Goal: Task Accomplishment & Management: Use online tool/utility

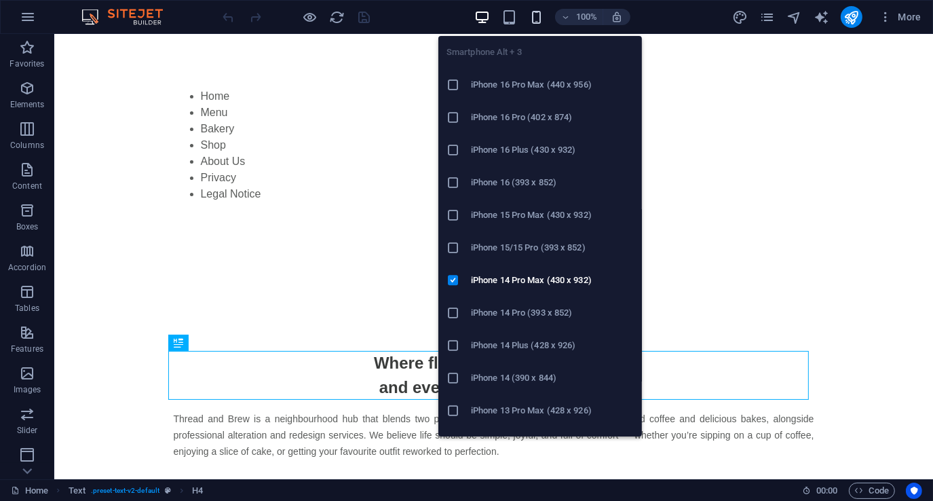
click at [536, 14] on icon "button" at bounding box center [537, 18] width 16 height 16
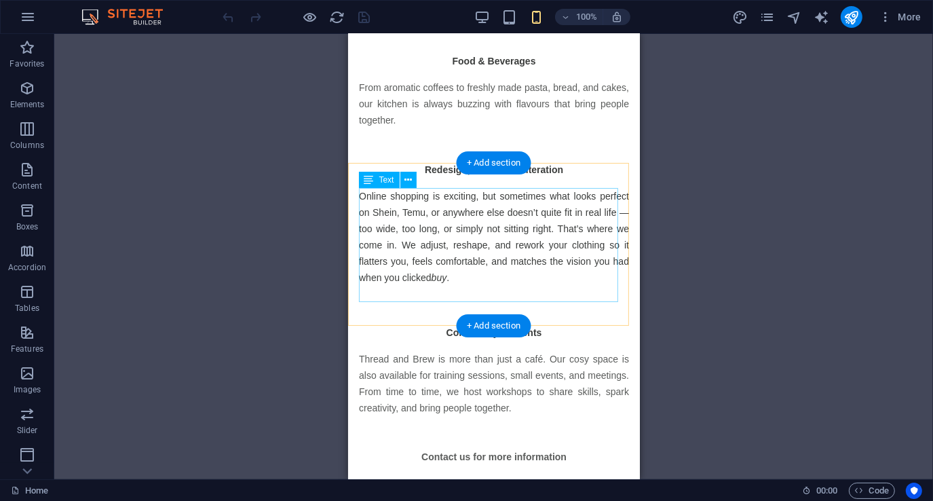
scroll to position [495, 0]
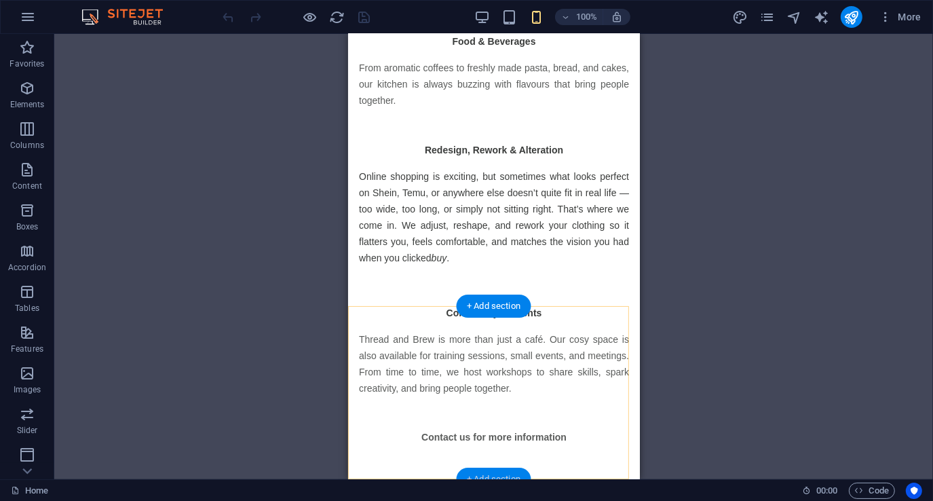
click at [504, 471] on div "+ Add section" at bounding box center [493, 479] width 75 height 23
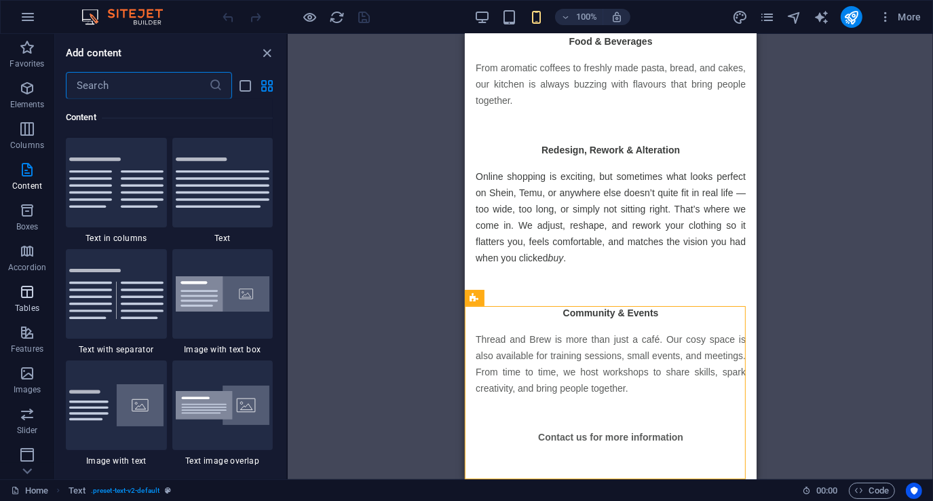
scroll to position [166, 0]
click at [26, 331] on icon "button" at bounding box center [27, 330] width 16 height 16
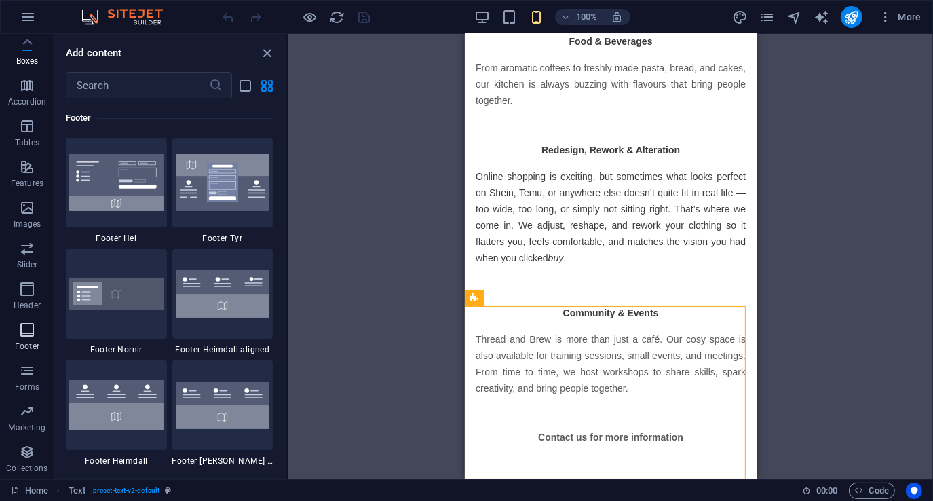
scroll to position [8985, 0]
click at [115, 187] on img at bounding box center [116, 182] width 94 height 57
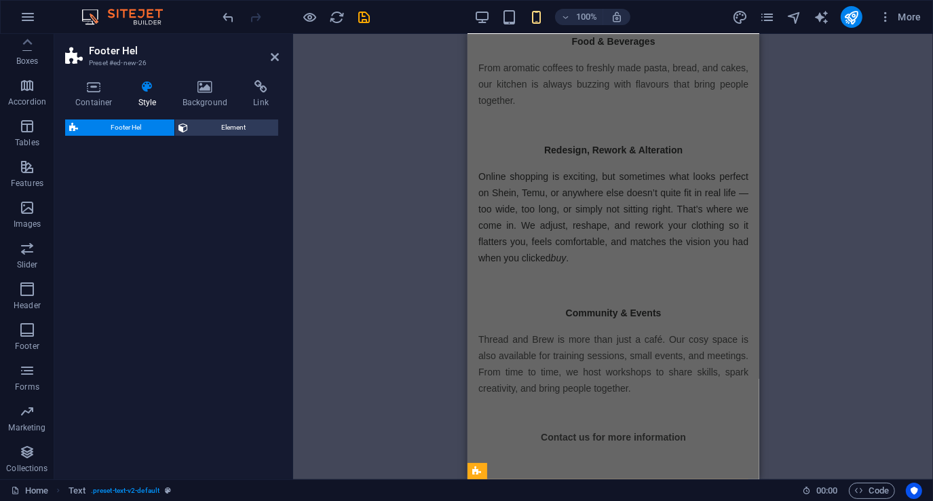
select select "%"
select select "rem"
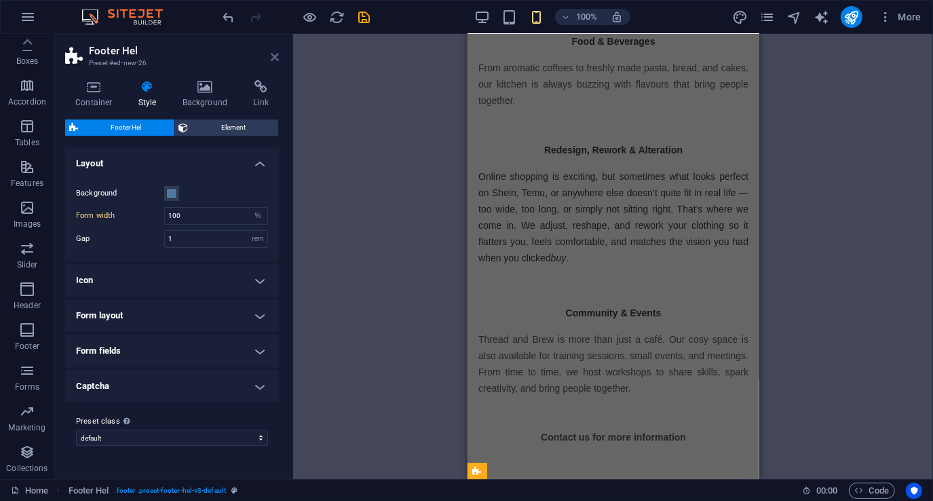
click at [276, 59] on icon at bounding box center [275, 57] width 8 height 11
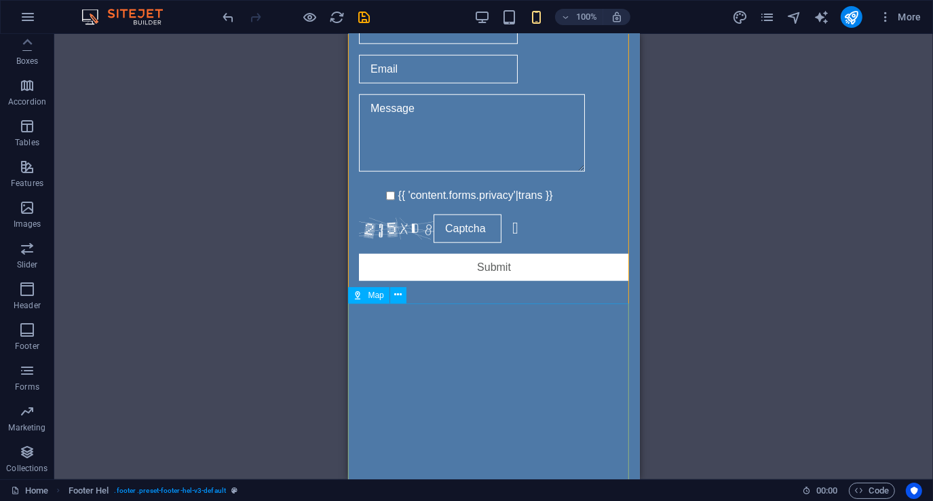
scroll to position [1315, 0]
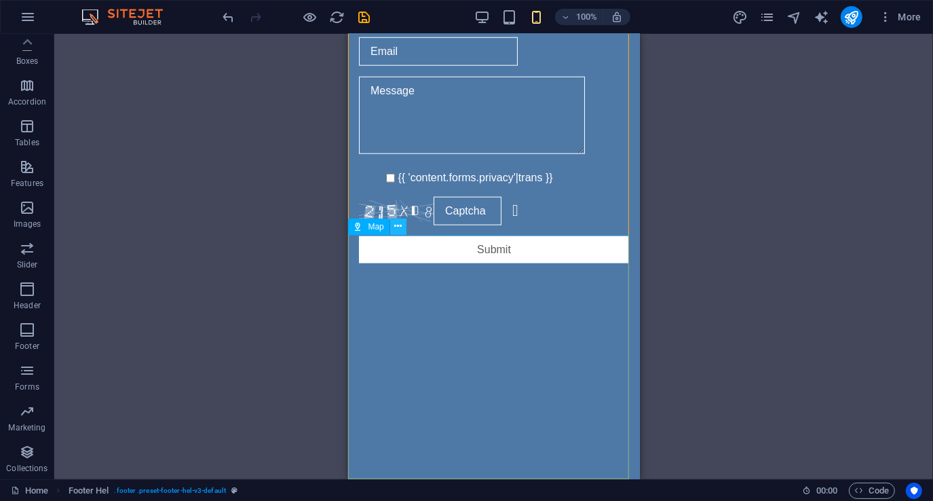
click at [397, 225] on icon at bounding box center [397, 226] width 7 height 14
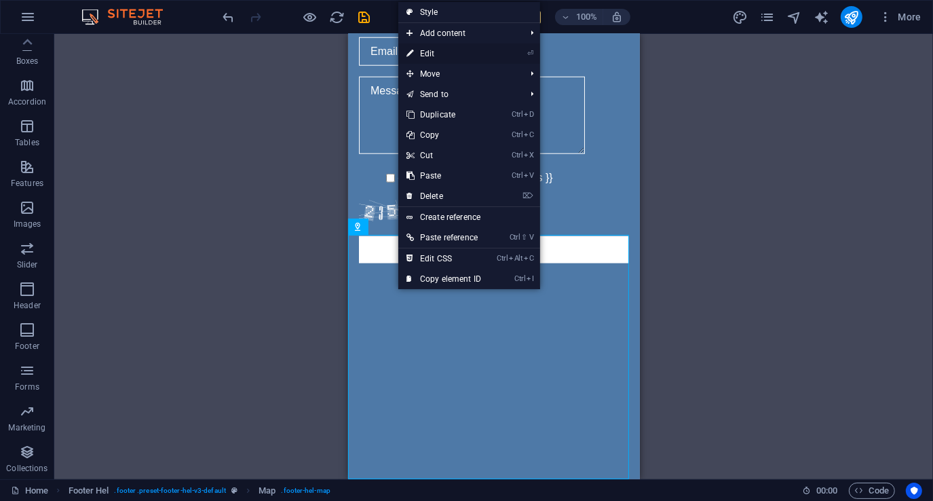
click at [447, 52] on link "⏎ Edit" at bounding box center [443, 53] width 91 height 20
select select "1"
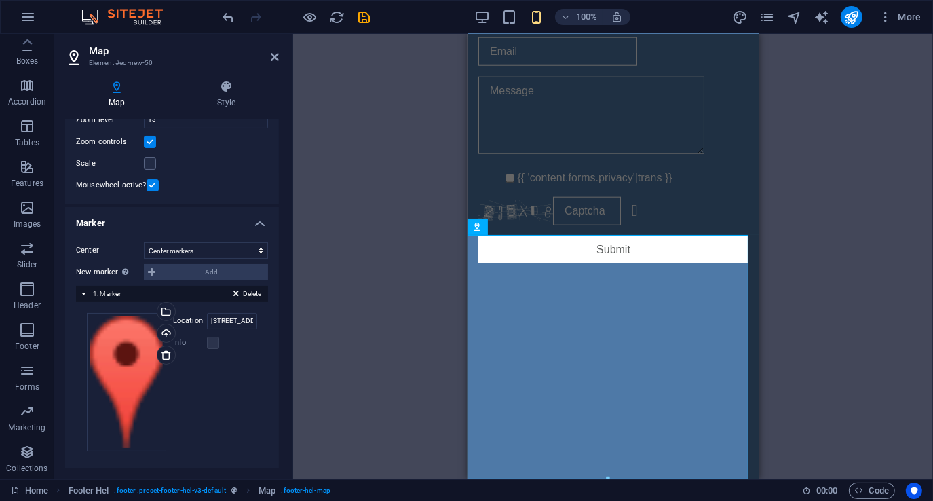
scroll to position [157, 0]
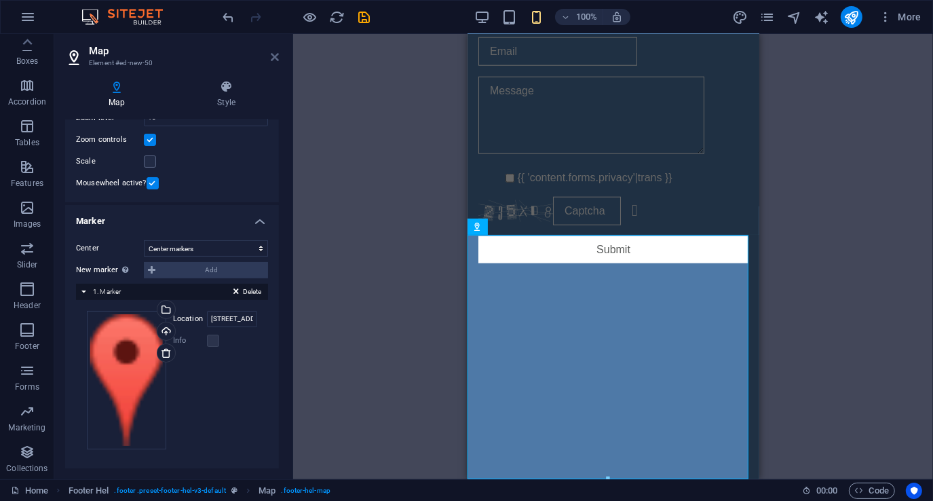
click at [274, 54] on icon at bounding box center [275, 57] width 8 height 11
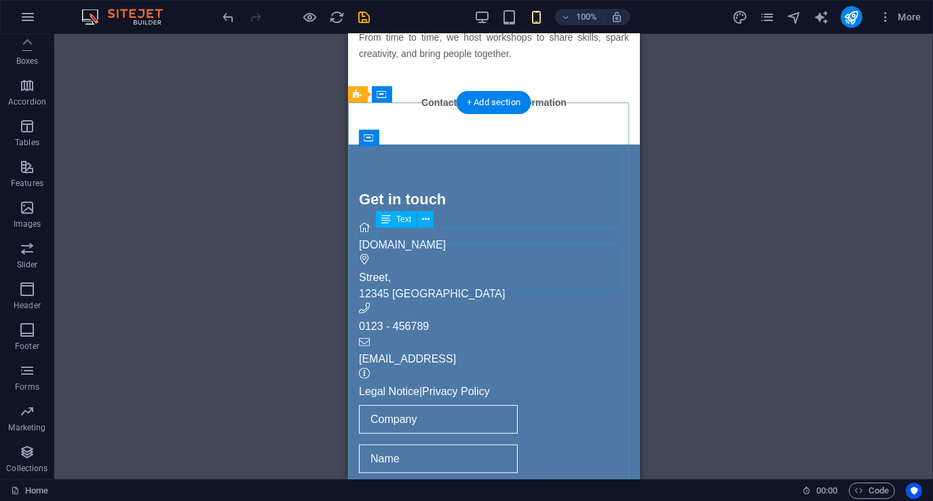
scroll to position [772, 0]
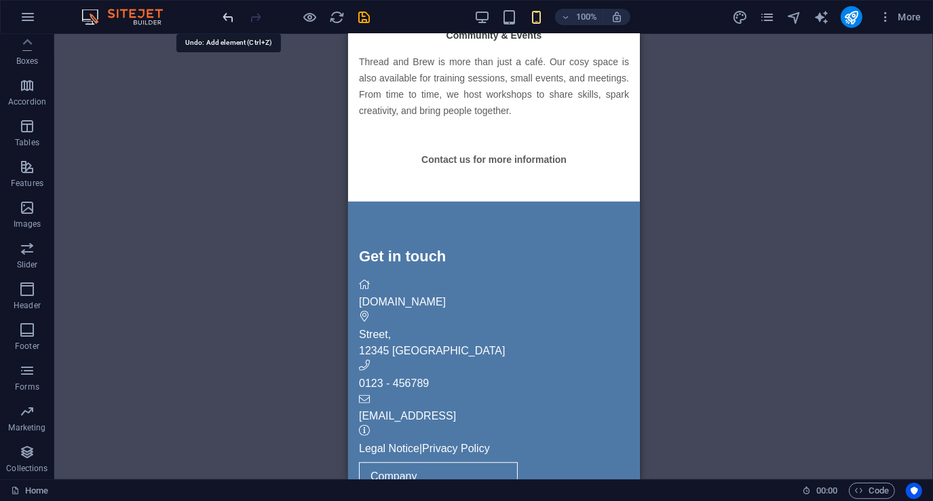
click at [228, 22] on icon "undo" at bounding box center [229, 18] width 16 height 16
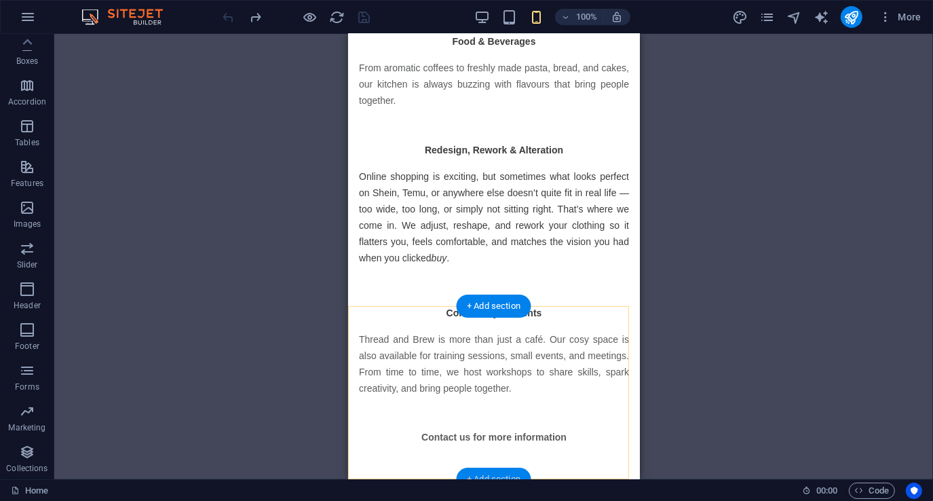
click at [502, 474] on div "+ Add section" at bounding box center [493, 479] width 75 height 23
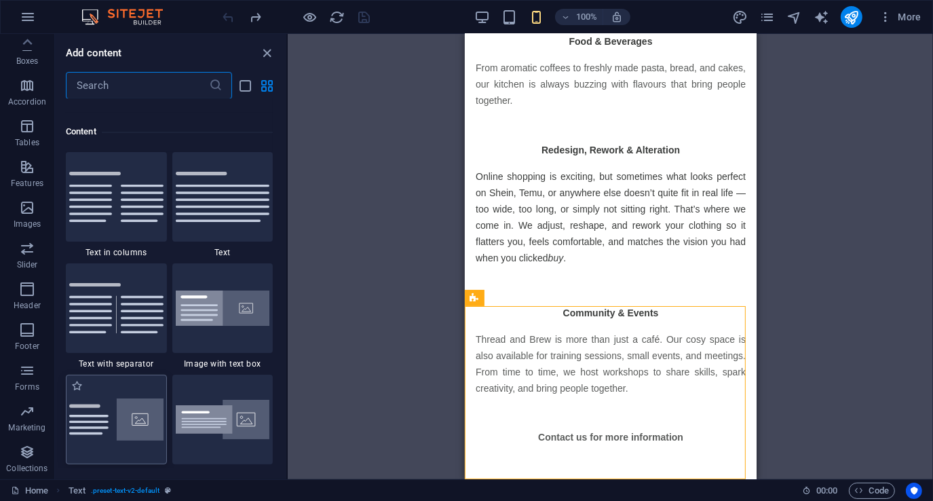
scroll to position [2375, 0]
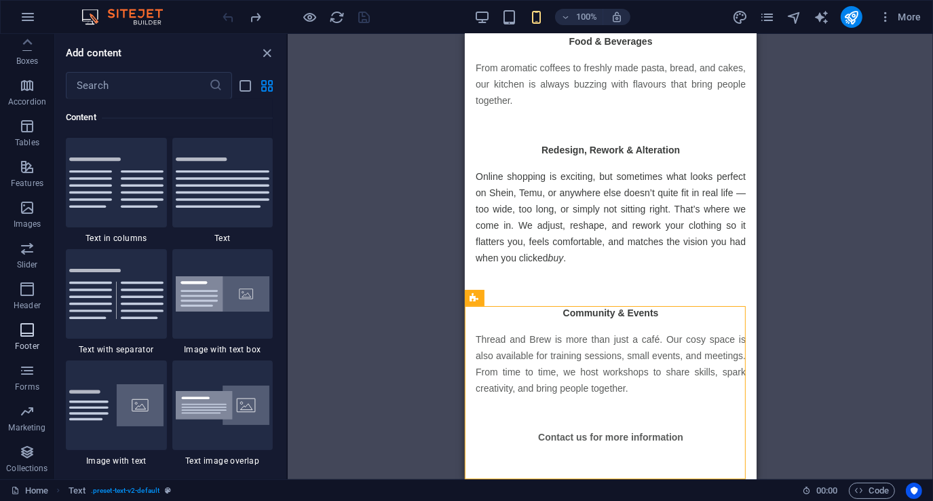
click at [32, 331] on icon "button" at bounding box center [27, 330] width 16 height 16
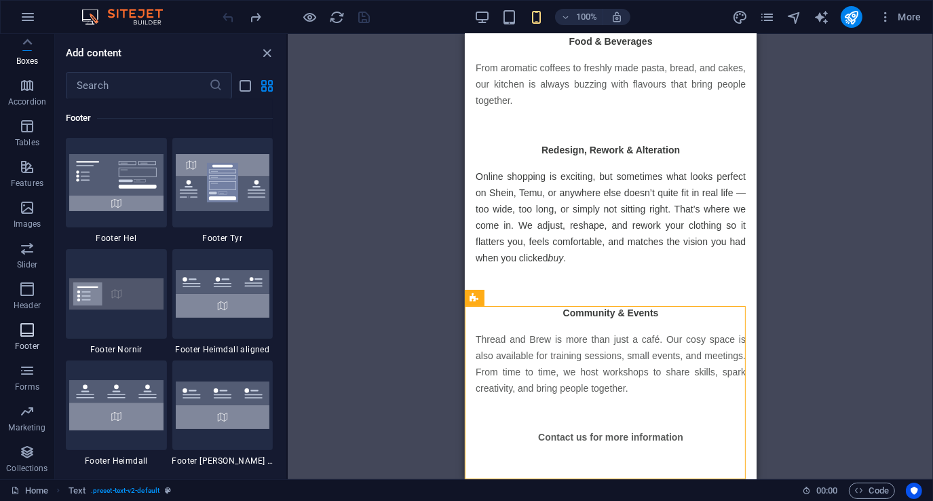
scroll to position [8985, 0]
click at [219, 190] on img at bounding box center [223, 182] width 94 height 57
select select "rem"
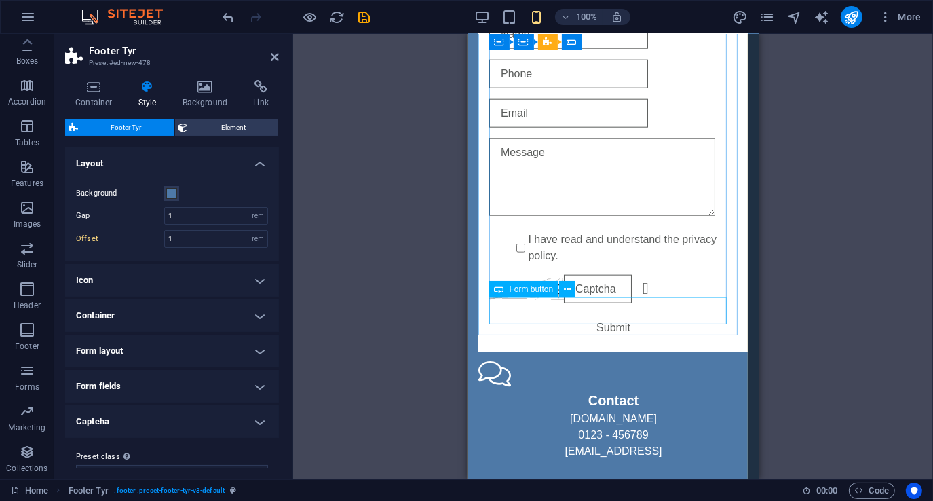
scroll to position [1443, 0]
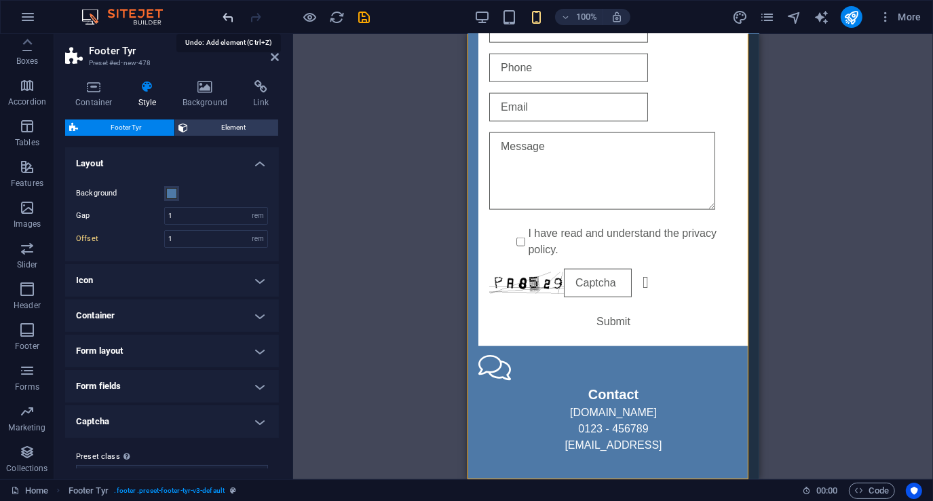
click at [227, 18] on icon "undo" at bounding box center [229, 18] width 16 height 16
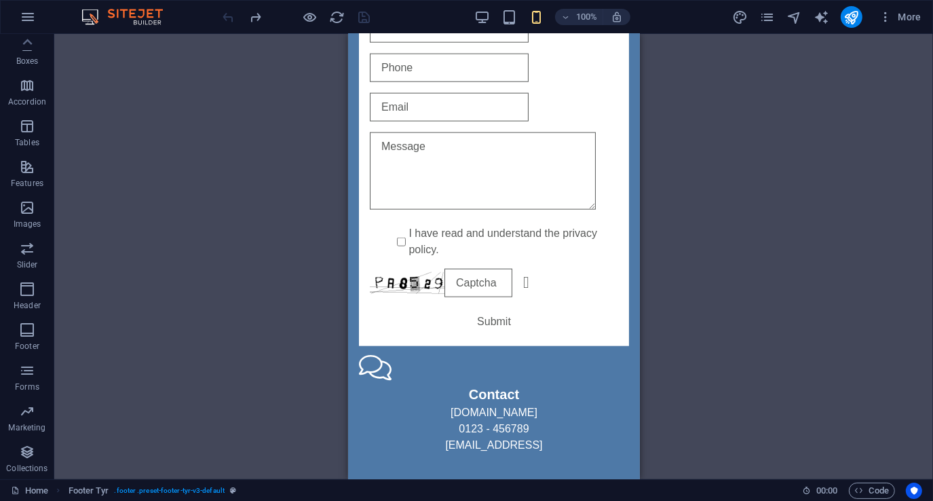
scroll to position [495, 0]
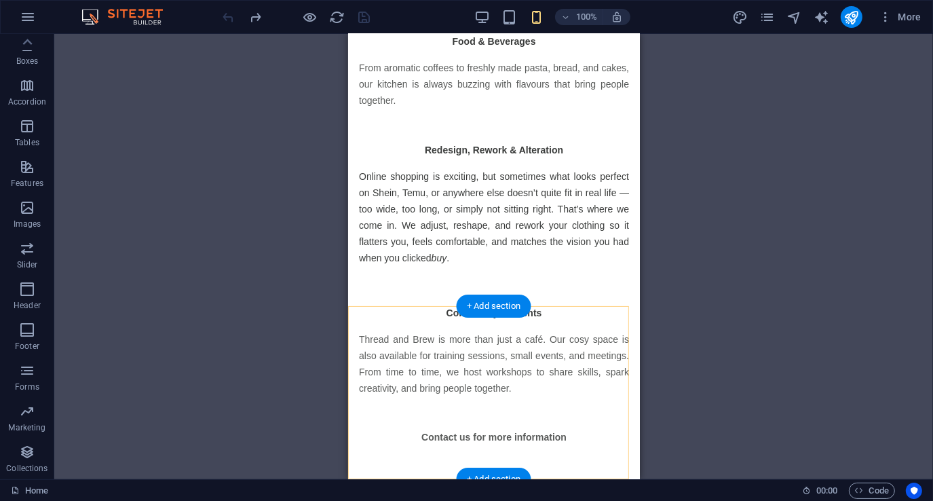
drag, startPoint x: 499, startPoint y: 471, endPoint x: 451, endPoint y: 453, distance: 50.7
click at [499, 471] on div "+ Add section" at bounding box center [493, 479] width 75 height 23
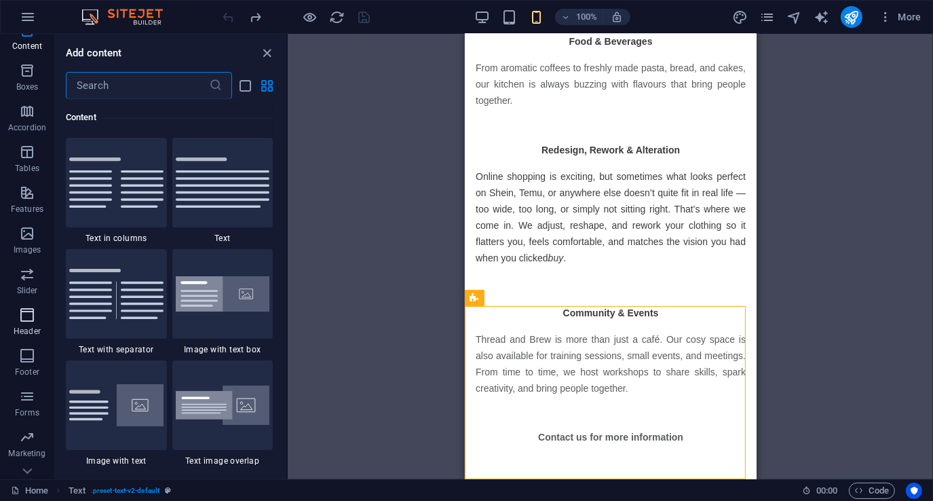
scroll to position [166, 0]
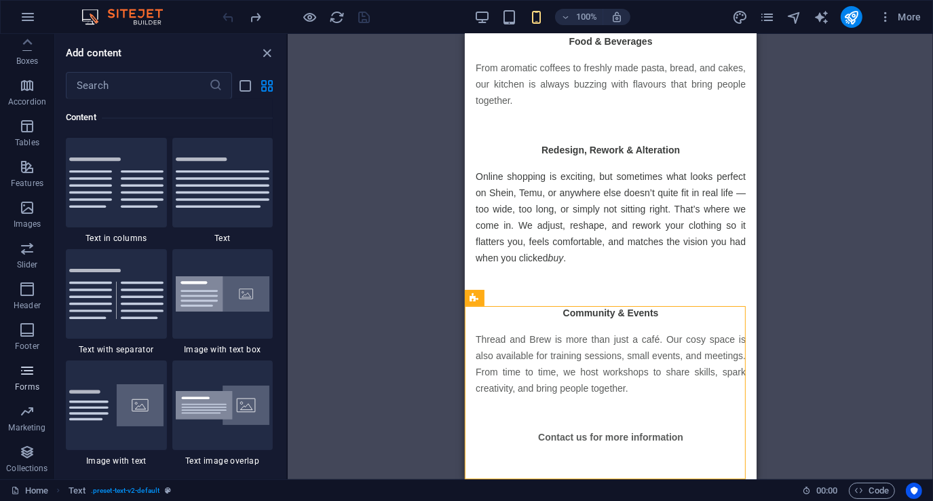
click at [26, 368] on icon "button" at bounding box center [27, 370] width 16 height 16
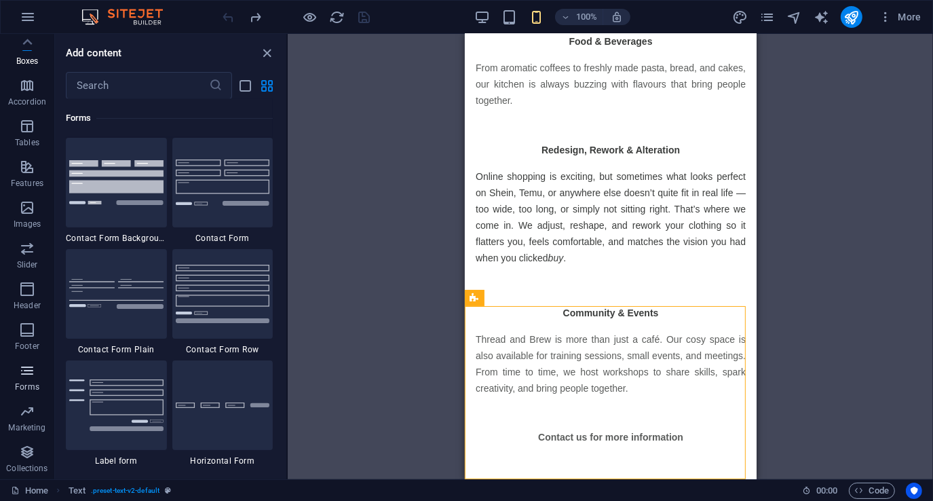
scroll to position [9908, 0]
click at [27, 321] on button "Footer" at bounding box center [27, 336] width 54 height 41
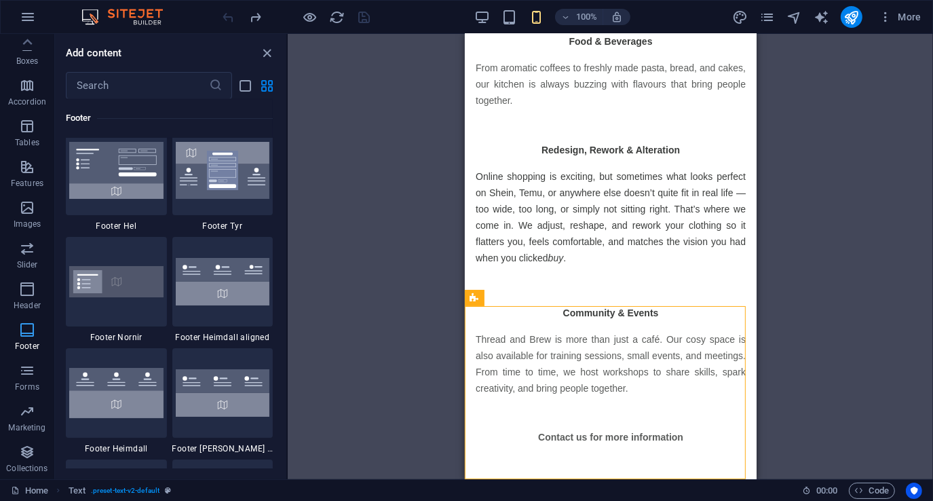
scroll to position [8985, 0]
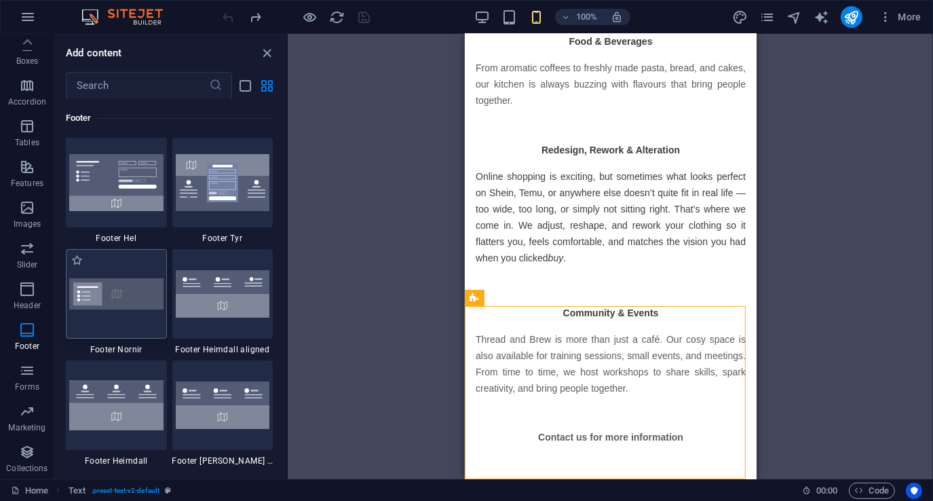
click at [128, 279] on img at bounding box center [116, 293] width 94 height 31
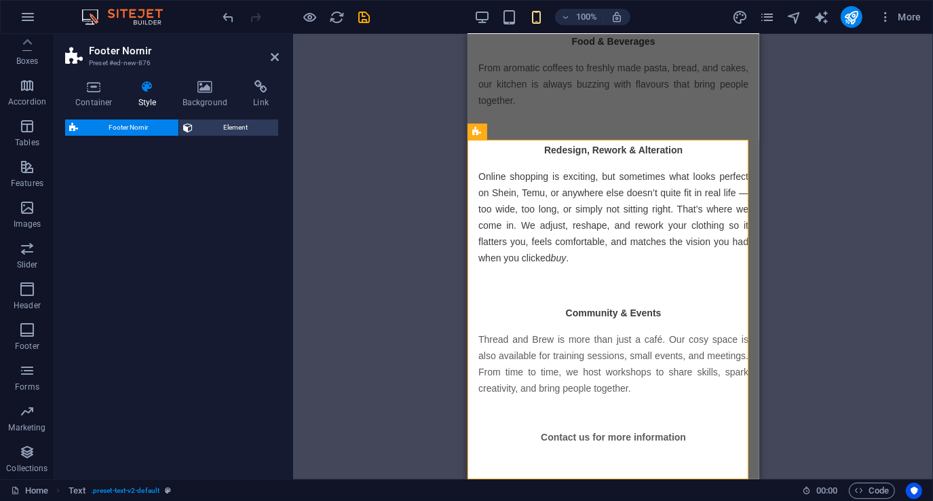
scroll to position [834, 0]
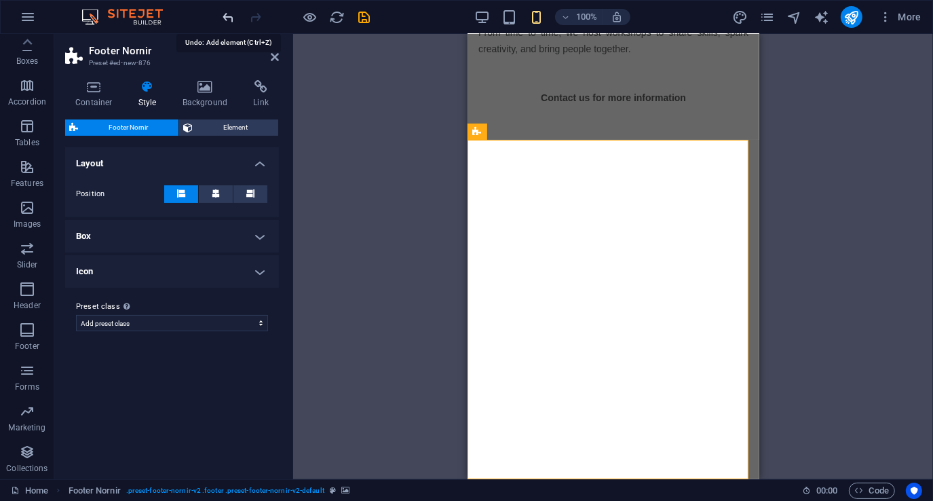
click at [228, 17] on icon "undo" at bounding box center [229, 18] width 16 height 16
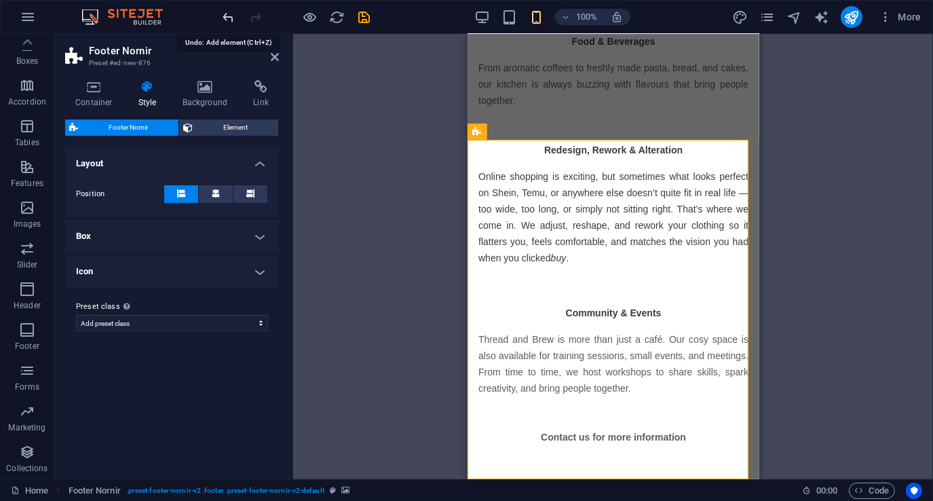
scroll to position [495, 0]
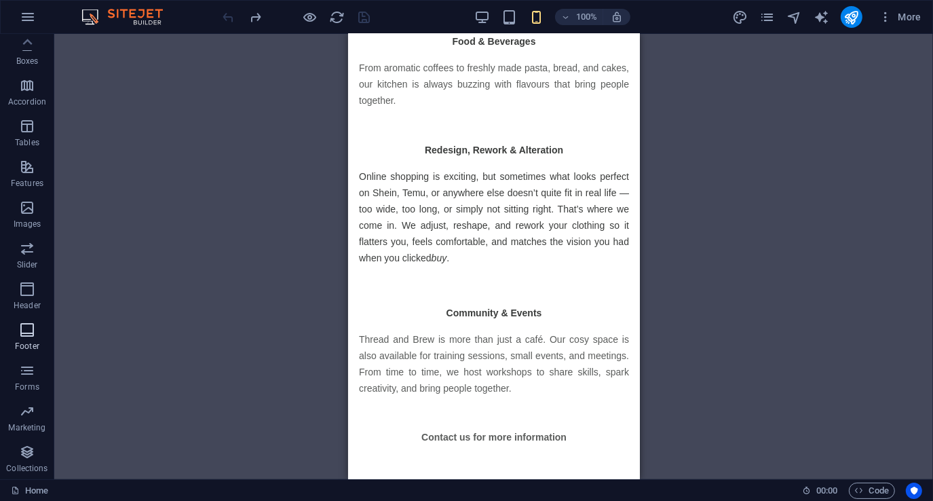
click at [29, 335] on icon "button" at bounding box center [27, 330] width 16 height 16
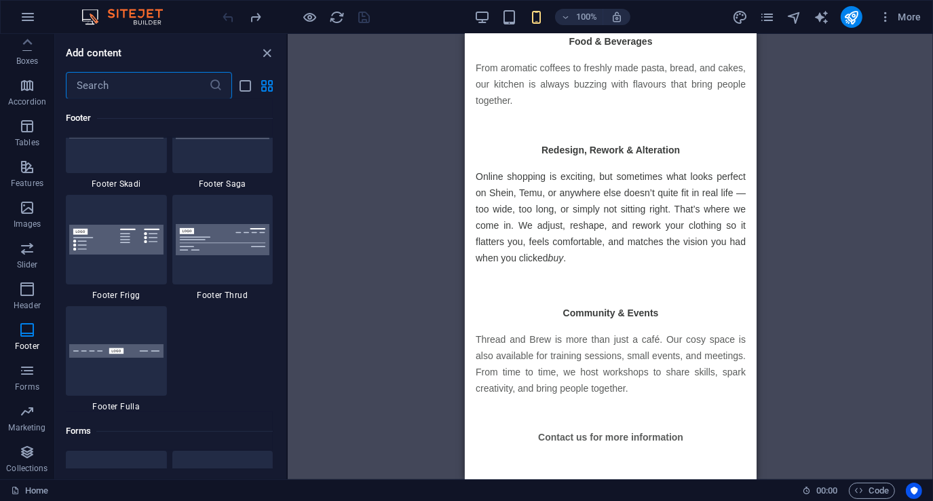
scroll to position [9460, 0]
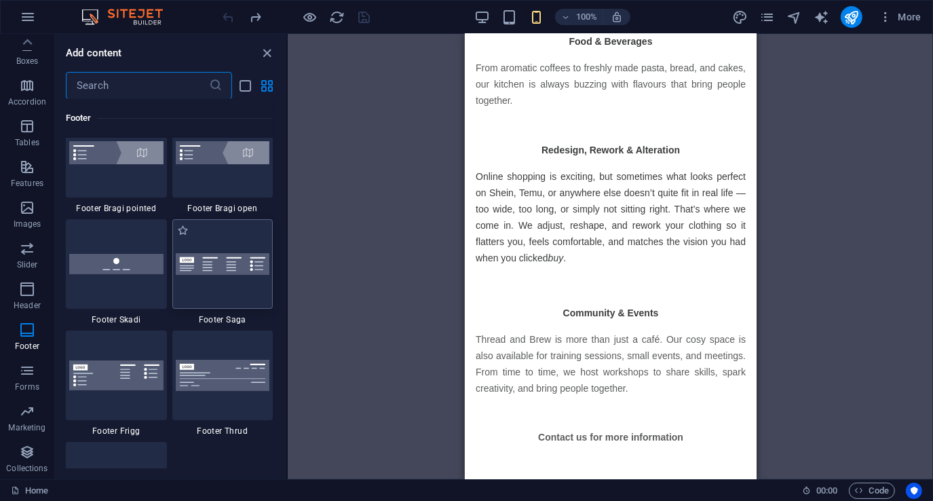
click at [224, 269] on img at bounding box center [223, 264] width 94 height 22
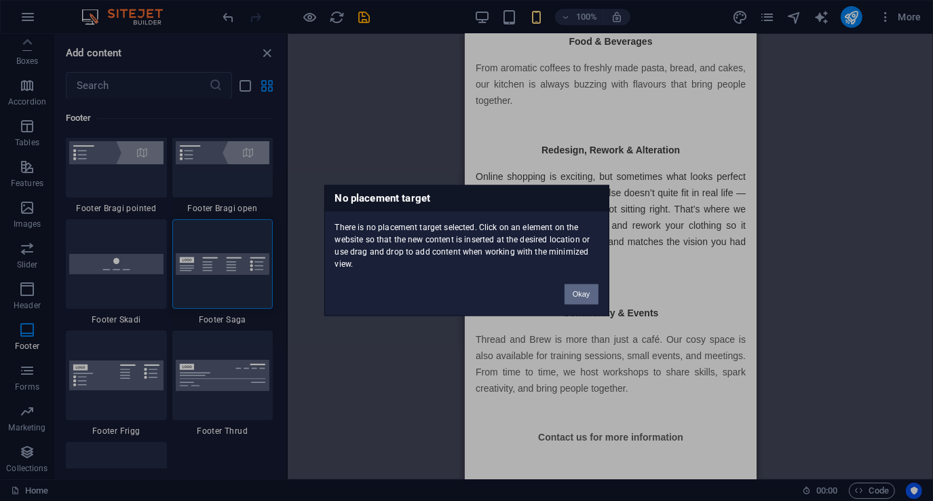
click at [582, 294] on button "Okay" at bounding box center [582, 294] width 34 height 20
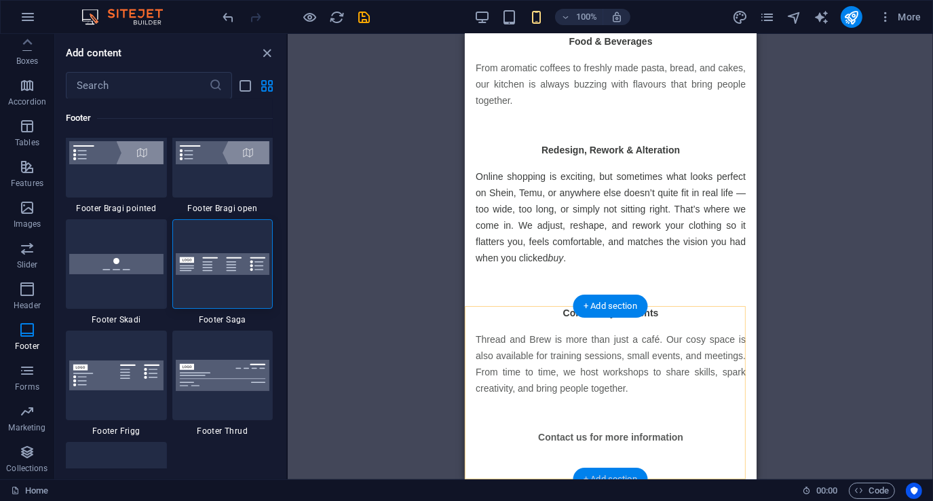
click at [618, 475] on div "+ Add section" at bounding box center [610, 479] width 75 height 23
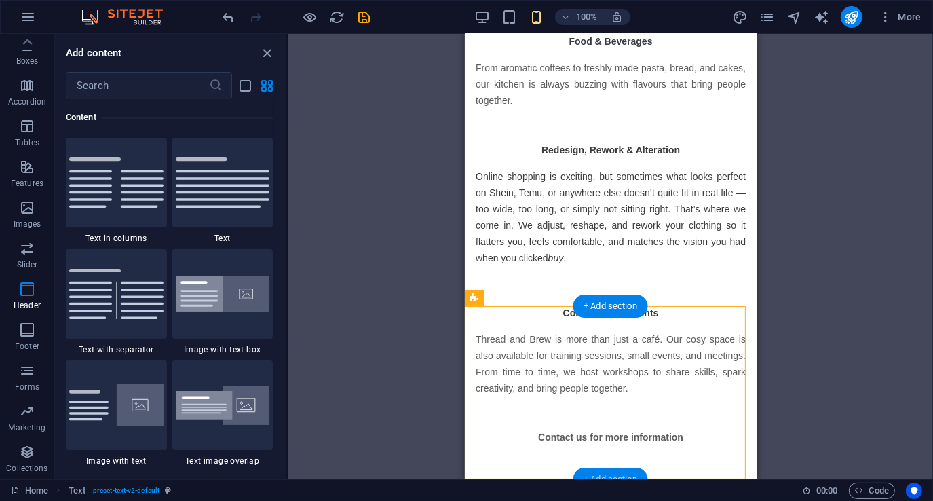
scroll to position [2375, 0]
click at [23, 330] on icon "button" at bounding box center [27, 330] width 16 height 16
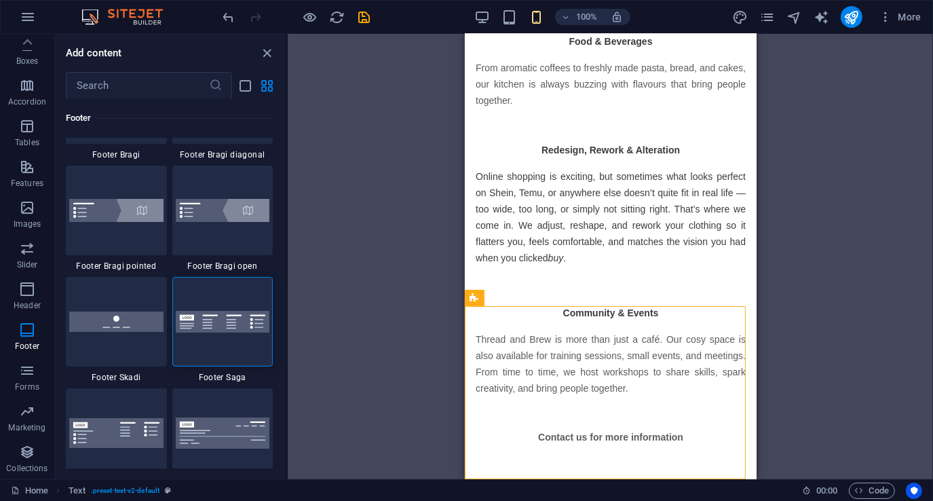
scroll to position [9460, 0]
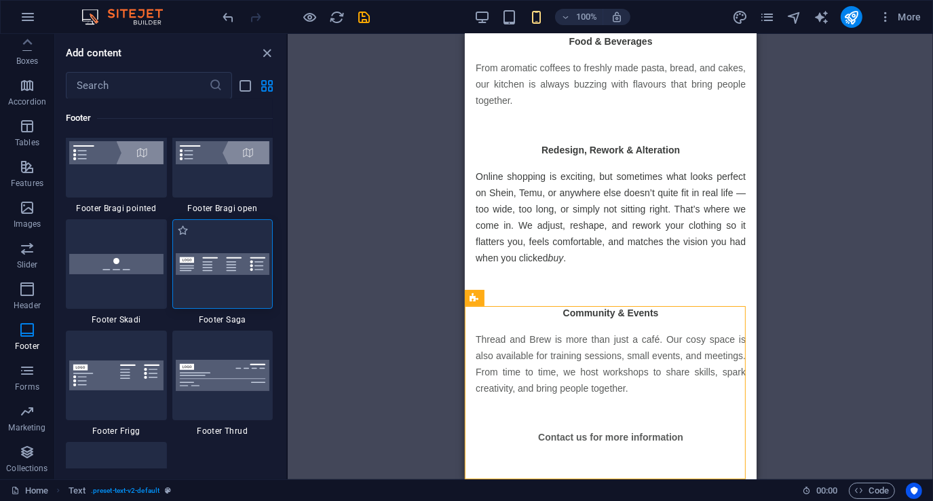
click at [228, 279] on div at bounding box center [222, 264] width 101 height 90
select select "rem"
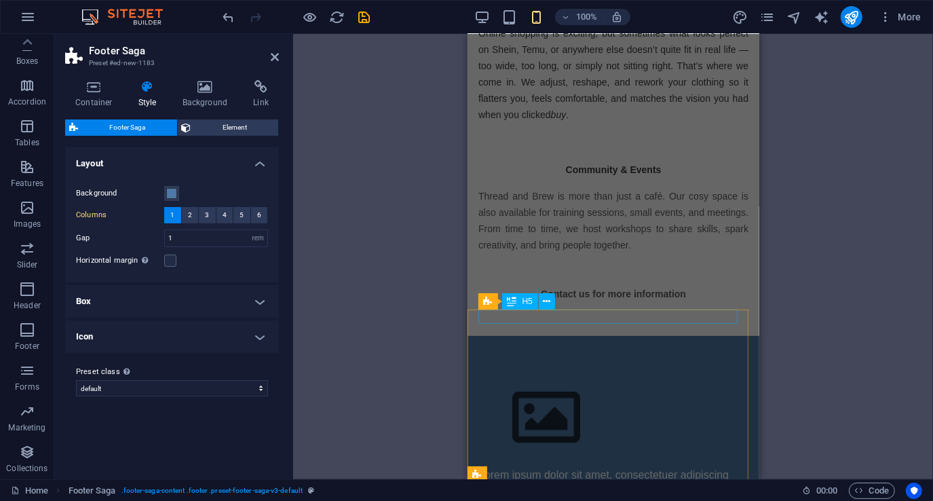
scroll to position [1018, 0]
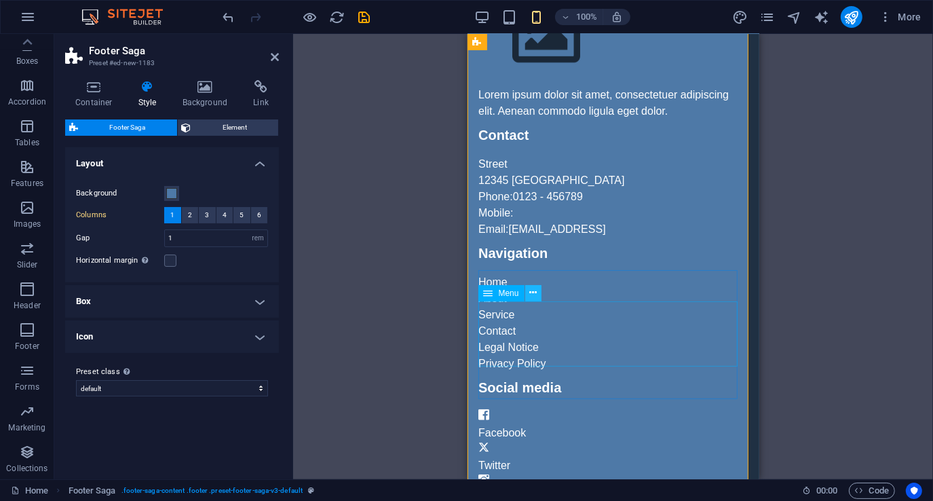
click at [536, 293] on icon at bounding box center [532, 293] width 7 height 14
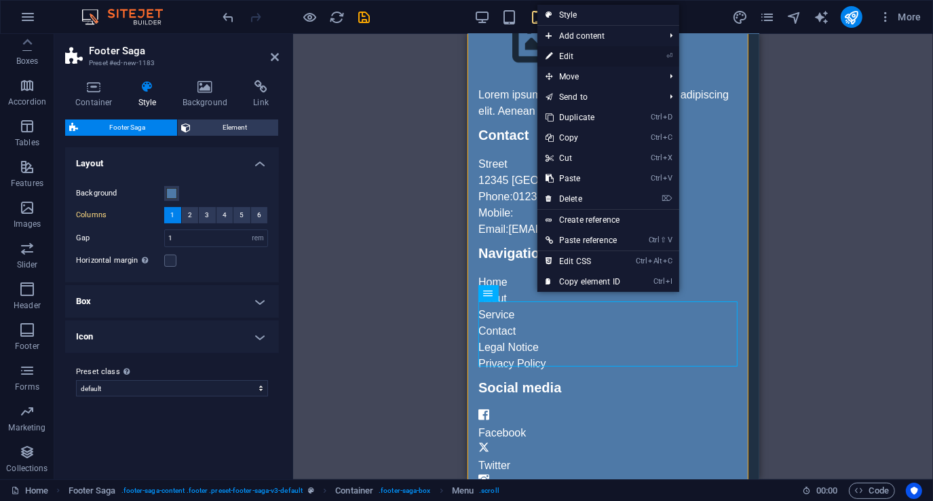
click at [578, 54] on link "⏎ Edit" at bounding box center [582, 56] width 91 height 20
select select
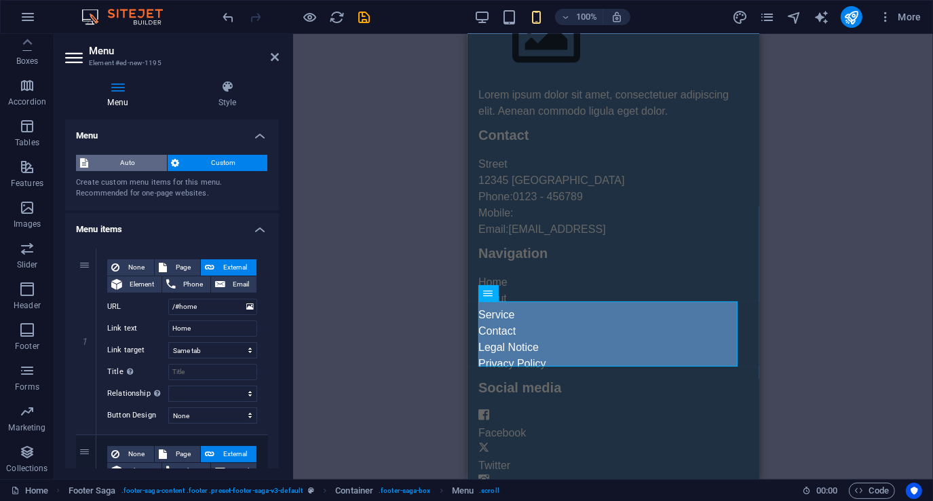
click at [121, 162] on span "Auto" at bounding box center [127, 163] width 71 height 16
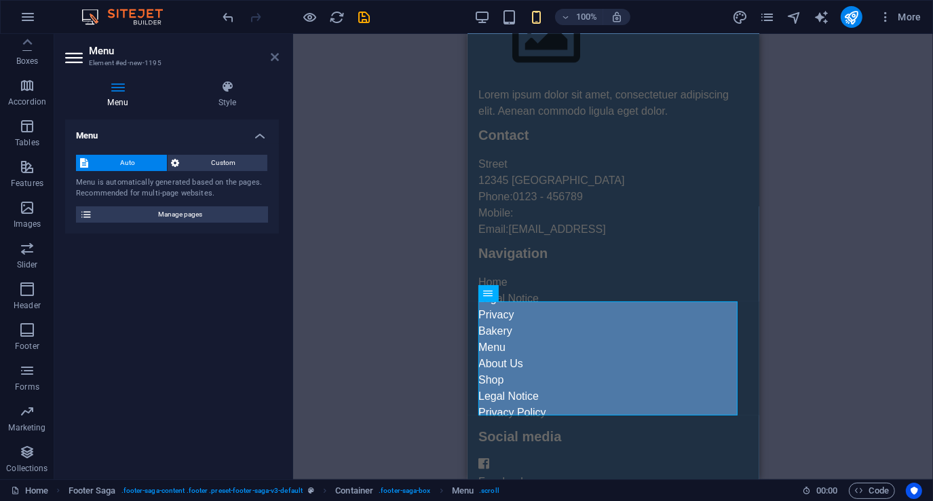
click at [278, 58] on icon at bounding box center [275, 57] width 8 height 11
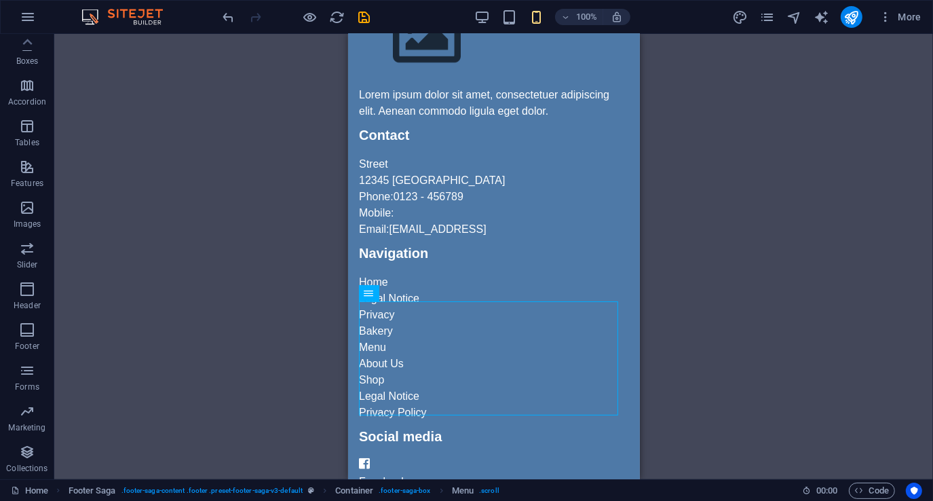
click at [280, 215] on div "Drag here to replace the existing content. Press “Ctrl” if you want to create a…" at bounding box center [493, 256] width 879 height 445
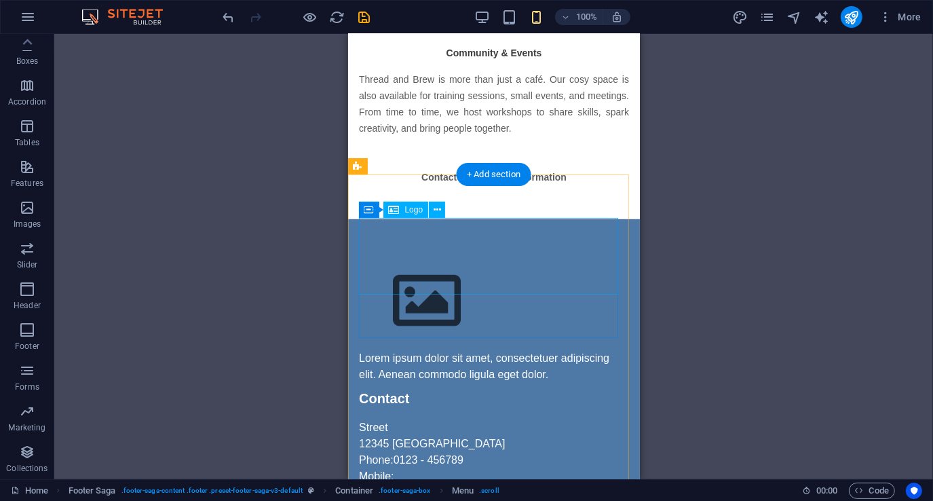
scroll to position [747, 0]
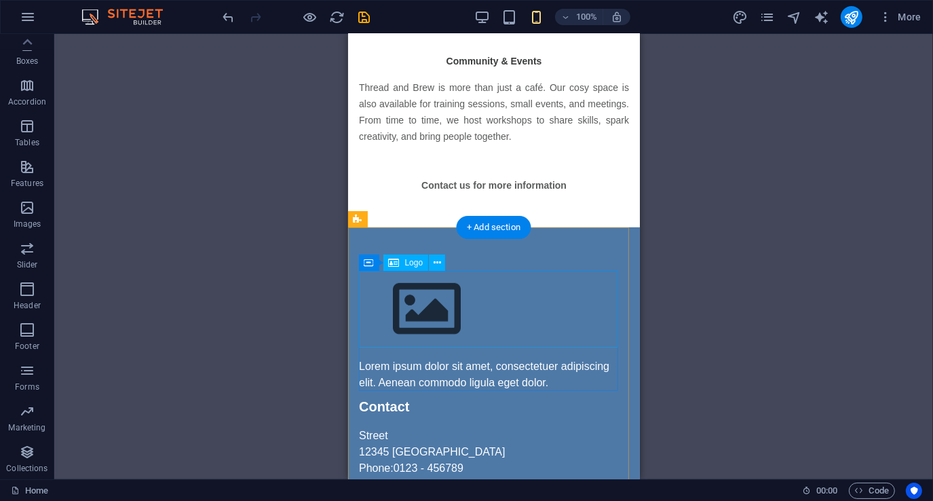
click at [457, 306] on div at bounding box center [493, 309] width 270 height 77
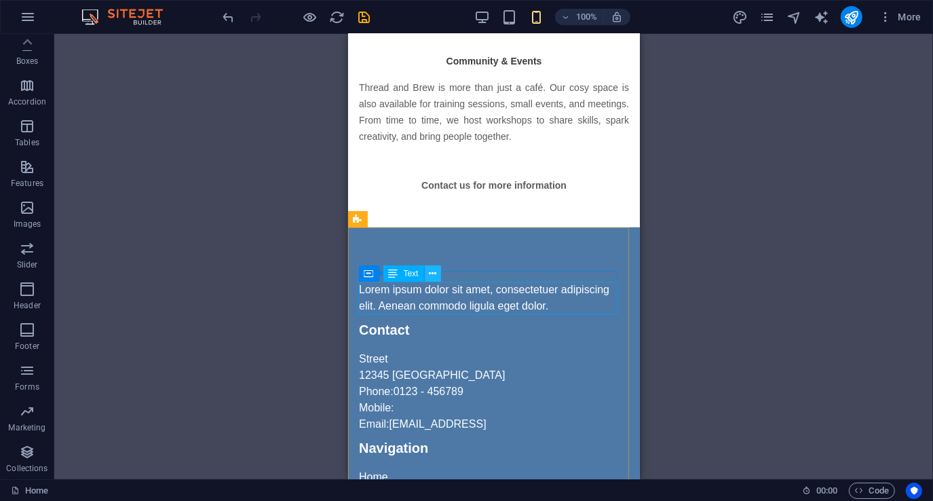
click at [434, 271] on icon at bounding box center [432, 274] width 7 height 14
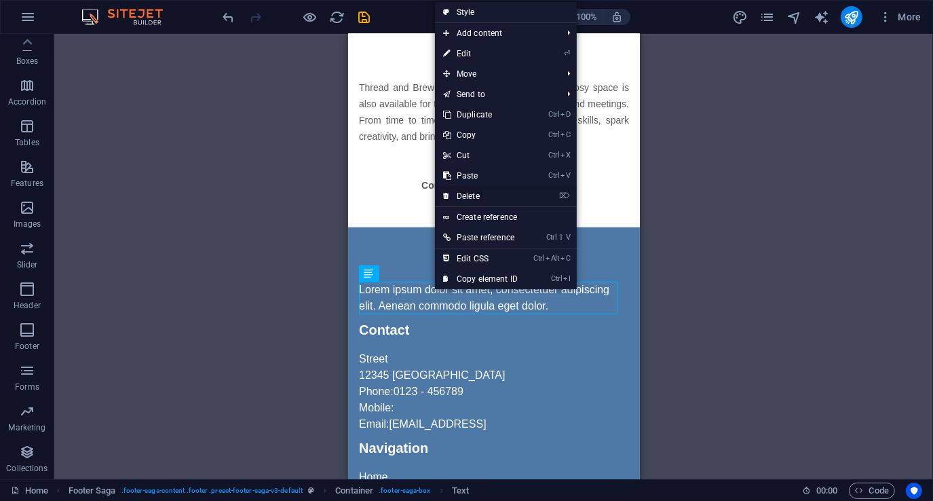
click at [474, 194] on link "⌦ Delete" at bounding box center [480, 196] width 91 height 20
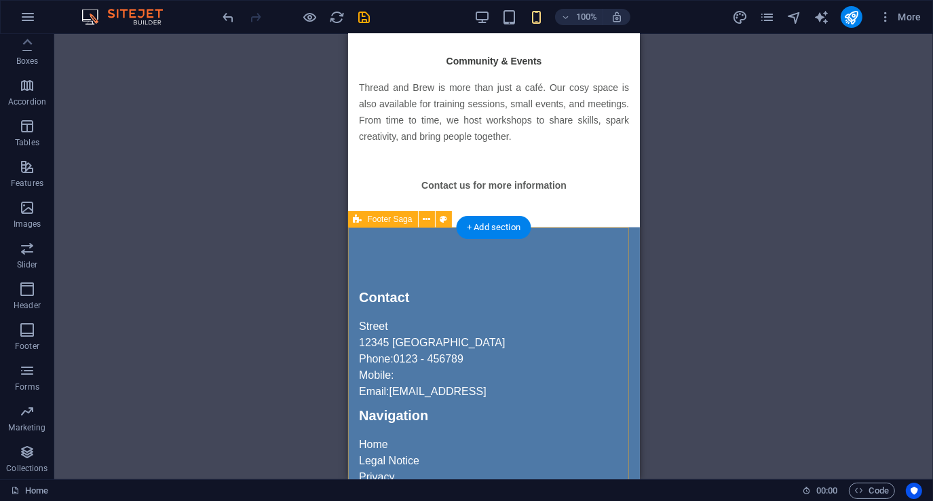
click at [417, 267] on div "Contact Street [GEOGRAPHIC_DATA] Phone: 0123 - 456789 Mobile: Email: [EMAIL_ADD…" at bounding box center [493, 493] width 292 height 533
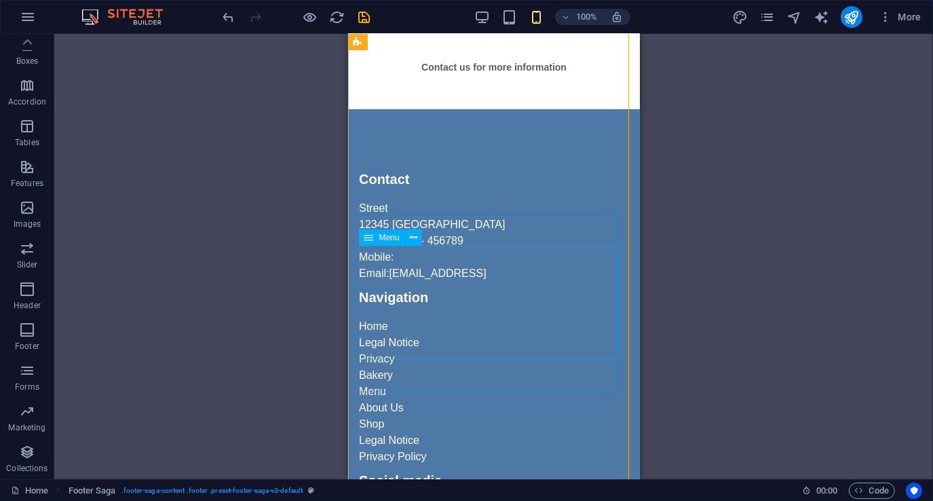
scroll to position [808, 0]
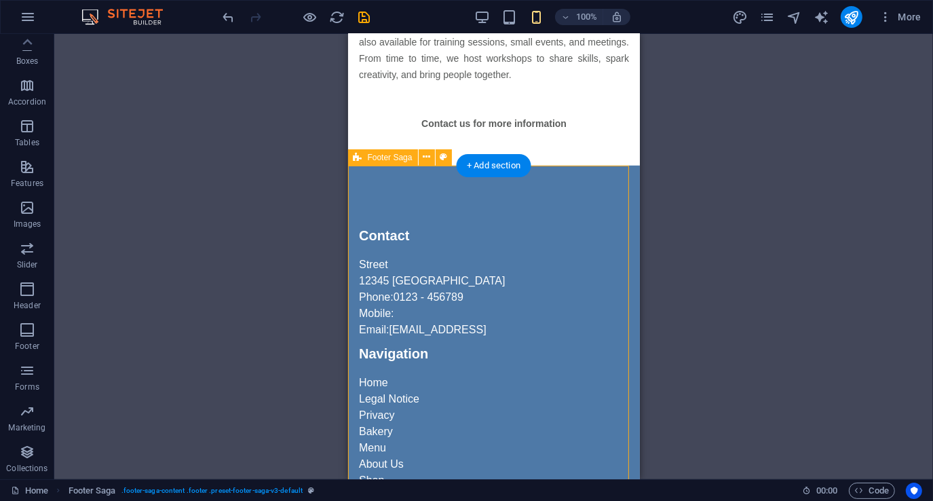
click at [506, 201] on div "Contact Street [GEOGRAPHIC_DATA] Phone: 0123 - 456789 Mobile: Email: [EMAIL_ADD…" at bounding box center [493, 432] width 292 height 533
select select "rem"
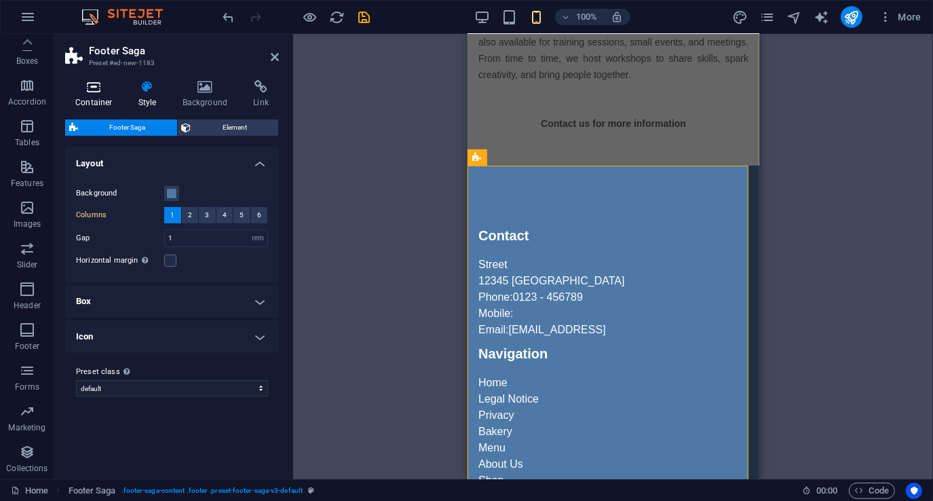
click at [96, 92] on icon at bounding box center [94, 87] width 58 height 14
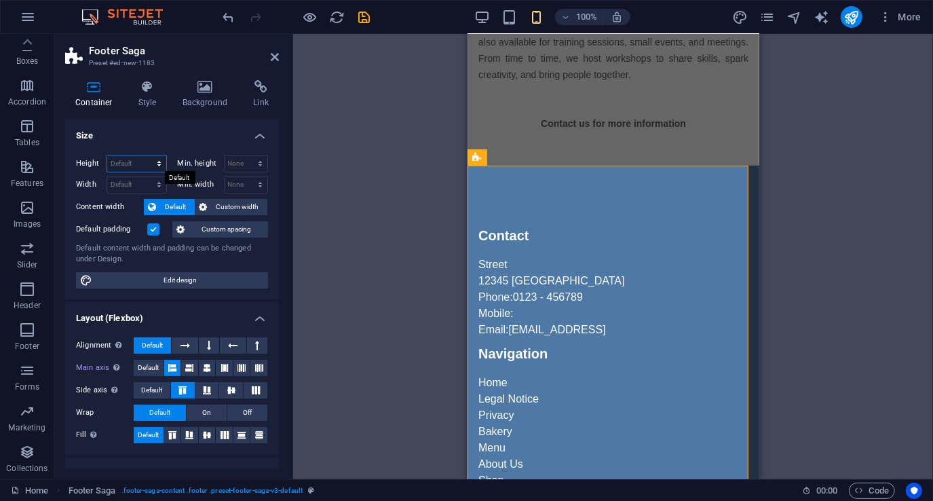
click at [125, 163] on select "Default px rem % vh vw" at bounding box center [136, 163] width 59 height 16
click at [158, 132] on h4 "Size" at bounding box center [172, 131] width 214 height 24
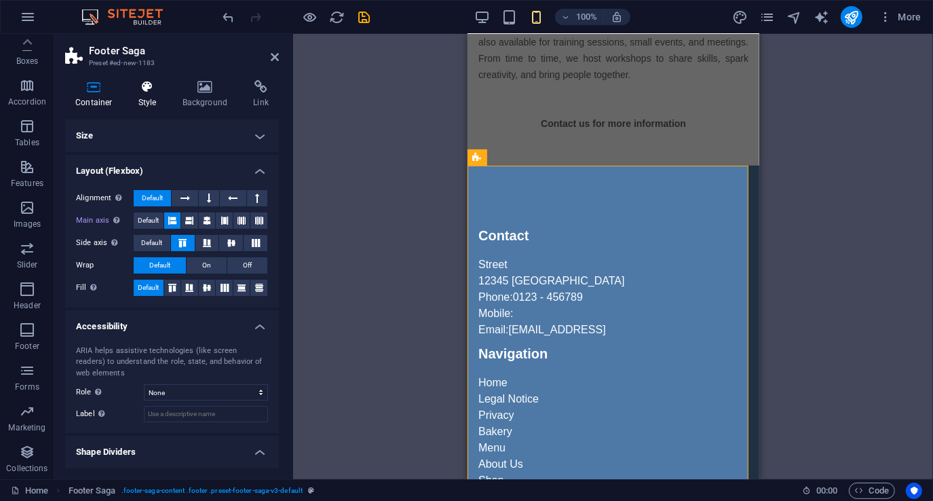
click at [143, 92] on icon at bounding box center [147, 87] width 39 height 14
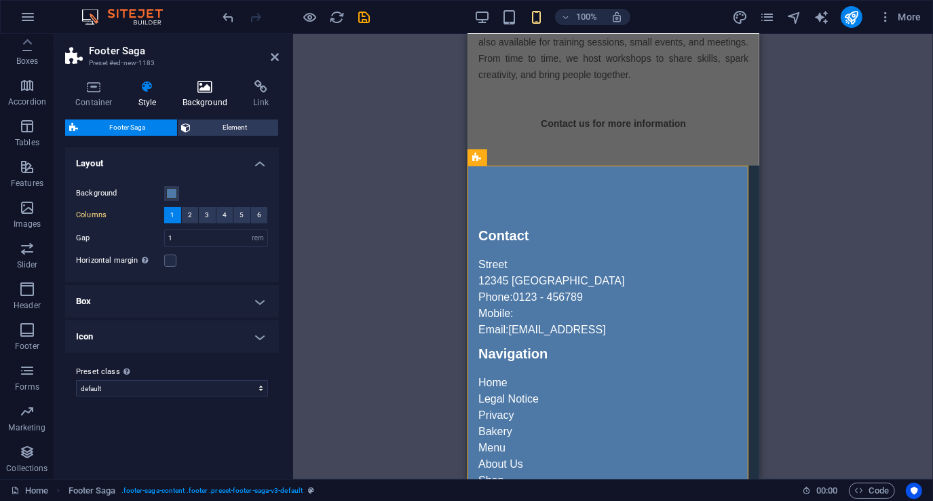
click at [197, 91] on icon at bounding box center [205, 87] width 66 height 14
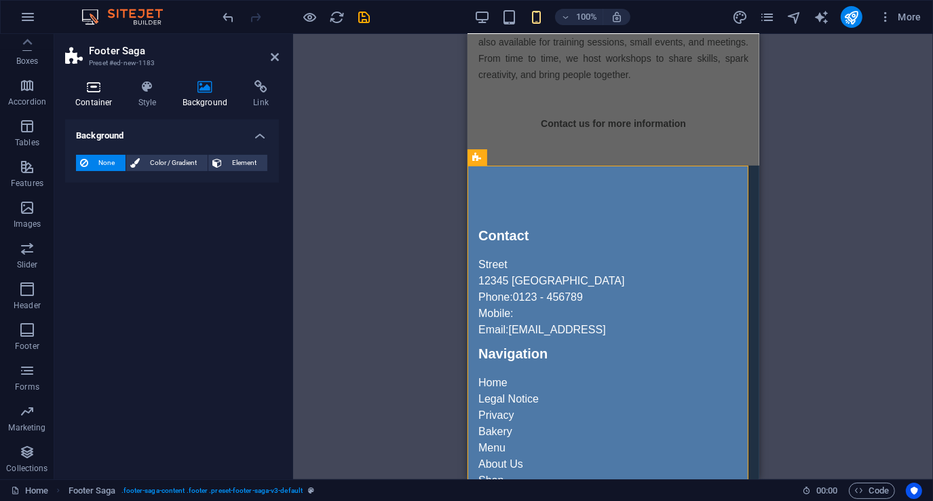
click at [96, 93] on icon at bounding box center [94, 87] width 58 height 14
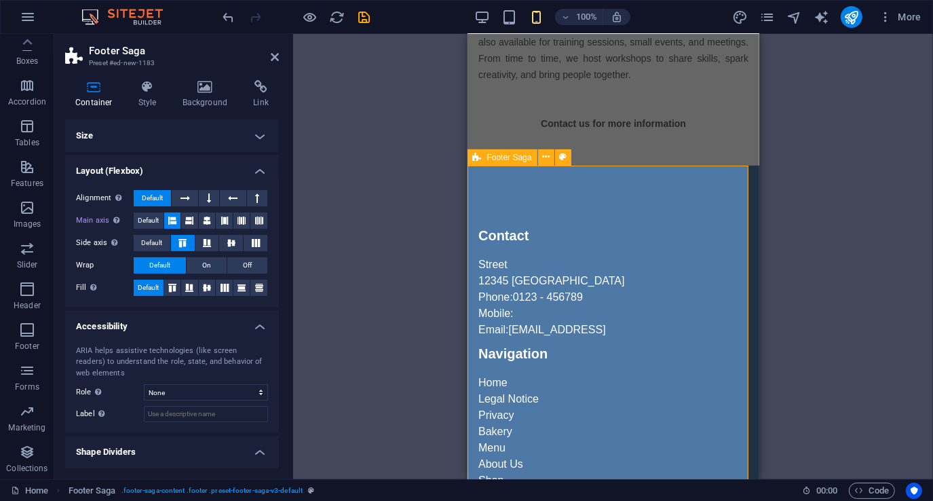
click at [537, 197] on div "Contact Street [GEOGRAPHIC_DATA] Phone: 0123 - 456789 Mobile: Email: [EMAIL_ADD…" at bounding box center [613, 432] width 292 height 533
click at [545, 162] on icon at bounding box center [545, 157] width 7 height 14
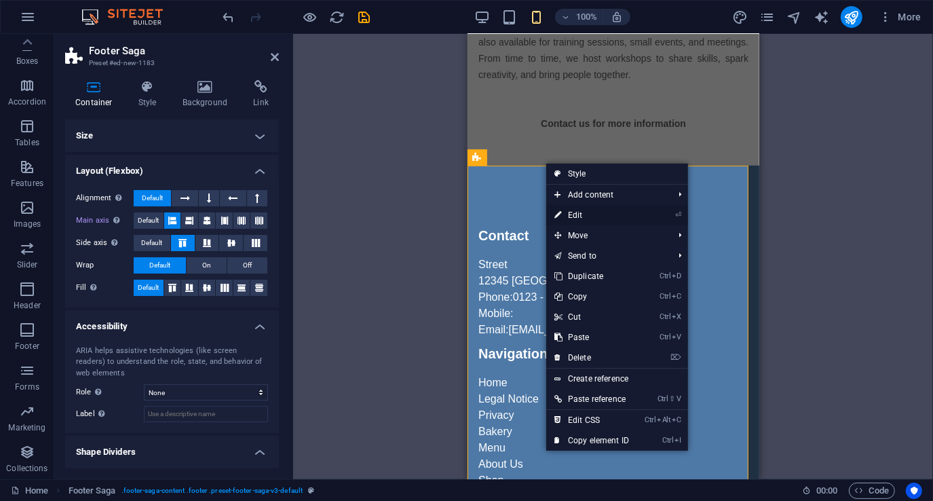
click at [572, 213] on link "⏎ Edit" at bounding box center [591, 215] width 91 height 20
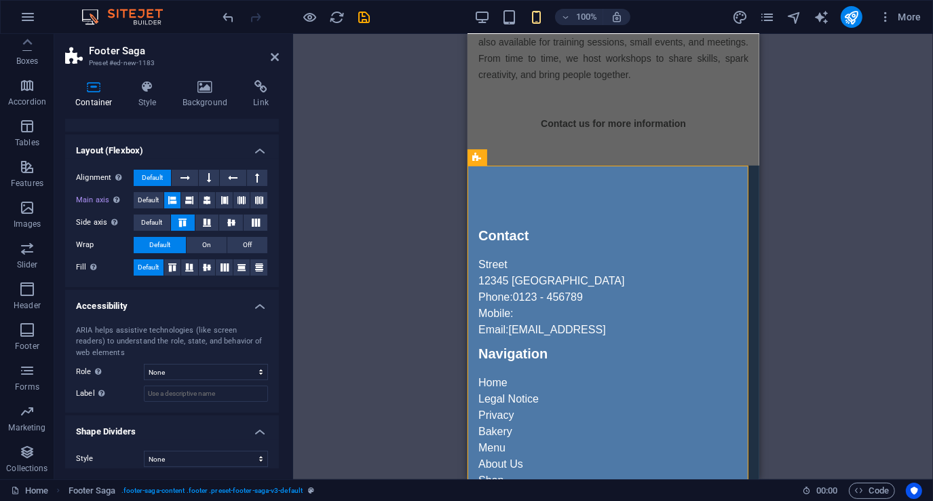
scroll to position [30, 0]
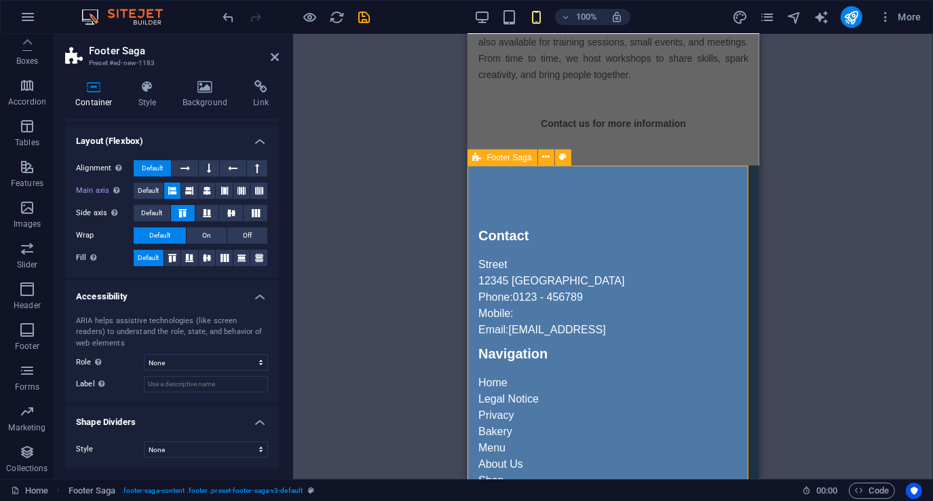
click at [514, 197] on div "Contact Street [GEOGRAPHIC_DATA] Phone: 0123 - 456789 Mobile: Email: [EMAIL_ADD…" at bounding box center [613, 432] width 292 height 533
click at [97, 86] on icon at bounding box center [94, 87] width 58 height 14
click at [145, 86] on icon at bounding box center [147, 87] width 39 height 14
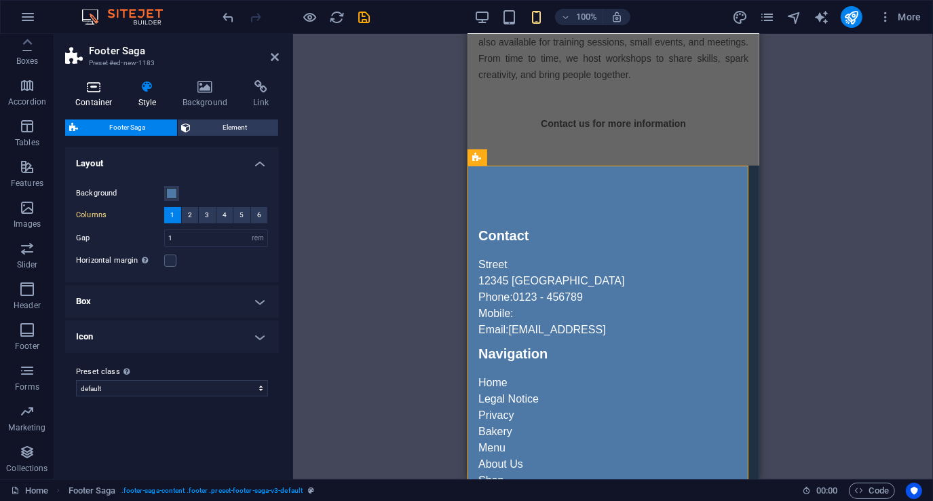
click at [96, 91] on icon at bounding box center [94, 87] width 58 height 14
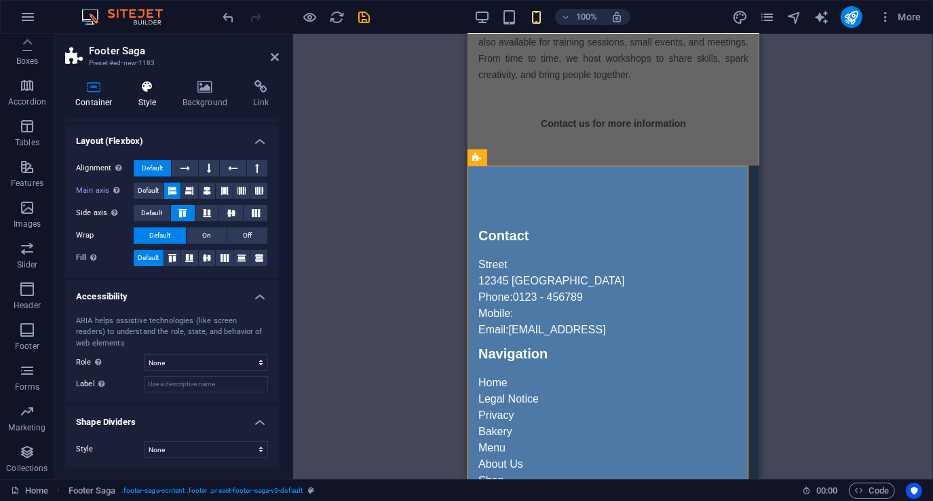
click at [145, 93] on icon at bounding box center [147, 87] width 39 height 14
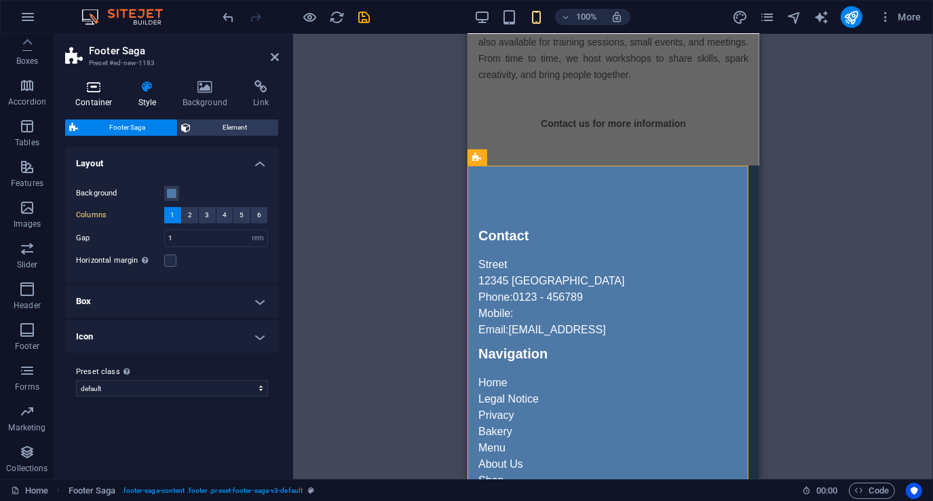
click at [89, 91] on icon at bounding box center [94, 87] width 58 height 14
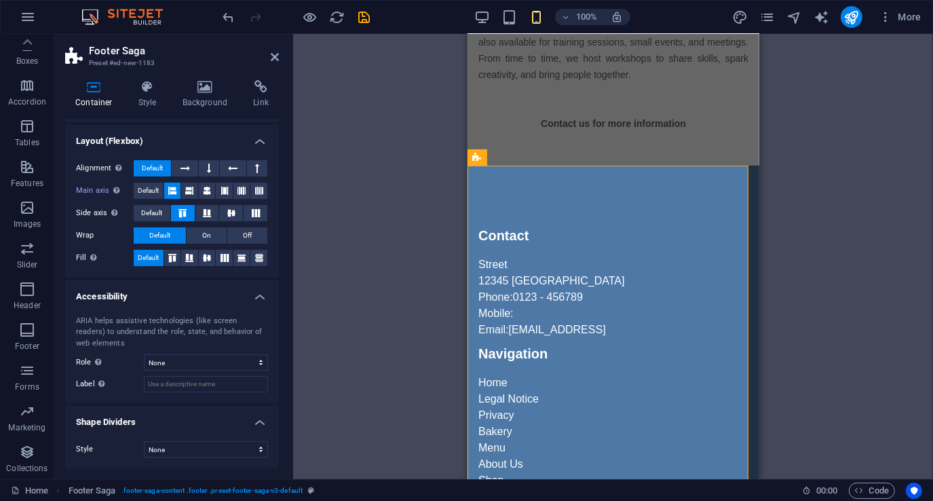
click at [335, 248] on div "Drag here to replace the existing content. Press “Ctrl” if you want to create a…" at bounding box center [613, 256] width 640 height 445
click at [276, 56] on icon at bounding box center [275, 57] width 8 height 11
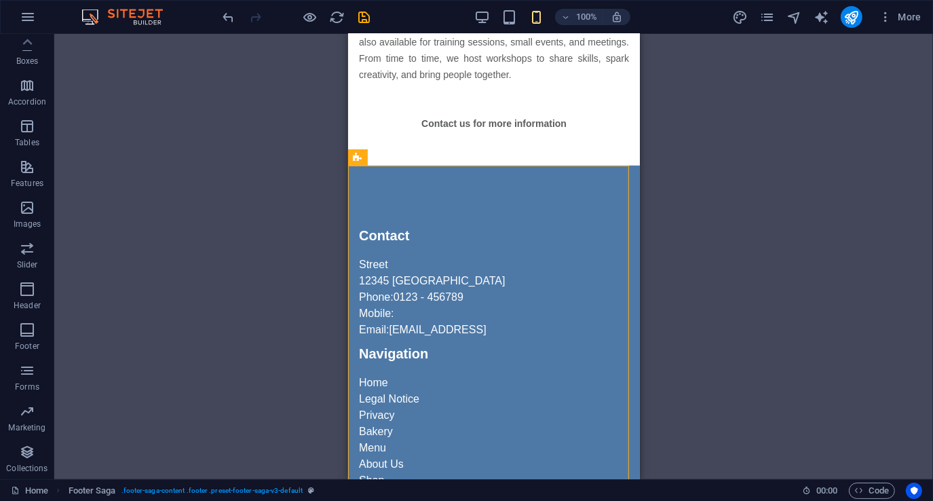
click at [269, 115] on div "Drag here to replace the existing content. Press “Ctrl” if you want to create a…" at bounding box center [493, 256] width 879 height 445
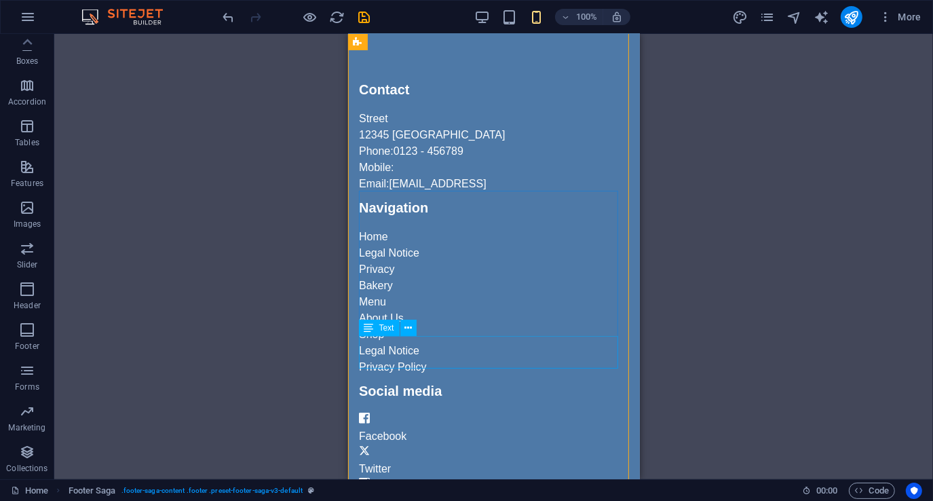
scroll to position [944, 0]
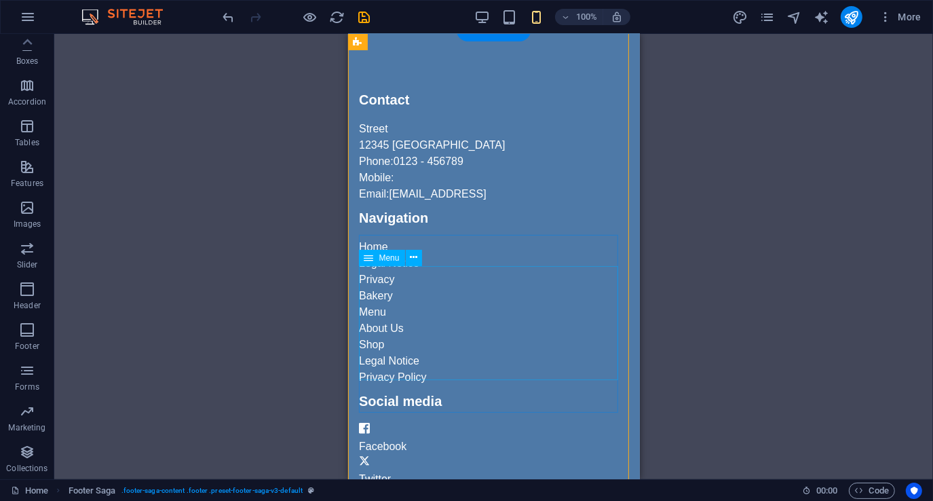
click at [438, 334] on nav "Home Legal Notice Privacy Bakery Menu About Us Shop" at bounding box center [493, 296] width 270 height 114
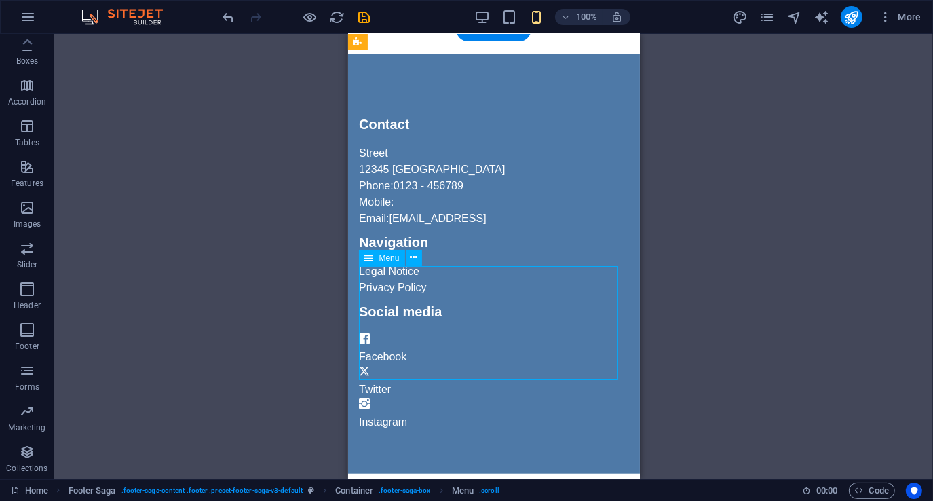
scroll to position [898, 0]
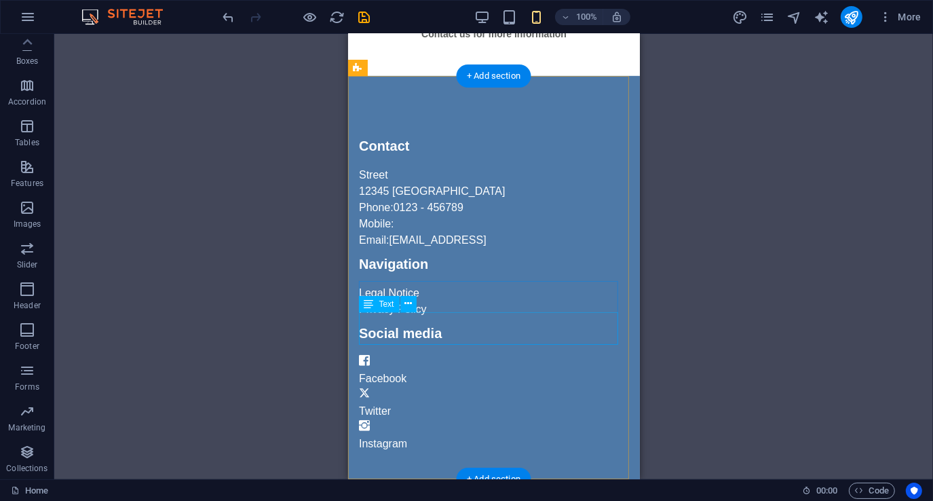
click at [435, 318] on div "Legal Notice Privacy Policy" at bounding box center [493, 301] width 270 height 33
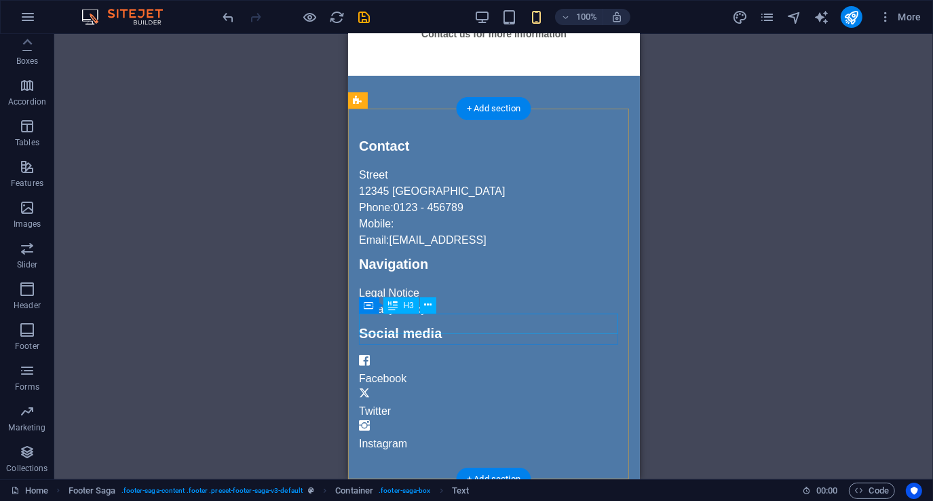
scroll to position [865, 0]
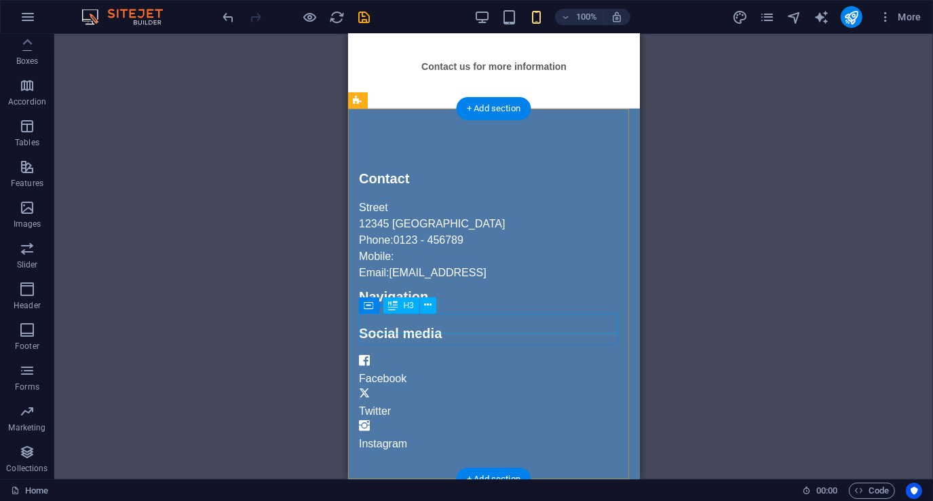
click at [443, 307] on div "Navigation" at bounding box center [493, 296] width 270 height 20
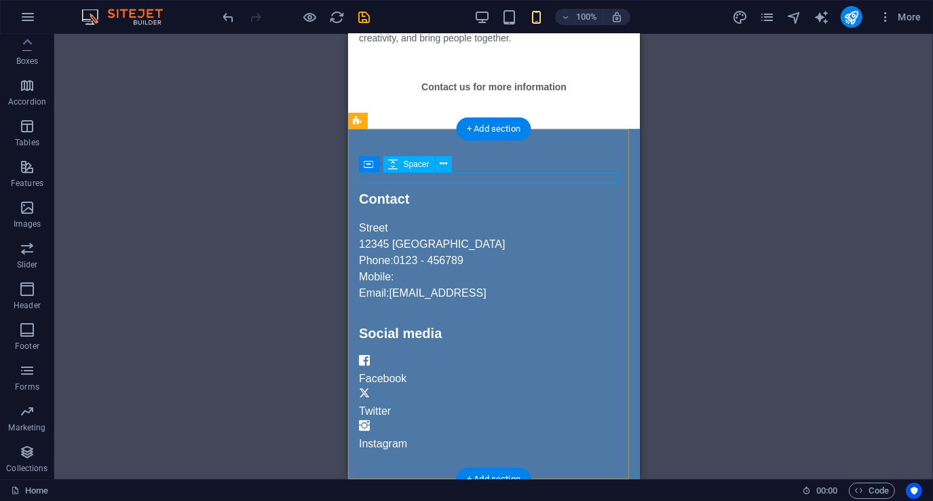
click at [538, 175] on div at bounding box center [493, 177] width 270 height 11
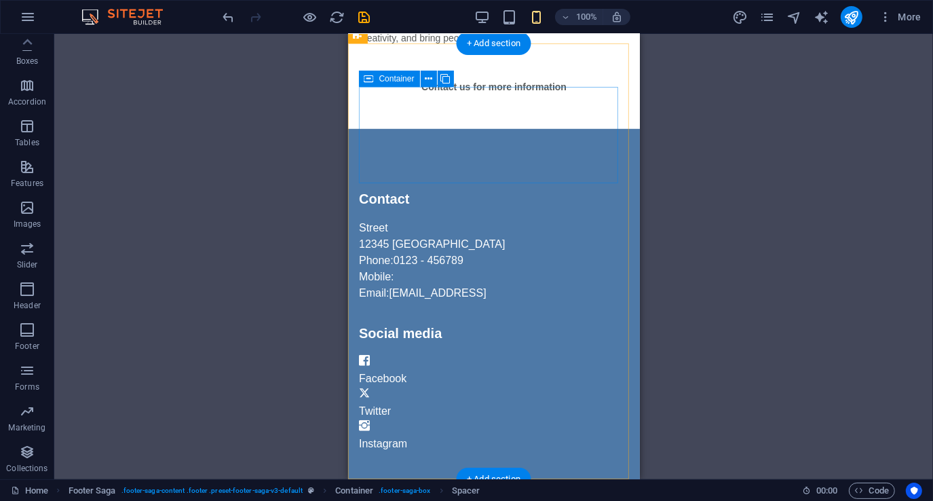
scroll to position [930, 0]
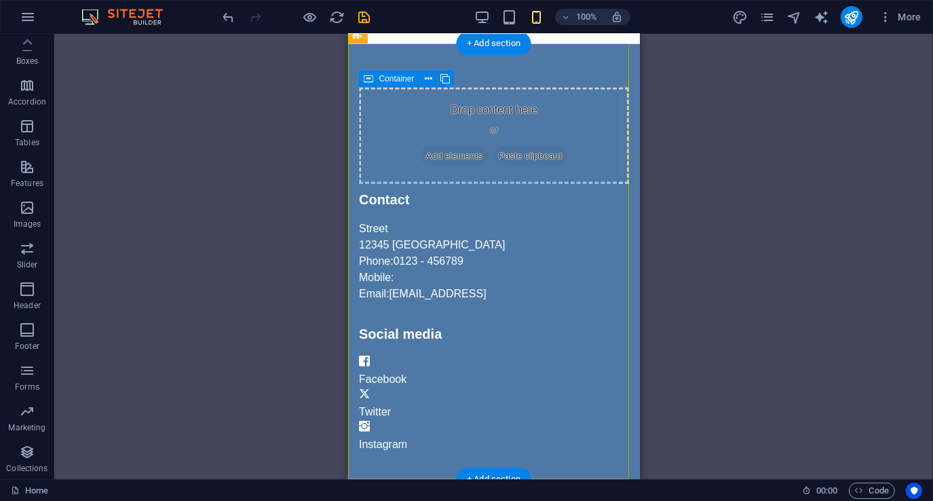
click at [540, 148] on span "Paste clipboard" at bounding box center [530, 156] width 75 height 19
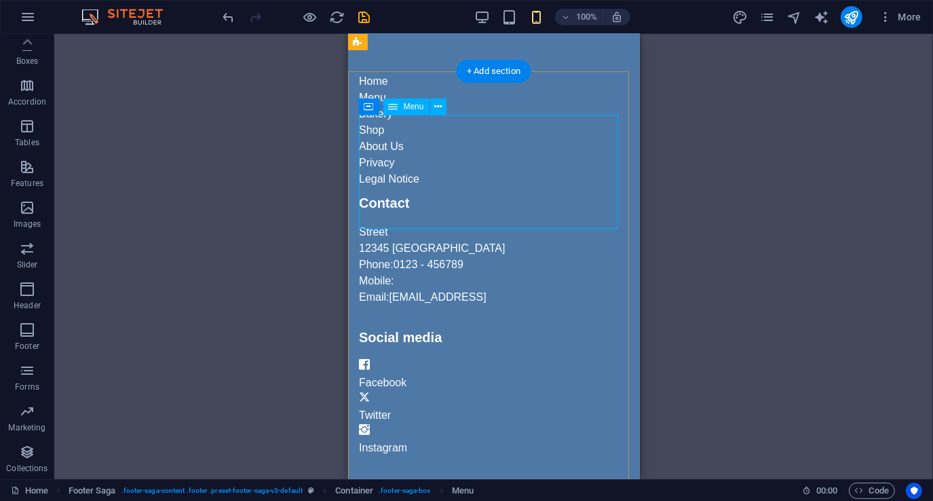
scroll to position [808, 0]
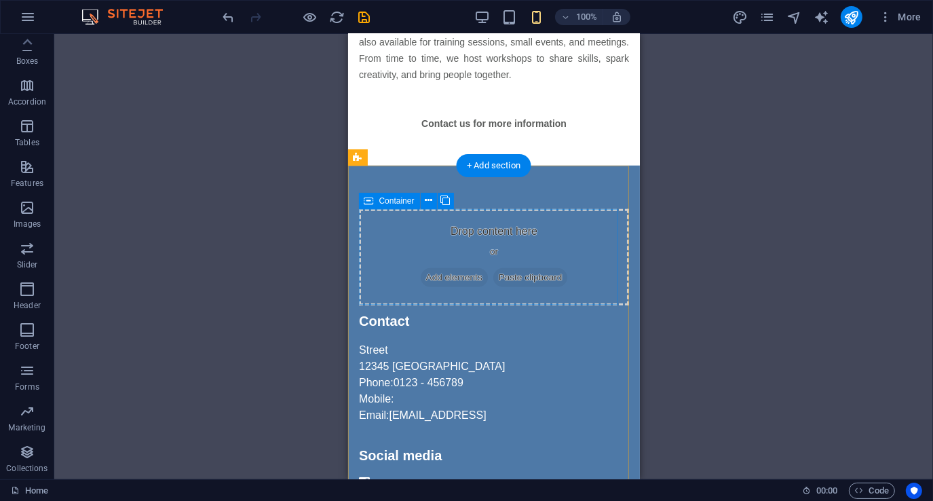
click at [517, 209] on div "Drop content here or Add elements Paste clipboard" at bounding box center [493, 257] width 270 height 96
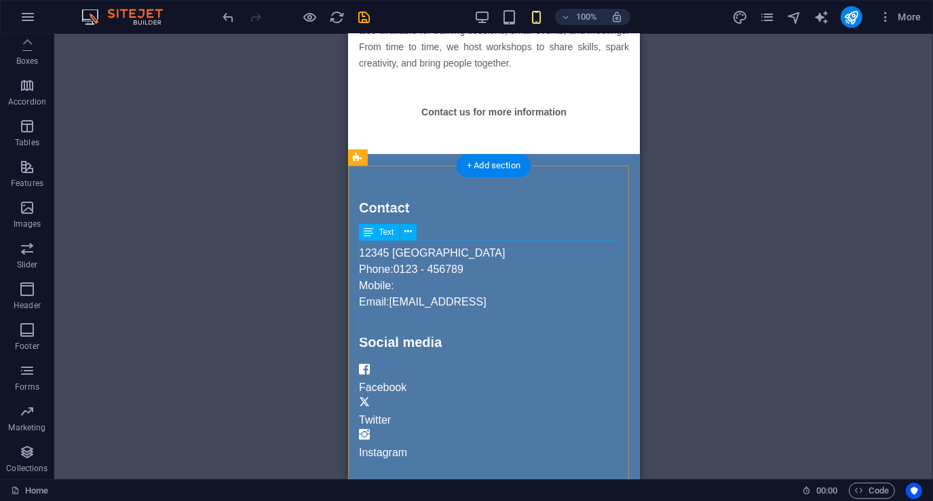
scroll to position [823, 0]
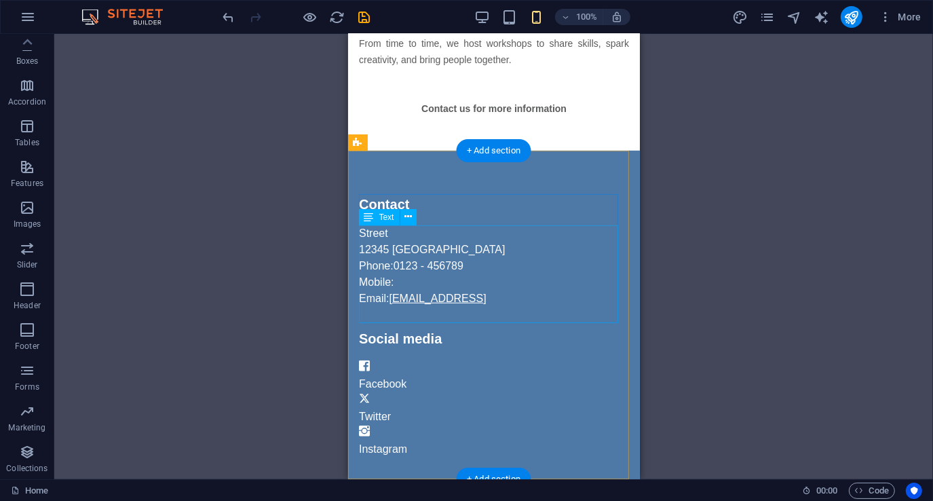
click at [485, 304] on link "[EMAIL_ADDRESS]" at bounding box center [436, 299] width 97 height 12
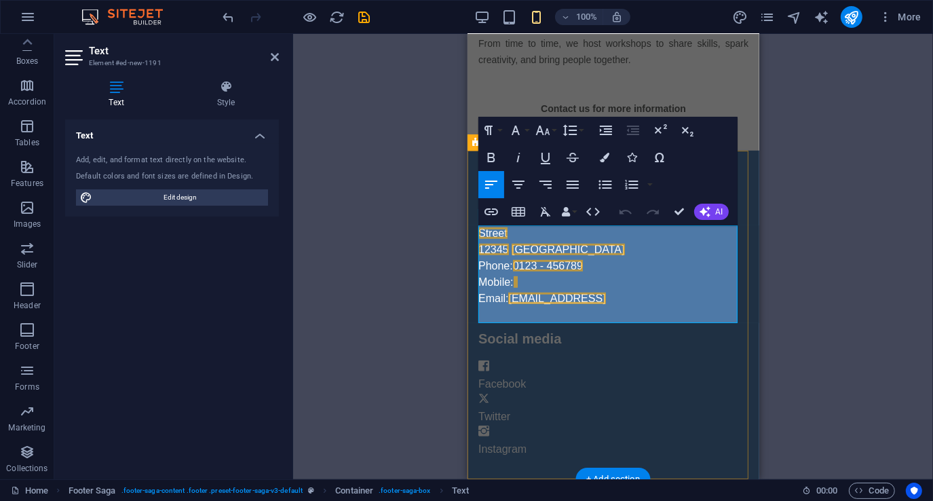
click at [603, 304] on link "[EMAIL_ADDRESS]" at bounding box center [556, 299] width 97 height 12
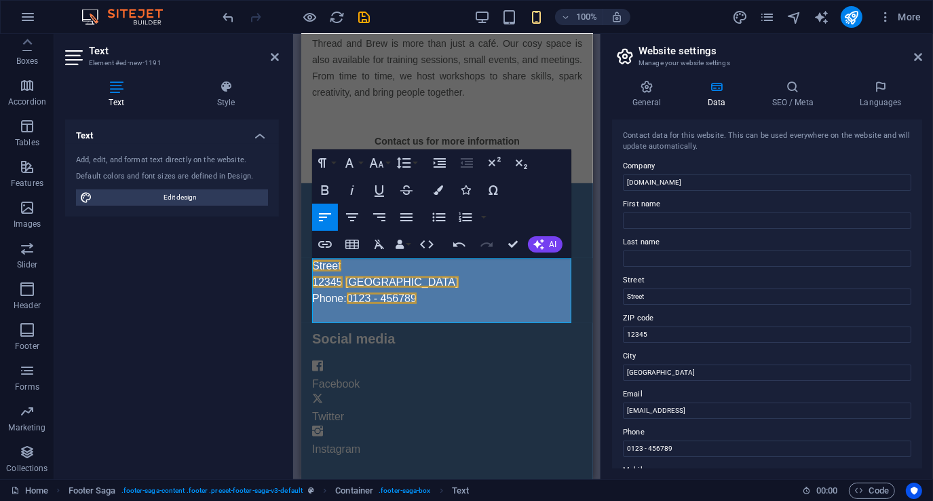
scroll to position [774, 0]
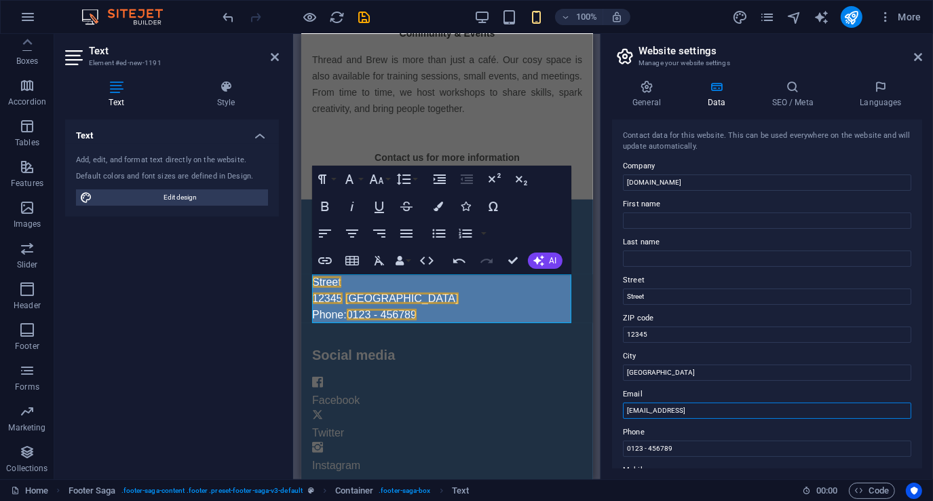
drag, startPoint x: 818, startPoint y: 407, endPoint x: 604, endPoint y: 423, distance: 214.4
click at [604, 423] on div "General Data SEO / Meta Languages Website name [DOMAIN_NAME] Logo Drag files he…" at bounding box center [767, 274] width 332 height 410
type input "[EMAIL_ADDRESS][DOMAIN_NAME]"
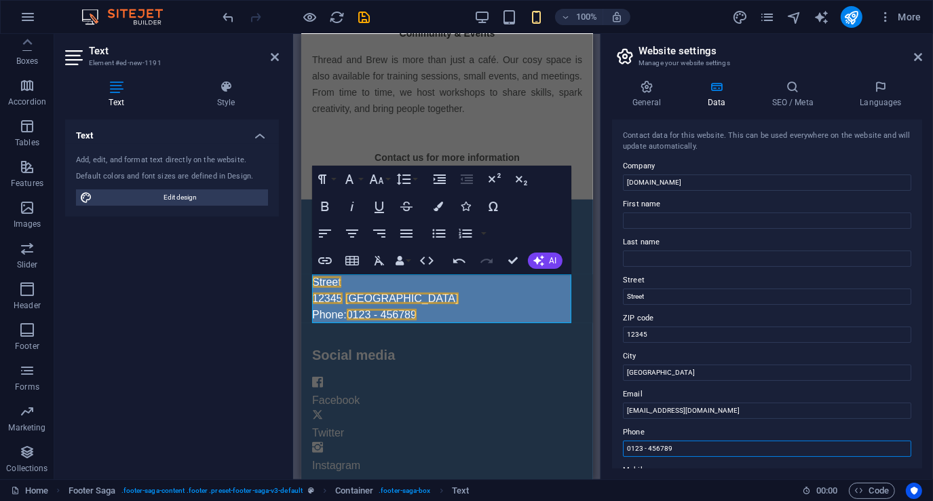
drag, startPoint x: 621, startPoint y: 448, endPoint x: 592, endPoint y: 451, distance: 28.7
click at [592, 451] on div "Home Favorites Elements Columns Content Boxes Accordion Tables Features Images …" at bounding box center [466, 256] width 933 height 445
type input "016 230 52 52"
click at [682, 295] on input "Street" at bounding box center [767, 296] width 288 height 16
drag, startPoint x: 682, startPoint y: 295, endPoint x: 605, endPoint y: 298, distance: 76.7
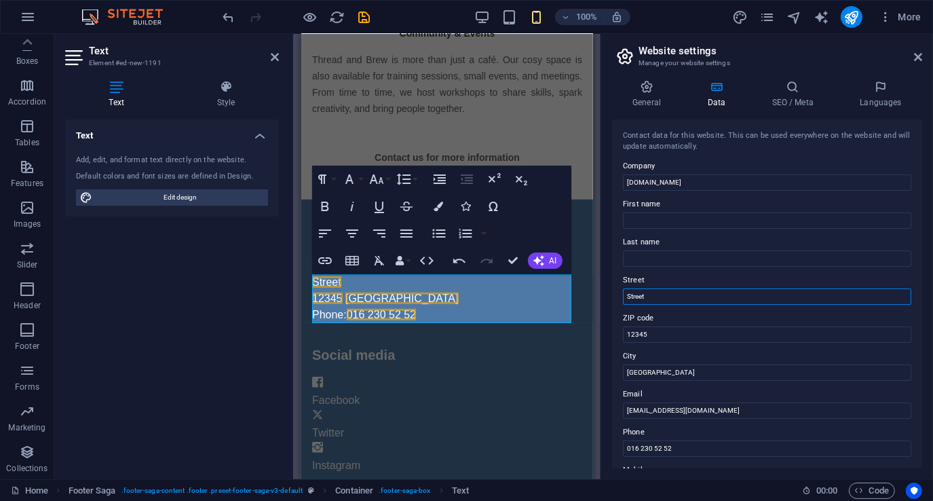
click at [605, 298] on div "General Data SEO / Meta Languages Website name [DOMAIN_NAME] Logo Drag files he…" at bounding box center [767, 274] width 332 height 410
drag, startPoint x: 669, startPoint y: 334, endPoint x: 607, endPoint y: 335, distance: 61.8
click at [607, 335] on div "General Data SEO / Meta Languages Website name [DOMAIN_NAME] Logo Drag files he…" at bounding box center [767, 274] width 332 height 410
drag, startPoint x: 663, startPoint y: 293, endPoint x: 622, endPoint y: 296, distance: 41.5
click at [622, 296] on div "Contact data for this website. This can be used everywhere on the website and w…" at bounding box center [767, 293] width 310 height 349
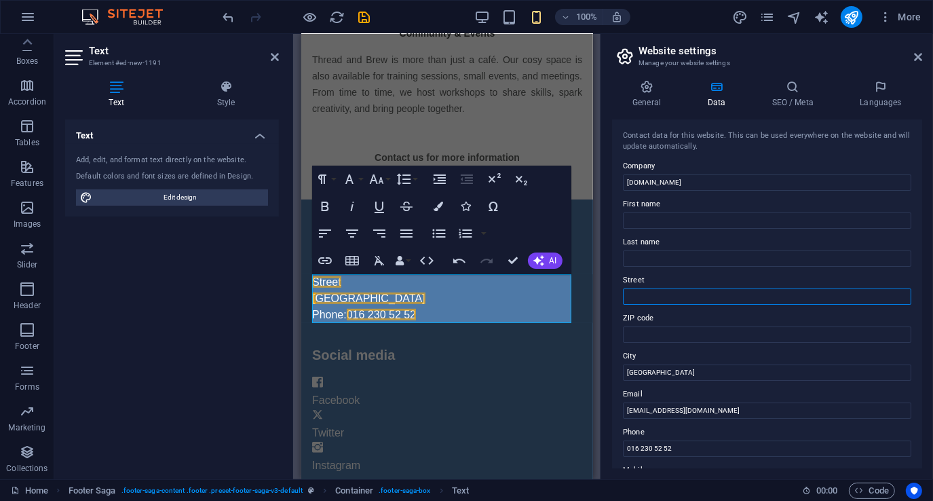
scroll to position [758, 0]
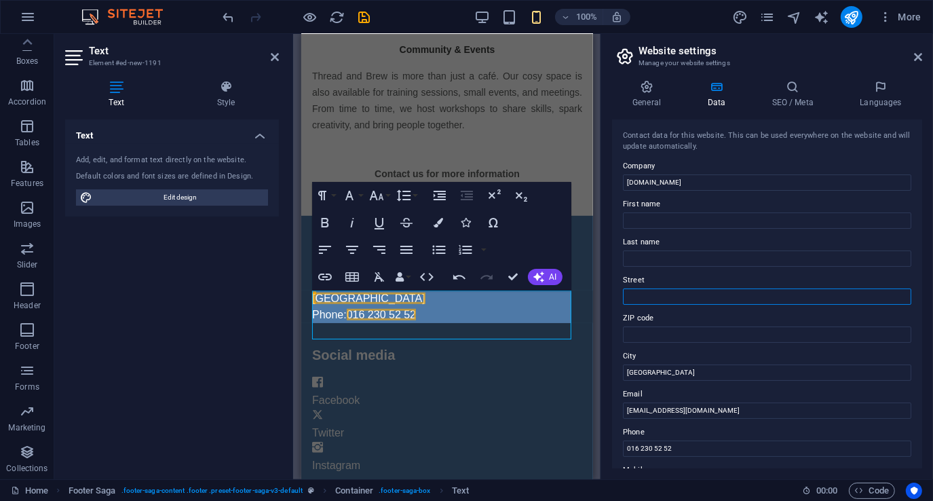
paste input "GF-5, Quayside Shoppes, Amber Residence"
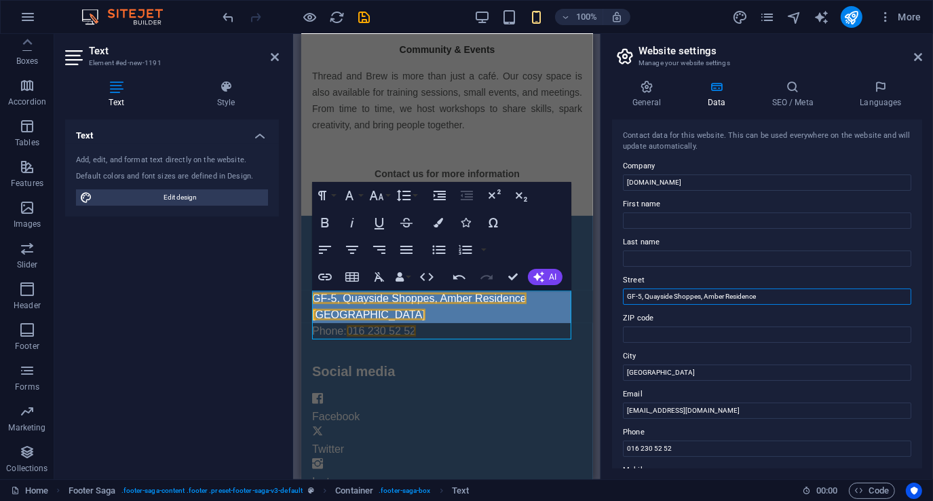
scroll to position [774, 0]
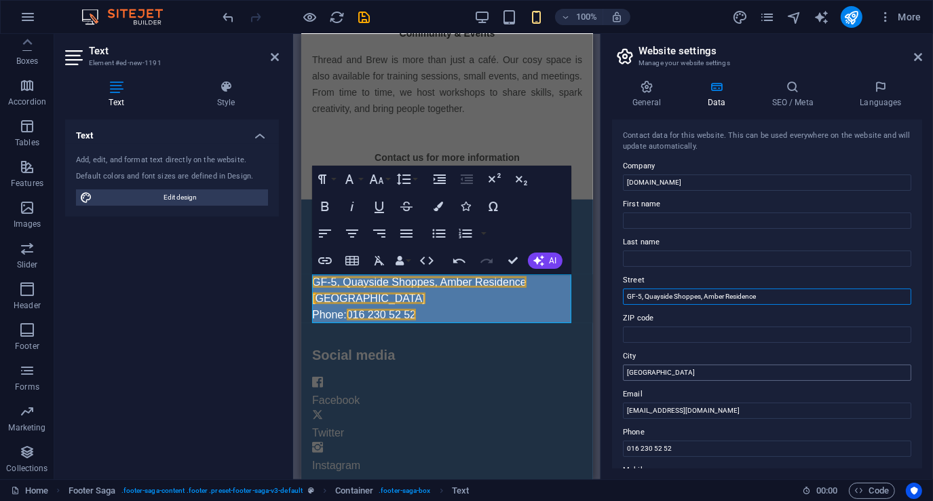
type input "GF-5, Quayside Shoppes, Amber Residence"
drag, startPoint x: 653, startPoint y: 371, endPoint x: 622, endPoint y: 377, distance: 31.1
click at [622, 377] on div "Contact data for this website. This can be used everywhere on the website and w…" at bounding box center [767, 293] width 310 height 349
type input "Gamuda Kemuning"
click at [916, 58] on icon at bounding box center [918, 57] width 8 height 11
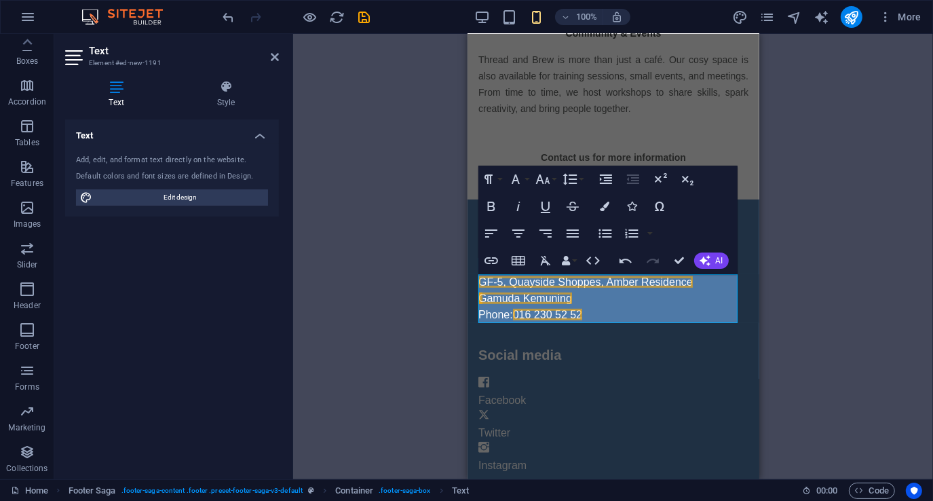
click at [428, 334] on div "H4 Text Container Menu Image Spacer Spacer Text Text H5 Text Spacer Text Text H…" at bounding box center [613, 256] width 640 height 445
click at [371, 276] on div "H4 Text Container Menu Image Spacer Spacer Text Text H5 Text Spacer Text Text H…" at bounding box center [613, 256] width 640 height 445
click at [277, 56] on icon at bounding box center [275, 57] width 8 height 11
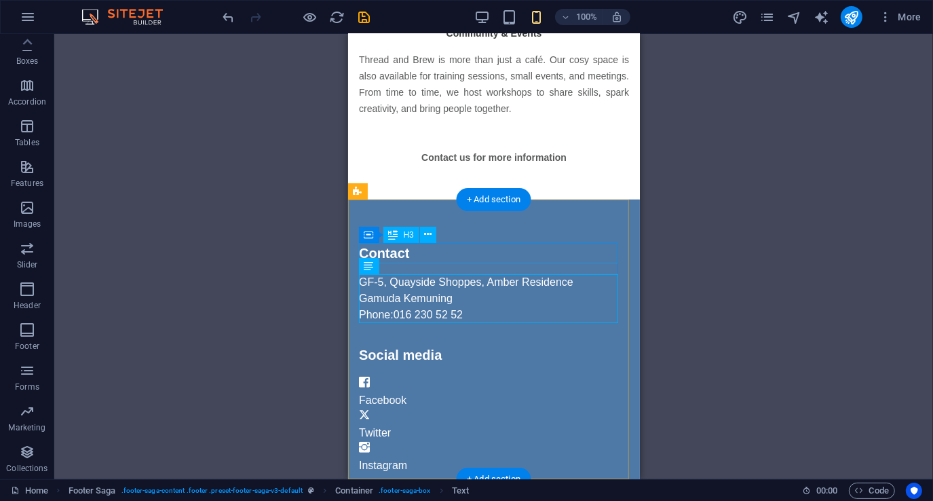
click at [391, 253] on div "Contact" at bounding box center [493, 253] width 270 height 20
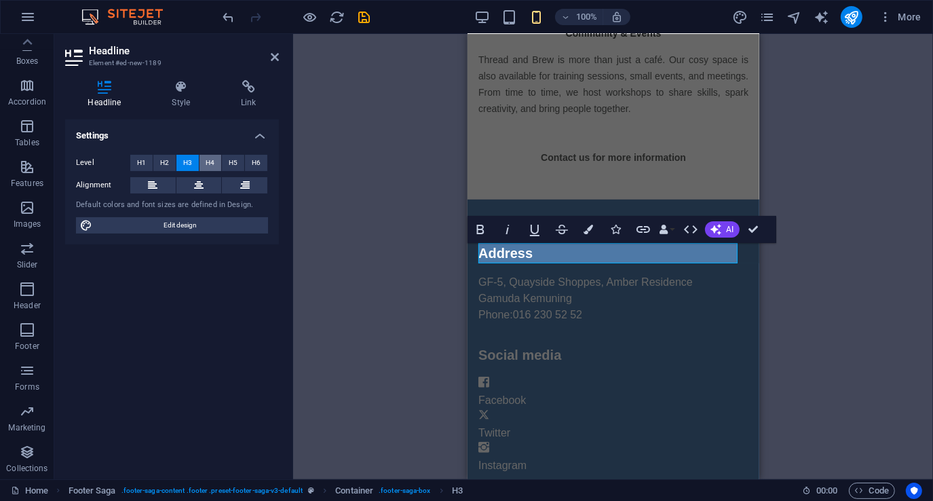
click at [212, 162] on span "H4" at bounding box center [210, 163] width 9 height 16
click at [366, 259] on div "H4 Text Container Menu Image Spacer Spacer Text Text H5 Text Spacer Text Text H…" at bounding box center [613, 256] width 640 height 445
click at [271, 58] on icon at bounding box center [275, 57] width 8 height 11
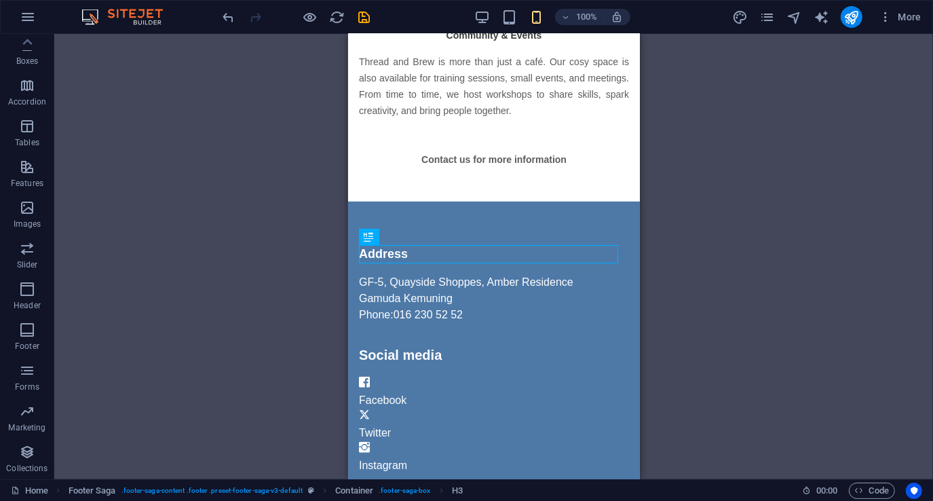
click at [281, 270] on div "H4 Text Container Menu Image Spacer Spacer Text Text H5 Text Spacer Text Text H…" at bounding box center [493, 256] width 879 height 445
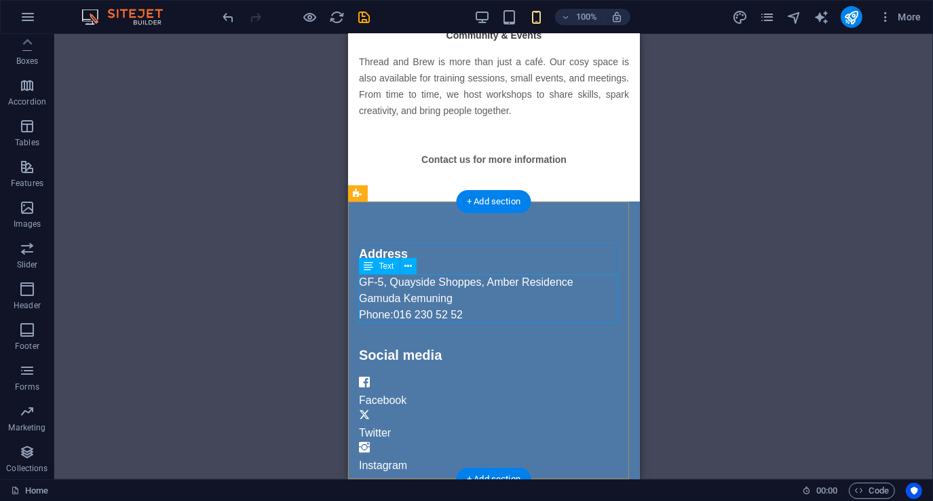
click at [459, 294] on div "GF-5, Quayside Shoppes, Amber Residence Gamuda Kemuning Phone: [PHONE_NUMBER]" at bounding box center [493, 298] width 270 height 49
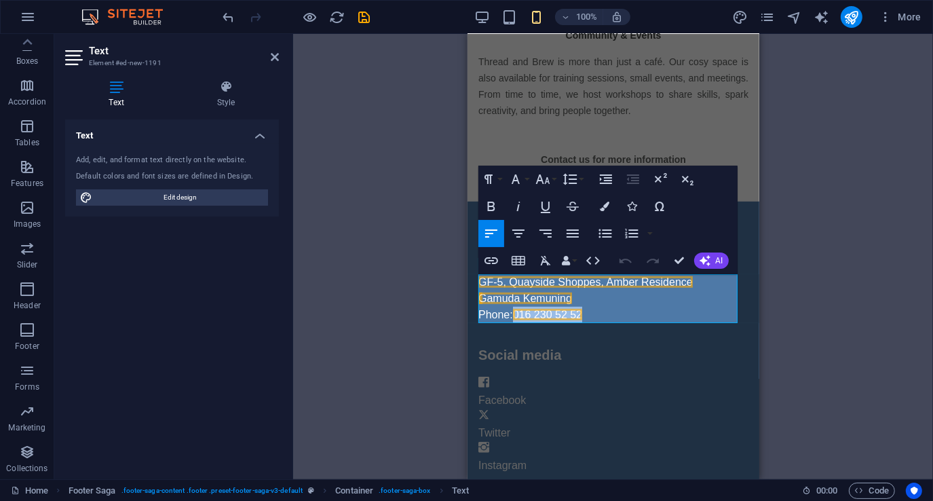
drag, startPoint x: 607, startPoint y: 314, endPoint x: 932, endPoint y: 305, distance: 325.2
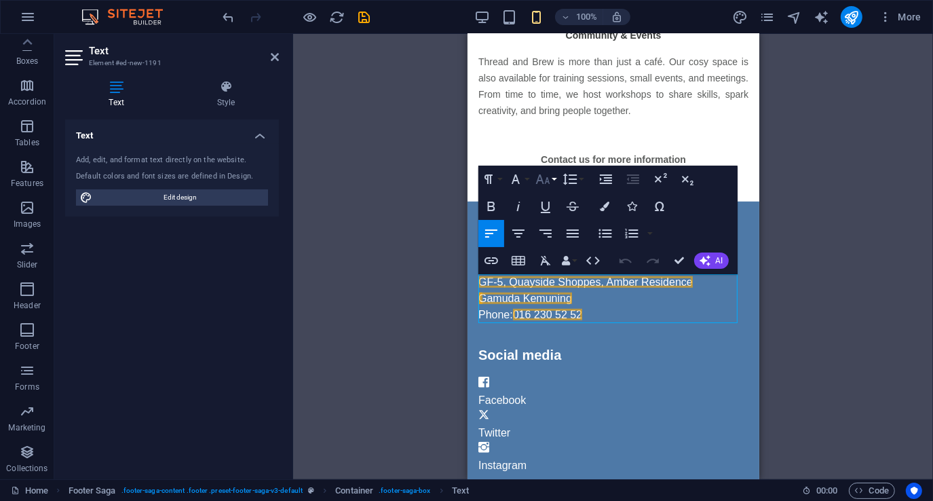
click at [553, 178] on button "Font Size" at bounding box center [546, 179] width 26 height 27
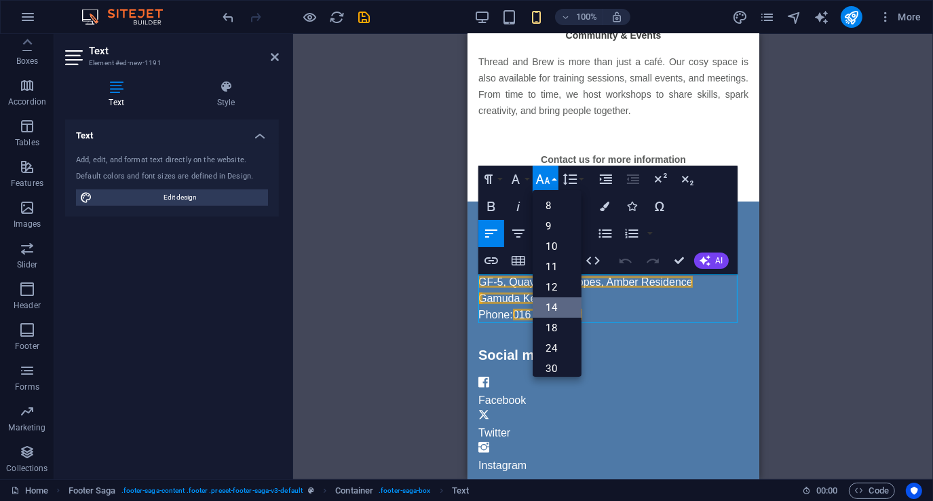
click at [557, 301] on link "14" at bounding box center [557, 307] width 49 height 20
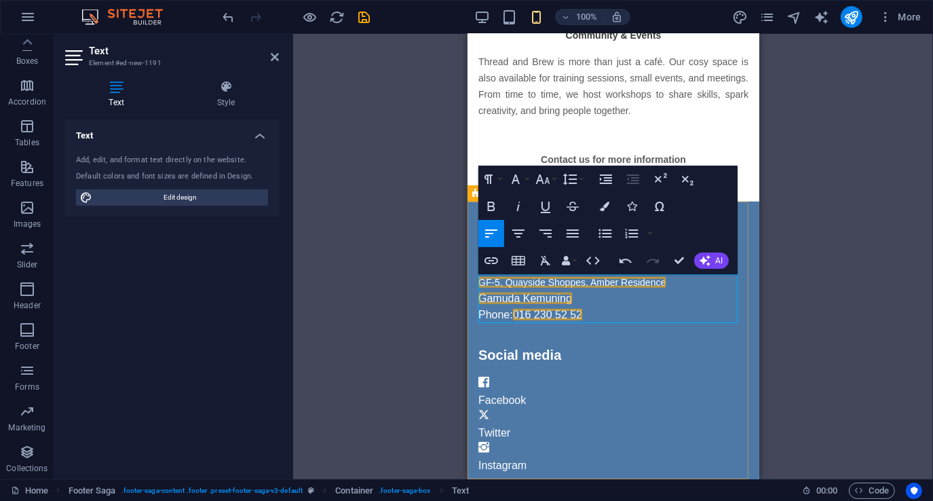
click at [525, 301] on span "Gamuda Kemuning" at bounding box center [525, 299] width 94 height 12
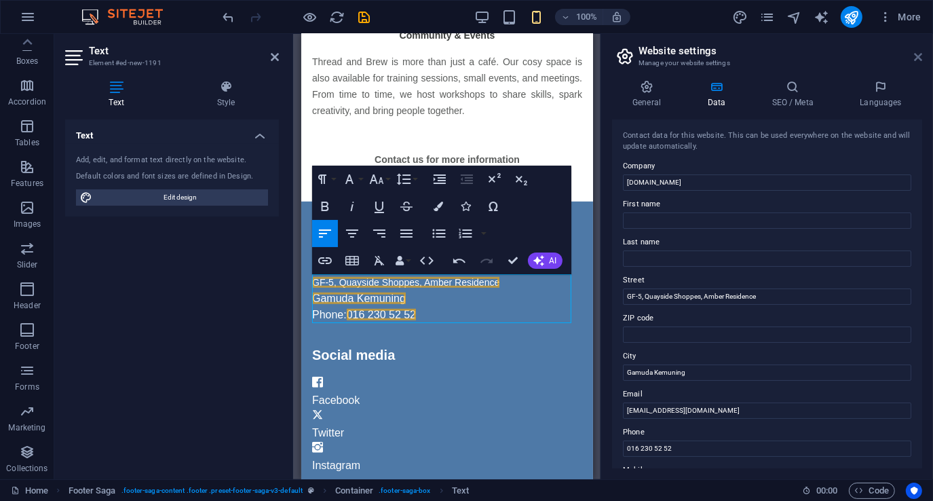
click at [914, 58] on icon at bounding box center [918, 57] width 8 height 11
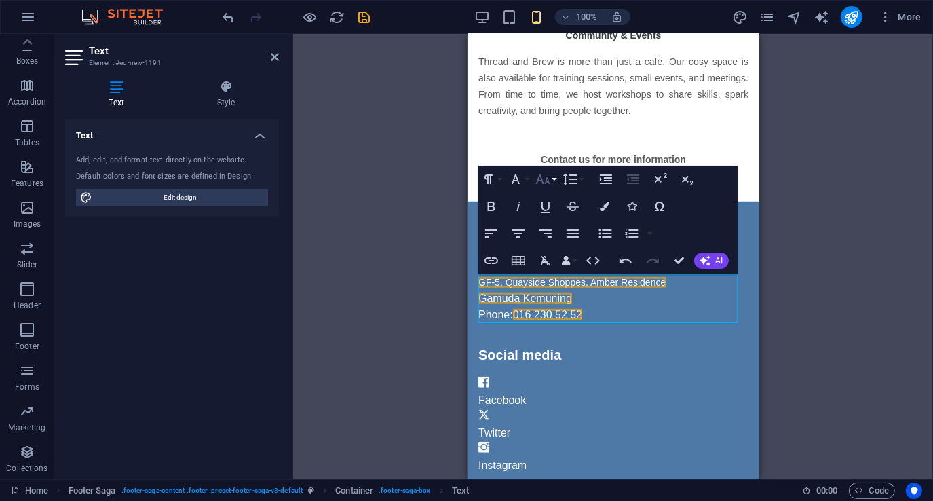
click at [544, 183] on icon "button" at bounding box center [543, 179] width 16 height 16
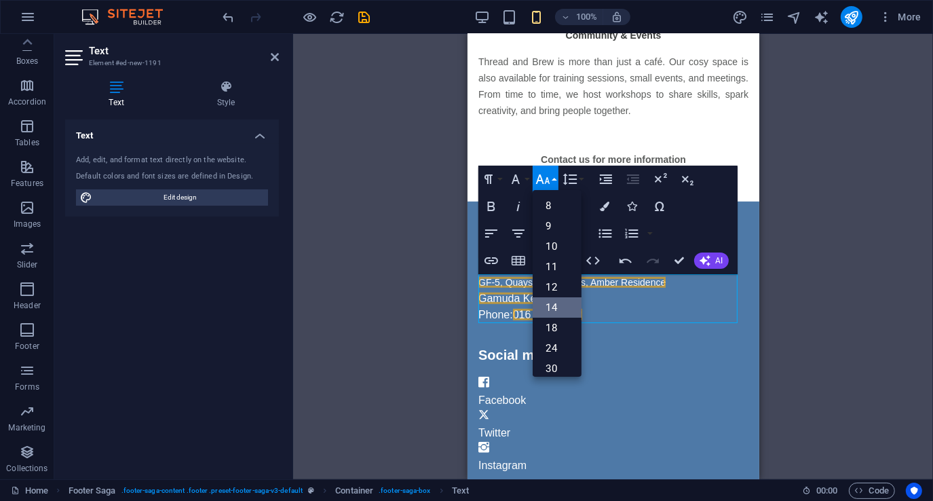
click at [554, 302] on link "14" at bounding box center [557, 307] width 49 height 20
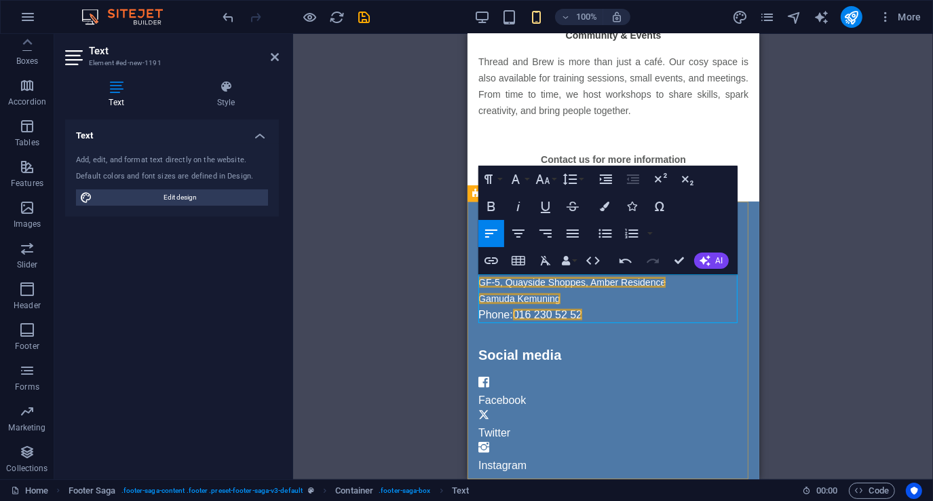
click at [500, 317] on p "Phone: [PHONE_NUMBER]" at bounding box center [613, 315] width 270 height 16
drag, startPoint x: 489, startPoint y: 317, endPoint x: 507, endPoint y: 316, distance: 18.3
click at [507, 316] on p "Phone: [PHONE_NUMBER]" at bounding box center [613, 315] width 270 height 16
drag, startPoint x: 478, startPoint y: 314, endPoint x: 557, endPoint y: 314, distance: 79.4
click at [557, 314] on p "Phone: [PHONE_NUMBER]" at bounding box center [613, 315] width 270 height 16
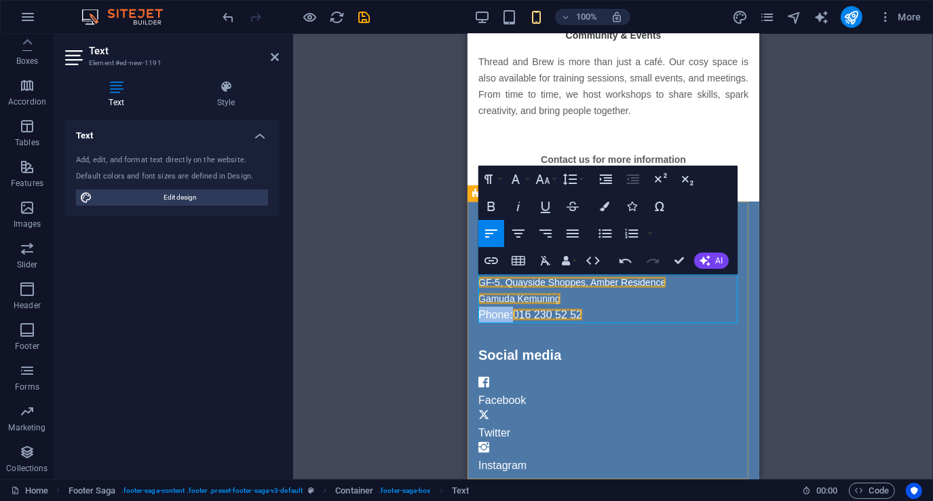
click at [557, 314] on span "016 230 52 52" at bounding box center [546, 315] width 69 height 12
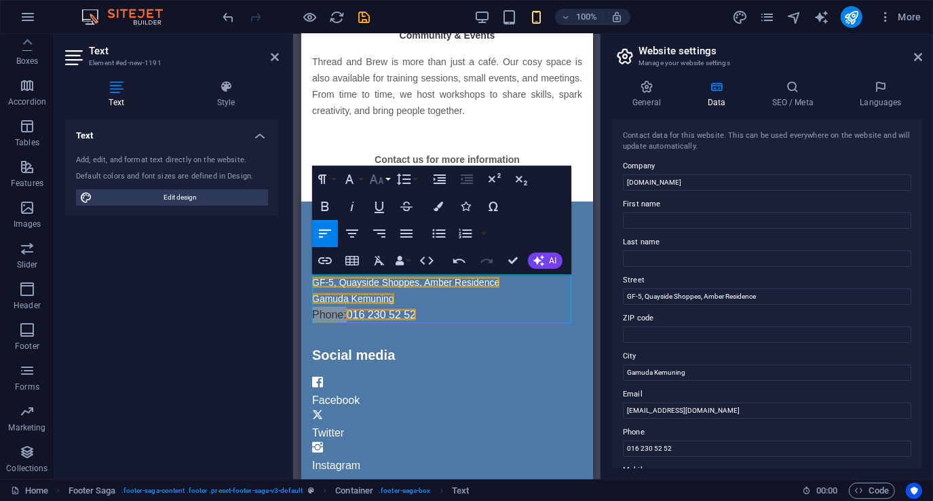
click at [387, 176] on button "Font Size" at bounding box center [379, 179] width 26 height 27
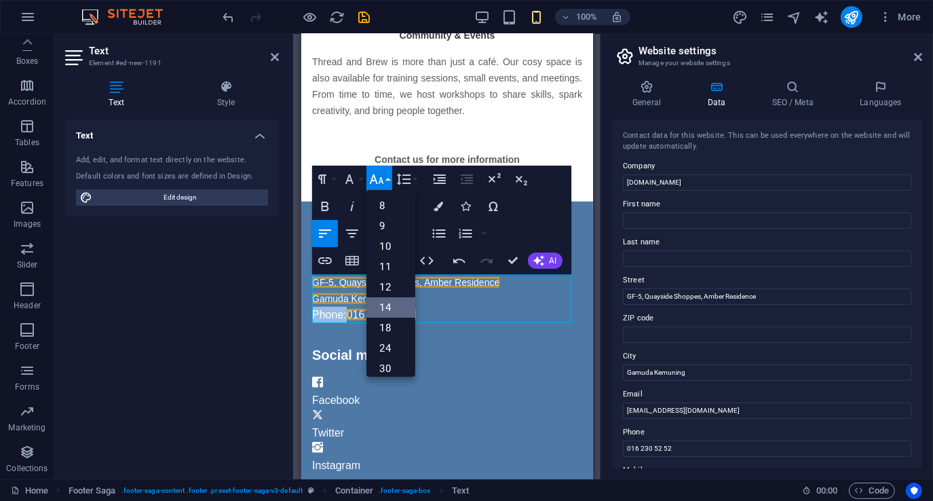
click at [385, 304] on link "14" at bounding box center [390, 307] width 49 height 20
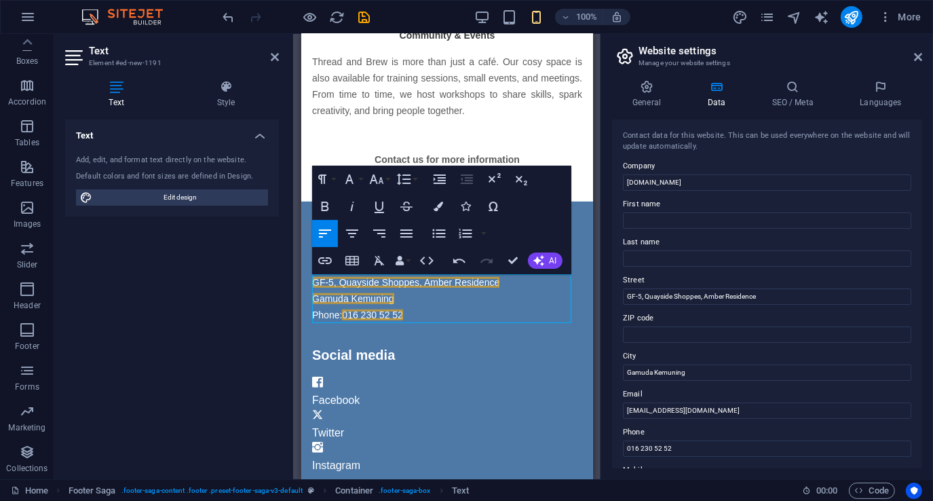
click at [923, 54] on aside "Website settings Manage your website settings General Data SEO / Meta Languages…" at bounding box center [767, 256] width 333 height 445
click at [918, 58] on icon at bounding box center [918, 57] width 8 height 11
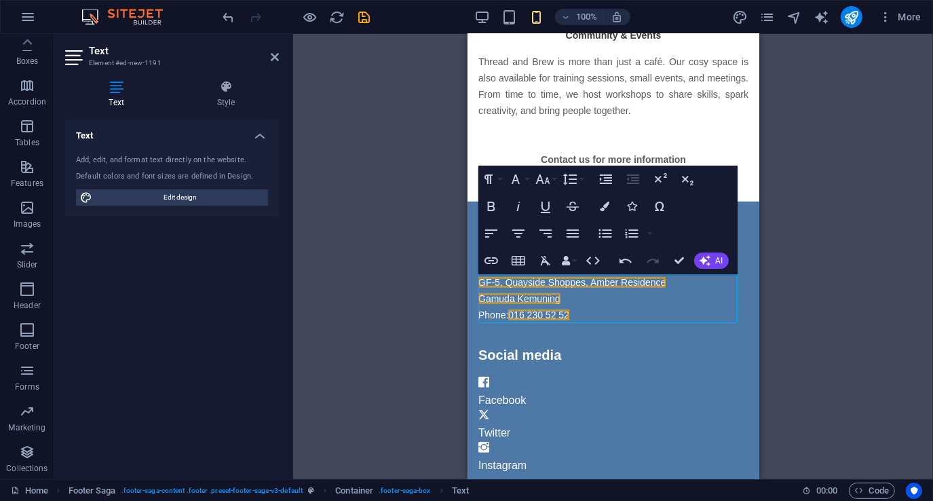
click at [392, 354] on div "H4 Text Container Menu Image Spacer Spacer Text Text H5 Text Spacer Text Text H…" at bounding box center [613, 256] width 640 height 445
click at [273, 60] on icon at bounding box center [275, 57] width 8 height 11
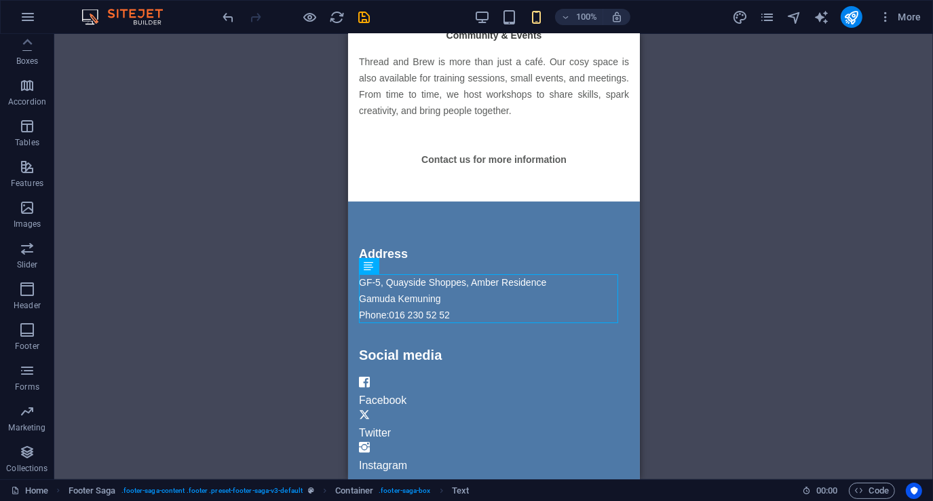
click at [293, 284] on div "H4 Text Container Menu Image Spacer Spacer Text Text H5 Text Spacer Text Text H…" at bounding box center [493, 256] width 879 height 445
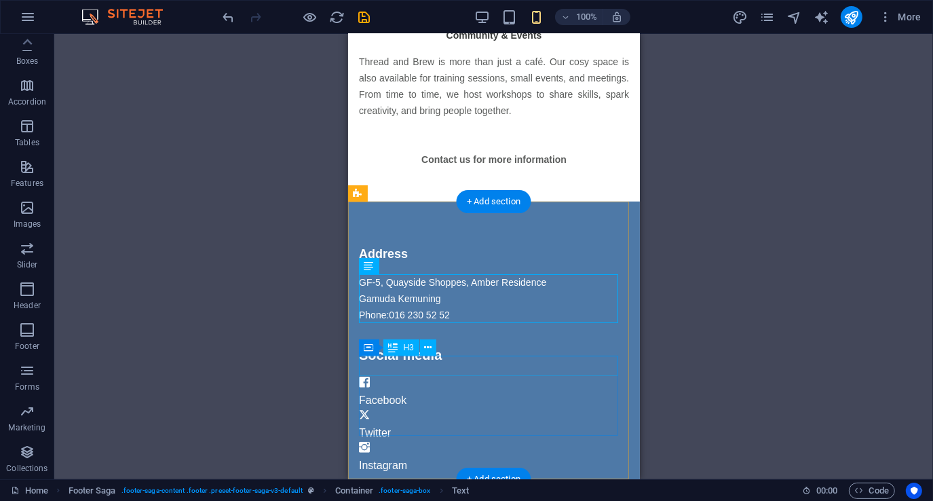
click at [403, 358] on div "Social media" at bounding box center [493, 355] width 270 height 20
click at [403, 352] on div "H3" at bounding box center [401, 347] width 36 height 16
click at [404, 343] on span "H3" at bounding box center [409, 347] width 10 height 8
click at [429, 347] on icon at bounding box center [427, 348] width 7 height 14
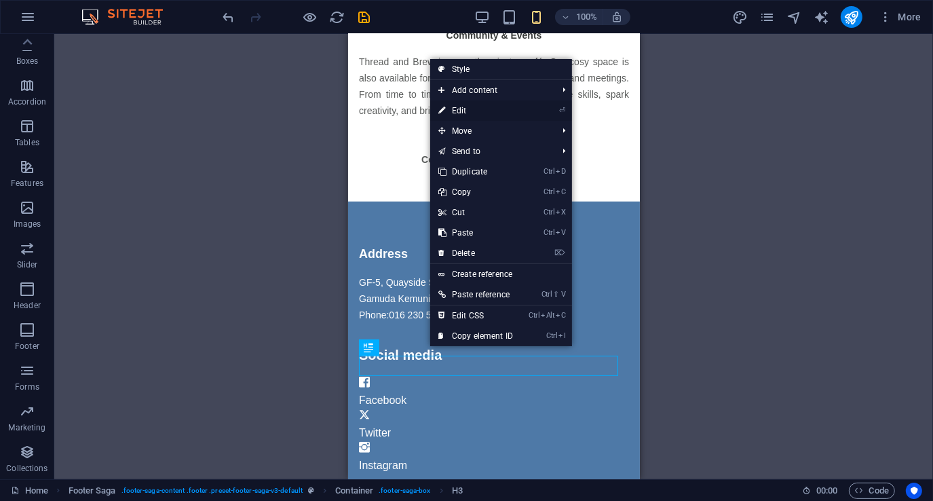
drag, startPoint x: 506, startPoint y: 107, endPoint x: 38, endPoint y: 73, distance: 469.5
click at [506, 107] on link "⏎ Edit" at bounding box center [475, 110] width 91 height 20
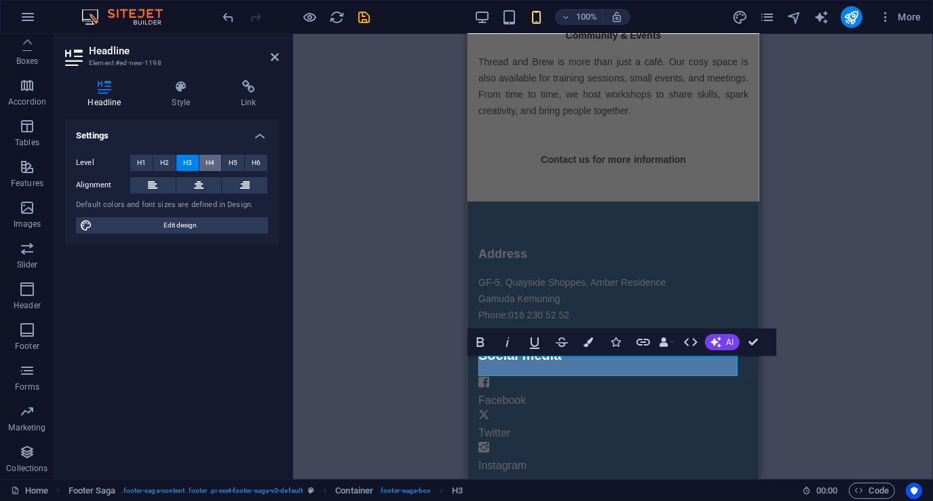
click at [211, 164] on span "H4" at bounding box center [210, 163] width 9 height 16
click at [346, 278] on div "H4 Text Container Menu Image Spacer Spacer Text Text H5 Text Spacer Text Text H…" at bounding box center [613, 256] width 640 height 445
click at [794, 368] on div "H4 Text Container Menu Image Spacer Spacer Text Text H5 Text Spacer Text Text H…" at bounding box center [613, 256] width 640 height 445
click at [280, 58] on aside "Headline Element #ed-new-1198 Headline Style Link Settings Level H1 H2 H3 H4 H5…" at bounding box center [173, 256] width 239 height 445
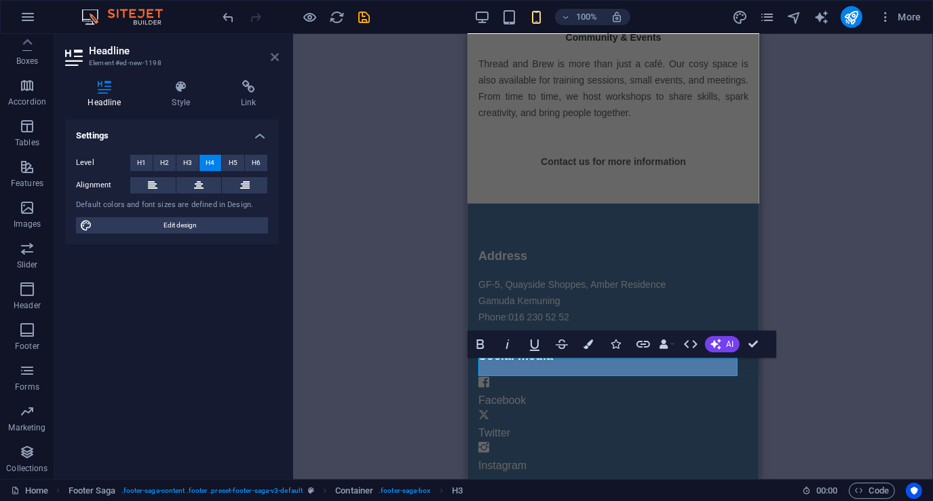
click at [275, 57] on icon at bounding box center [275, 57] width 8 height 11
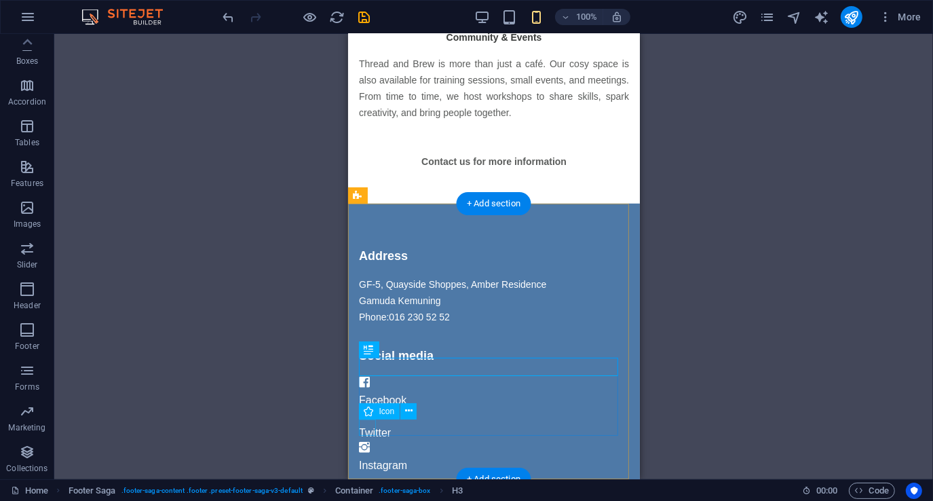
click at [363, 441] on figure at bounding box center [493, 449] width 270 height 16
click at [392, 457] on div "Instagram" at bounding box center [493, 465] width 270 height 16
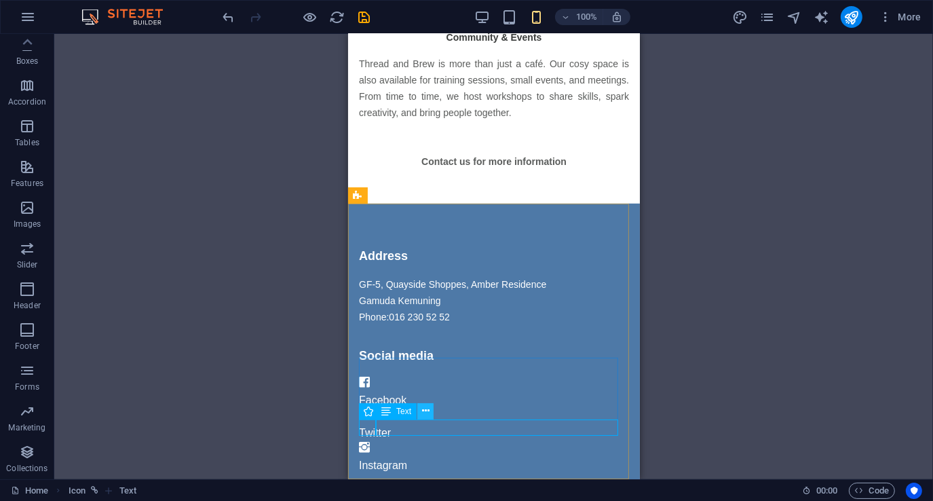
click at [427, 413] on icon at bounding box center [425, 411] width 7 height 14
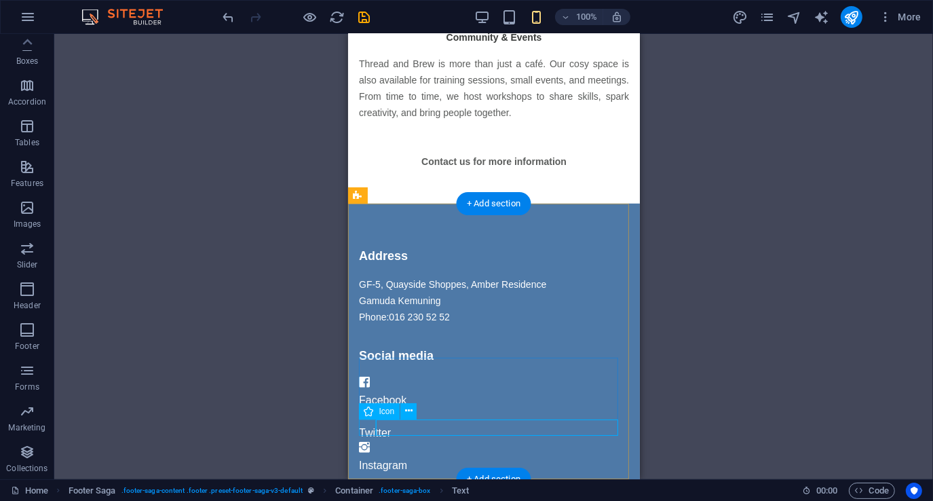
click at [361, 441] on figure at bounding box center [493, 449] width 270 height 16
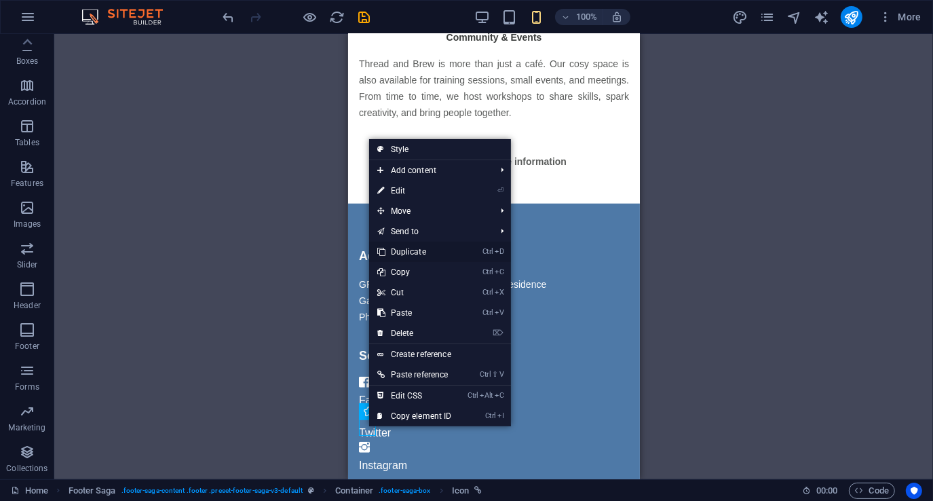
click at [420, 255] on link "Ctrl D Duplicate" at bounding box center [414, 252] width 91 height 20
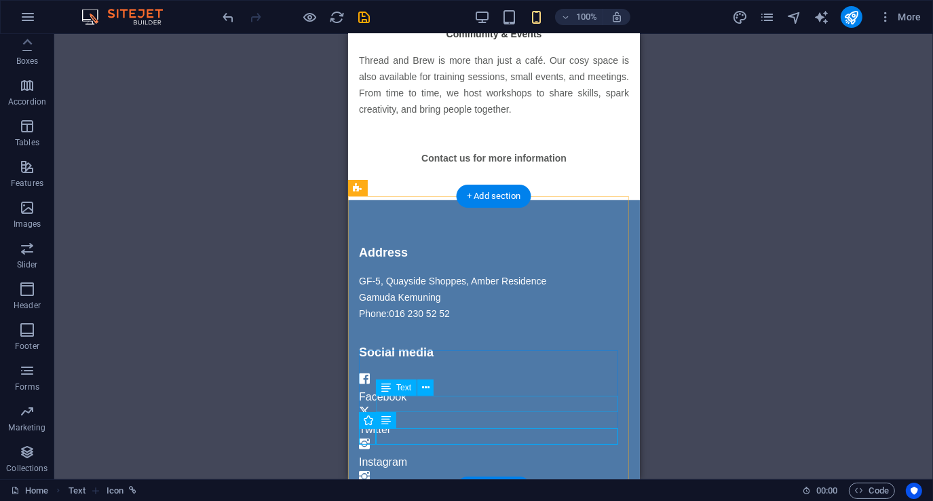
scroll to position [787, 0]
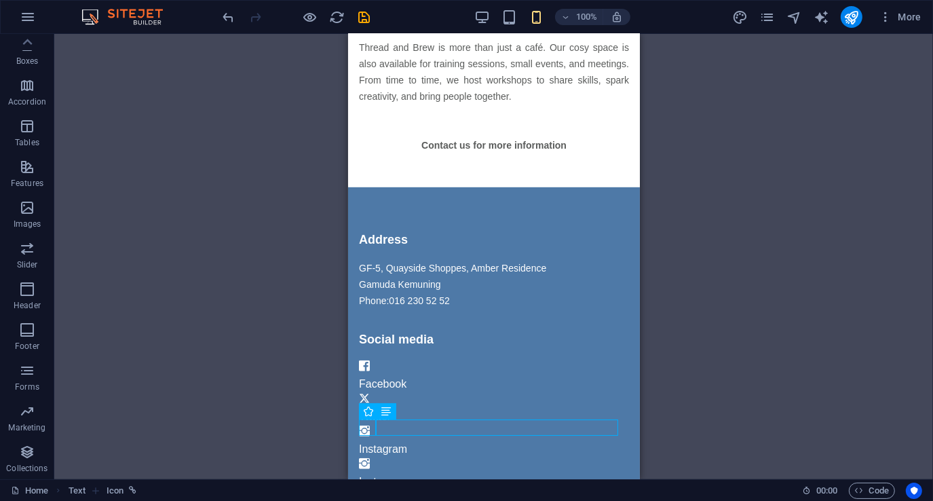
click at [316, 413] on div "H4 Text Container Menu Image Spacer Spacer Text Text H5 Text Spacer Text Text H…" at bounding box center [493, 256] width 879 height 445
click at [679, 364] on div "H4 Text Container Menu Image Spacer Spacer Text Text H5 Text Spacer Text Text H…" at bounding box center [493, 256] width 879 height 445
click at [200, 175] on div "H4 Text Container Menu Image Spacer Spacer Text Text H5 Text Spacer Text Text H…" at bounding box center [493, 256] width 879 height 445
click at [326, 384] on div "H4 Text Container Menu Image Spacer Spacer Text Text H5 Text Spacer Text Text H…" at bounding box center [493, 256] width 879 height 445
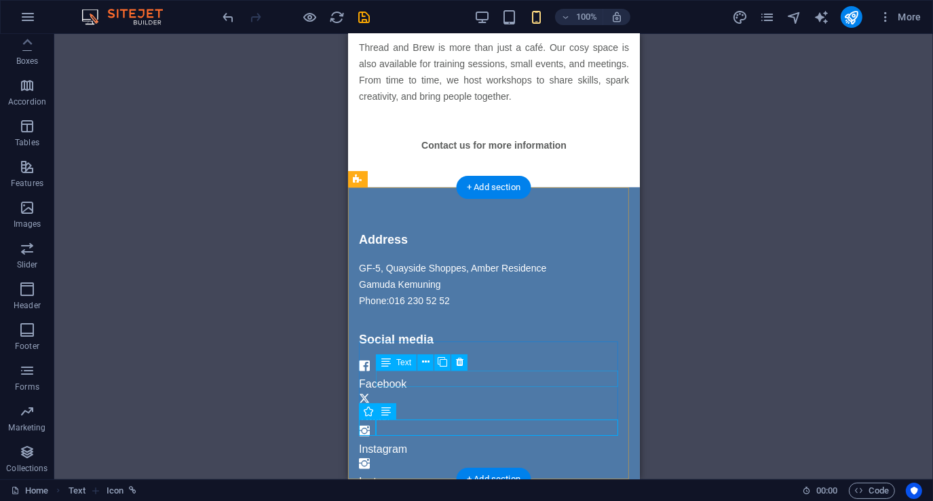
click at [398, 381] on div "Facebook" at bounding box center [493, 384] width 270 height 16
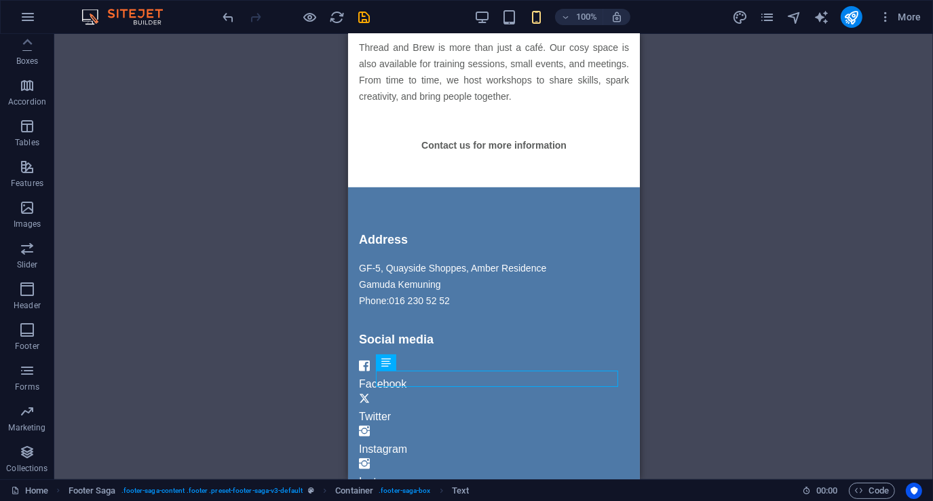
click at [293, 400] on div "H4 Text Container Menu Image Spacer Spacer Text Text H5 Text Spacer Text Text H…" at bounding box center [493, 256] width 879 height 445
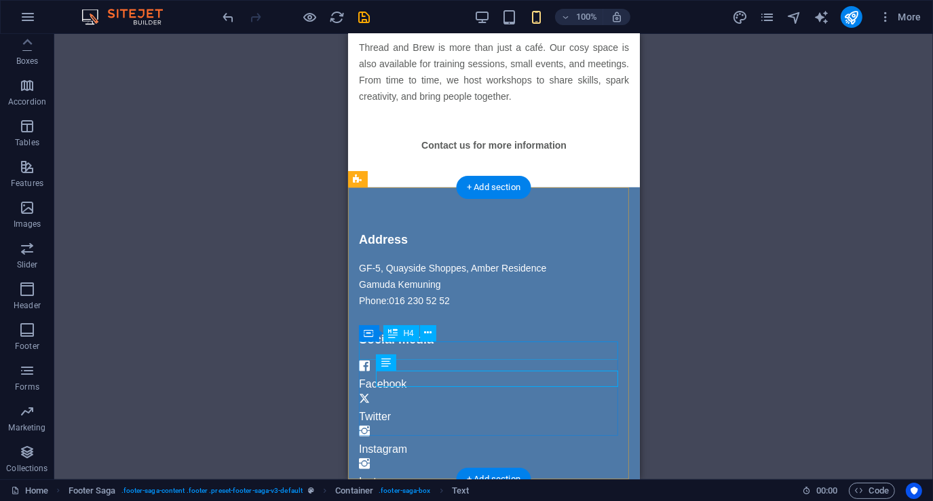
click at [412, 345] on div "Social media" at bounding box center [493, 340] width 270 height 18
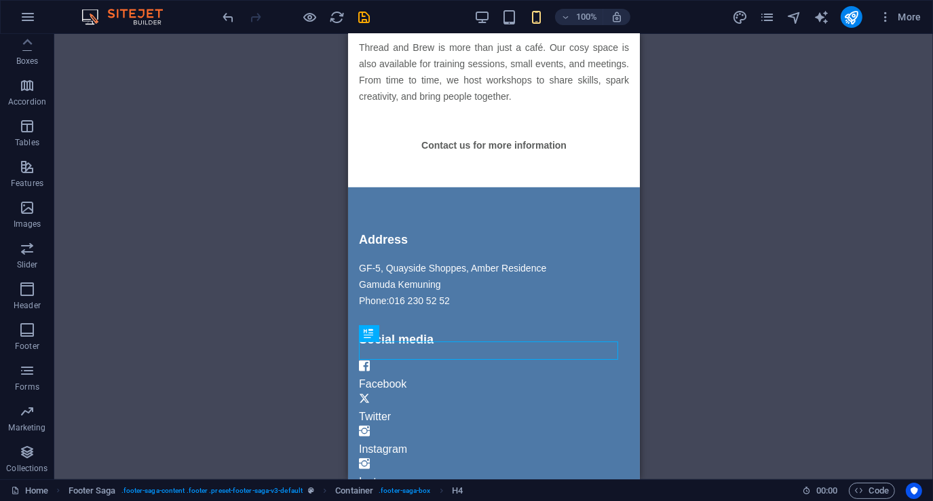
click at [285, 288] on div "H4 Text Container Menu Image Spacer Spacer Text Text H5 Text Spacer Text Text H…" at bounding box center [493, 256] width 879 height 445
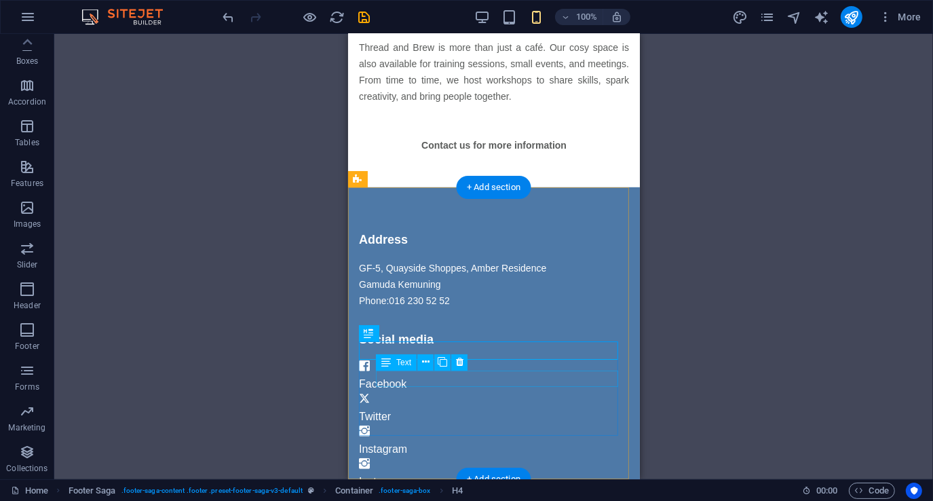
click at [464, 376] on div "Facebook" at bounding box center [493, 384] width 270 height 16
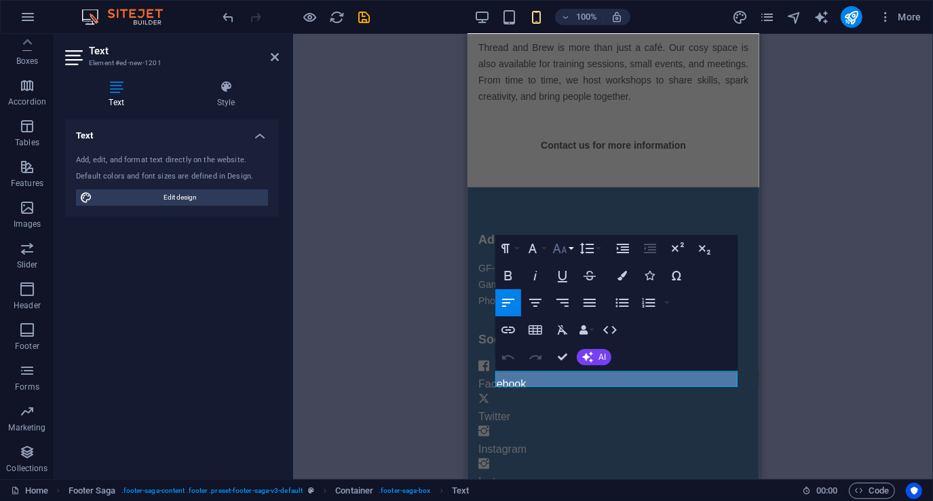
click at [569, 250] on button "Font Size" at bounding box center [563, 248] width 26 height 27
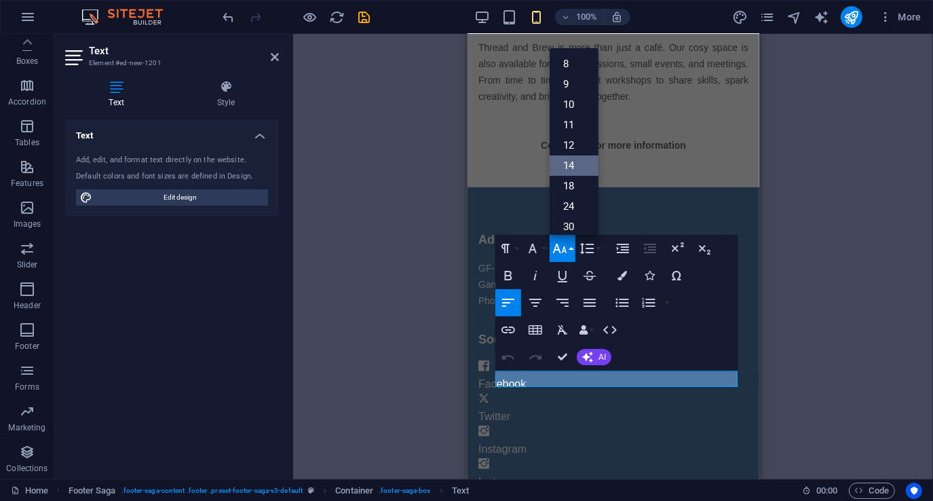
click at [574, 162] on link "14" at bounding box center [574, 165] width 49 height 20
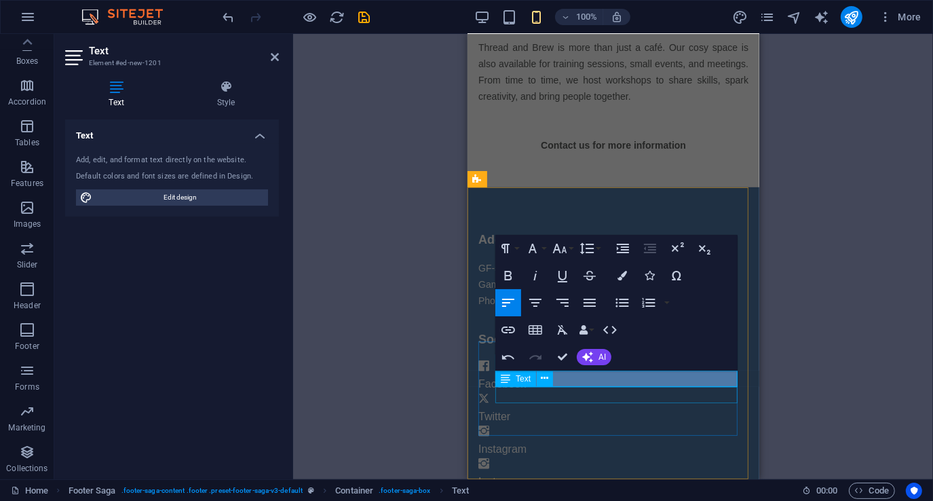
click at [523, 409] on div "Twitter" at bounding box center [613, 417] width 270 height 16
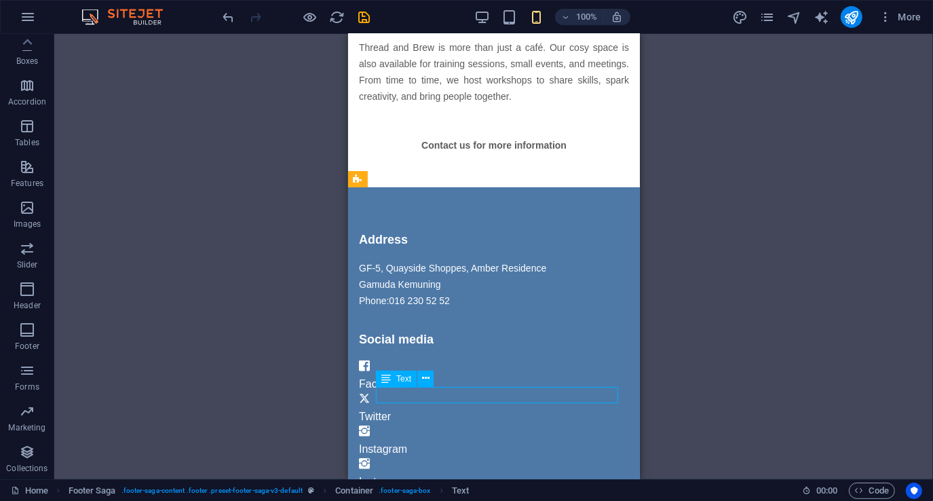
click at [392, 409] on div "Twitter" at bounding box center [493, 417] width 270 height 16
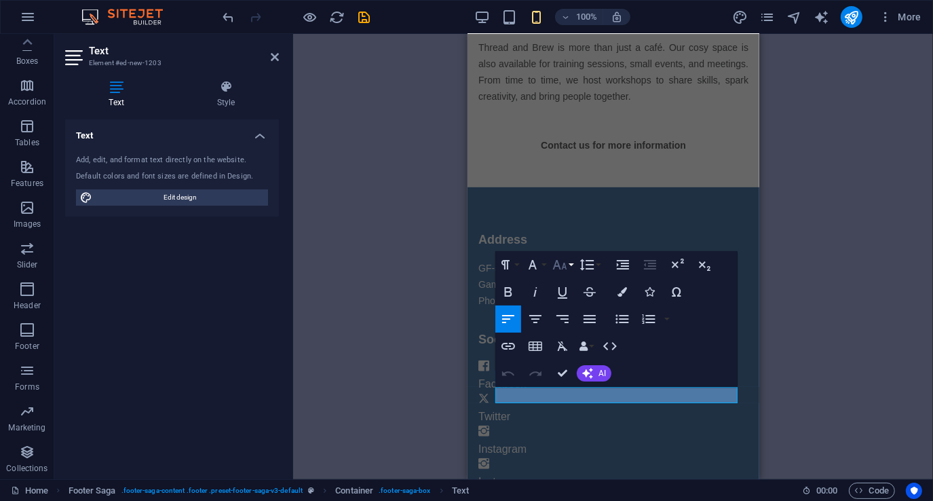
click at [571, 267] on button "Font Size" at bounding box center [563, 264] width 26 height 27
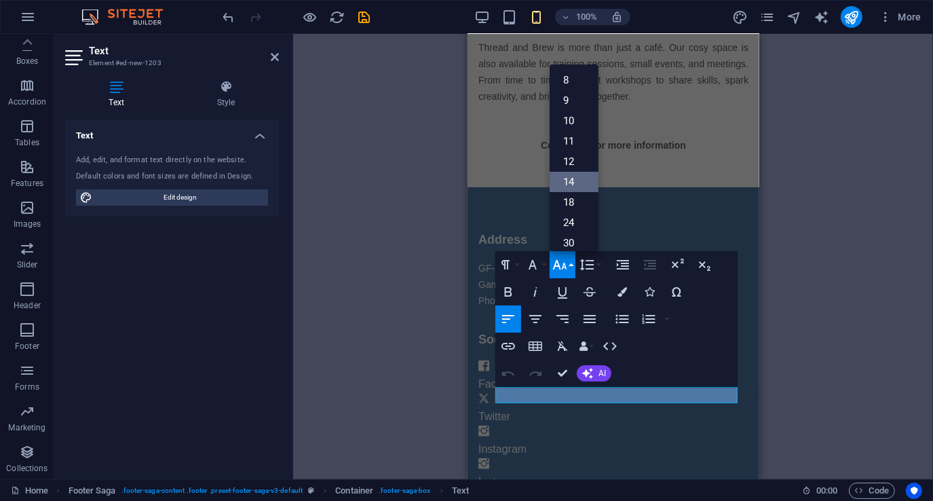
click at [576, 176] on link "14" at bounding box center [574, 182] width 49 height 20
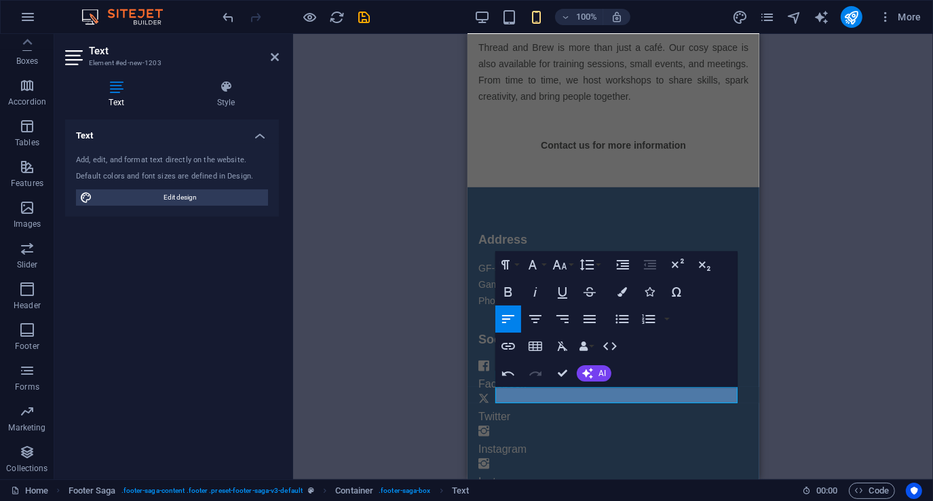
click at [381, 333] on div "H4 Text Container Menu Image Spacer Spacer Text Text H5 Text Spacer Text Text H…" at bounding box center [613, 256] width 640 height 445
click at [519, 441] on div "Instagram" at bounding box center [613, 449] width 270 height 16
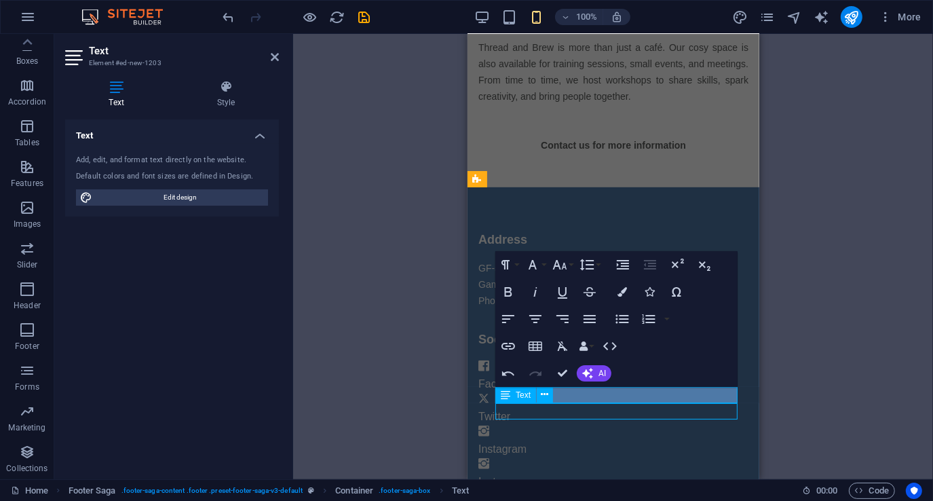
click at [520, 441] on div "Instagram" at bounding box center [613, 449] width 270 height 16
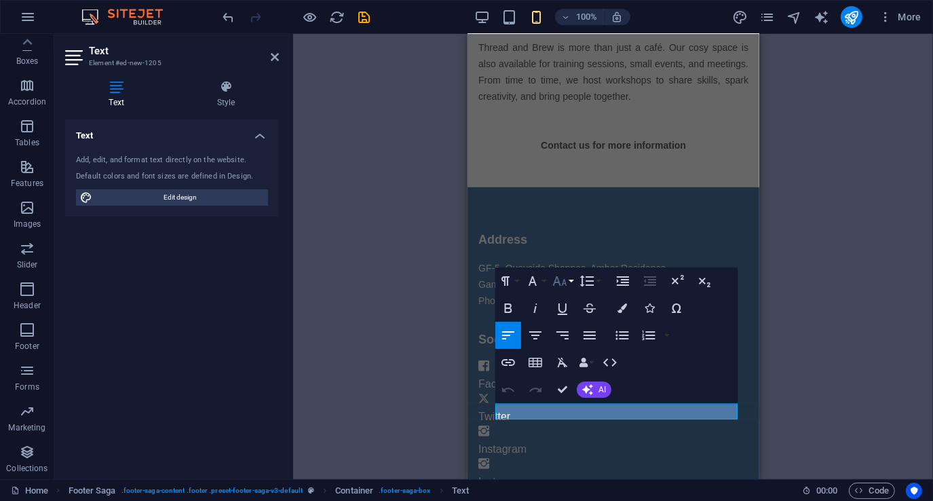
click at [573, 280] on button "Font Size" at bounding box center [563, 280] width 26 height 27
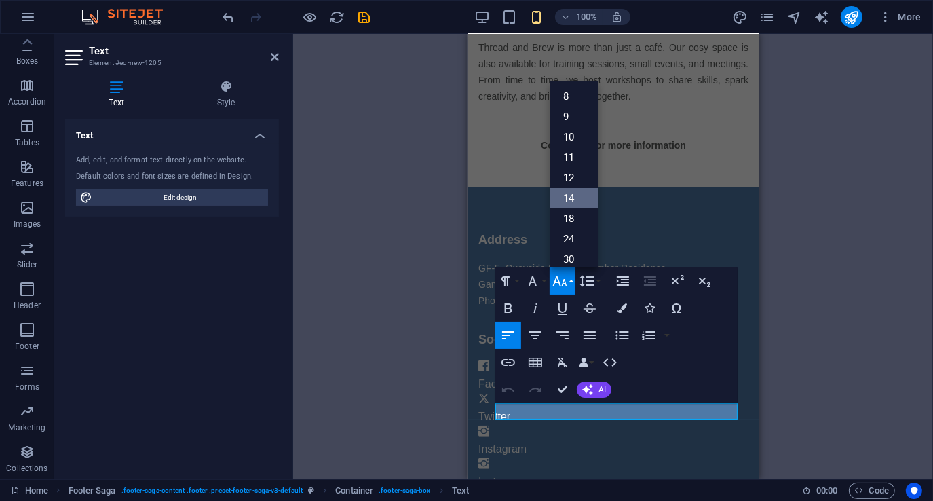
click at [588, 202] on link "14" at bounding box center [574, 198] width 49 height 20
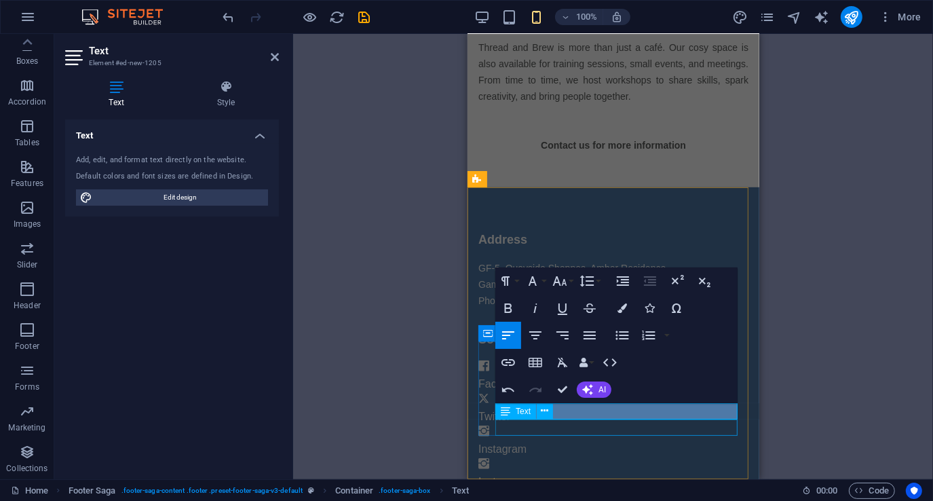
click at [531, 474] on div "Instagram" at bounding box center [613, 482] width 270 height 16
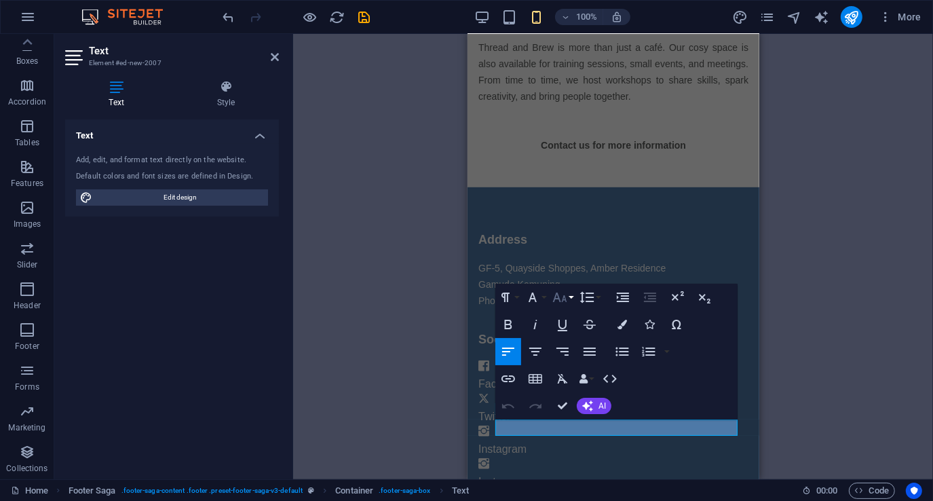
click at [573, 297] on button "Font Size" at bounding box center [563, 297] width 26 height 27
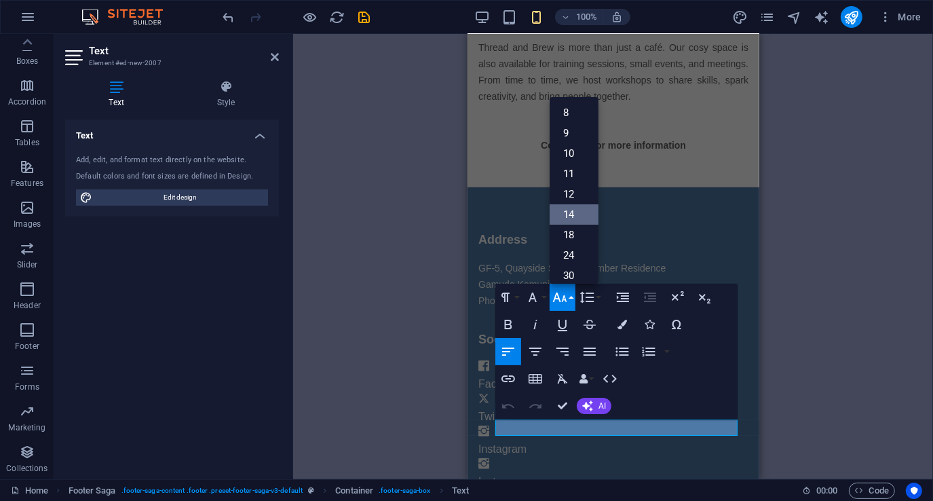
click at [578, 211] on link "14" at bounding box center [574, 214] width 49 height 20
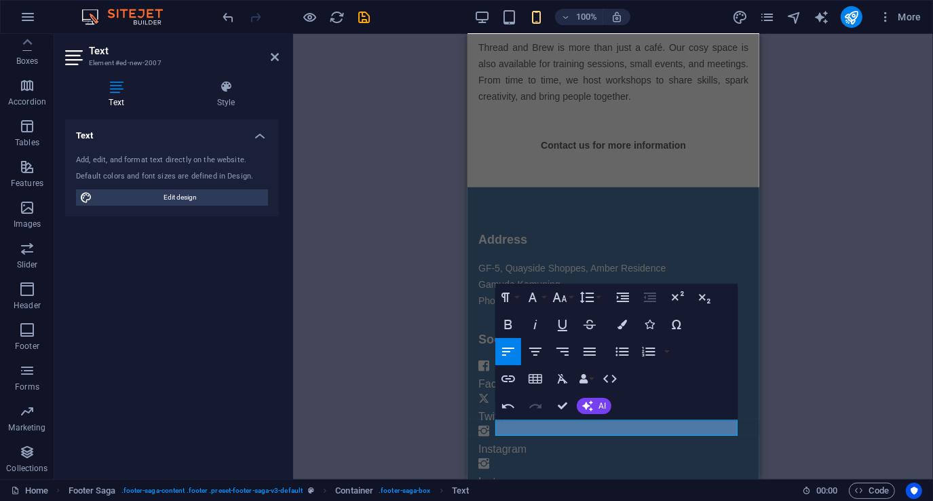
click at [413, 270] on div "H4 Text Container Menu Image Spacer Spacer Text Text H5 Text Spacer Text Text H…" at bounding box center [613, 256] width 640 height 445
click at [275, 64] on header "Text Element #ed-new-2007" at bounding box center [172, 51] width 214 height 35
click at [278, 56] on icon at bounding box center [275, 57] width 8 height 11
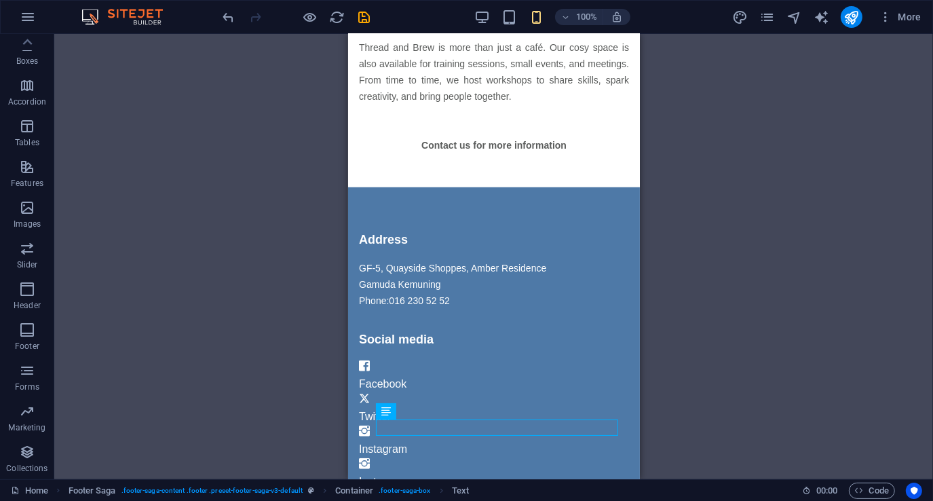
click at [281, 153] on div "H4 Text Container Menu Image Spacer Spacer Text Text H5 Text Spacer Text Text H…" at bounding box center [493, 256] width 879 height 445
click at [256, 268] on div "H4 Text Container Menu Image Spacer Spacer Text Text H5 Text Spacer Text Text H…" at bounding box center [493, 256] width 879 height 445
click at [308, 341] on div "H4 Text Container Menu Image Spacer Spacer Text Text H5 Text Spacer Text Text H…" at bounding box center [493, 256] width 879 height 445
click at [278, 209] on div "H4 Text Container Menu Image Spacer Spacer Text Text H5 Text Spacer Text Text H…" at bounding box center [493, 256] width 879 height 445
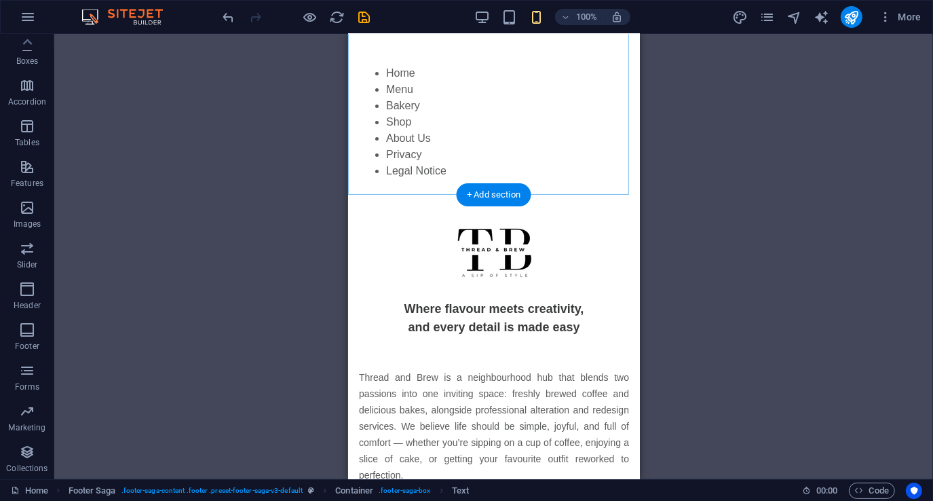
scroll to position [0, 0]
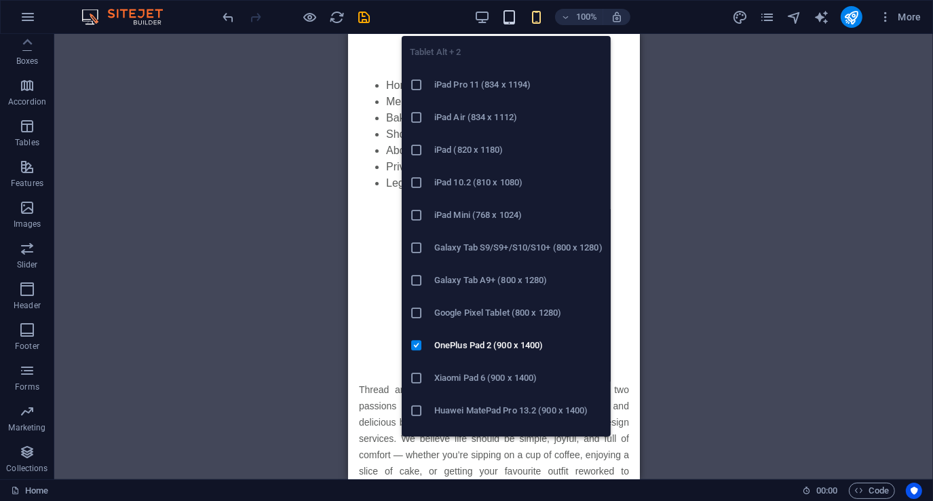
click at [507, 14] on icon "button" at bounding box center [510, 18] width 16 height 16
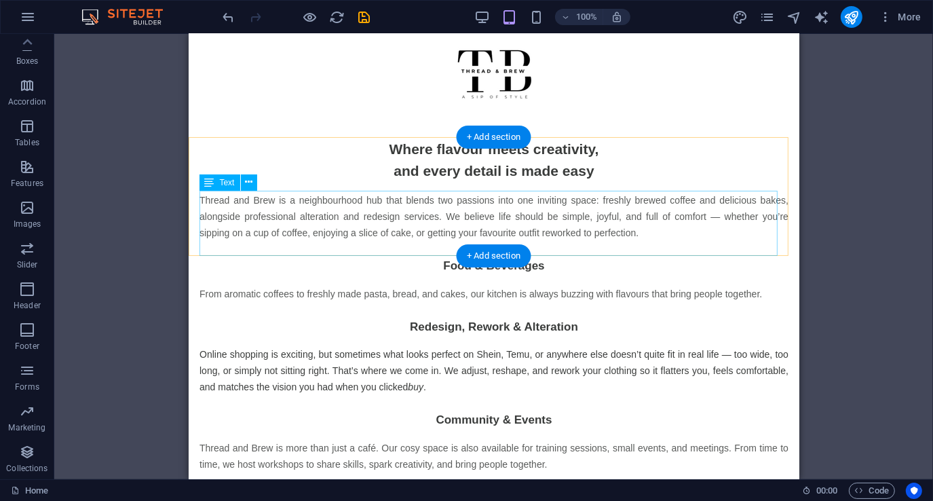
scroll to position [77, 0]
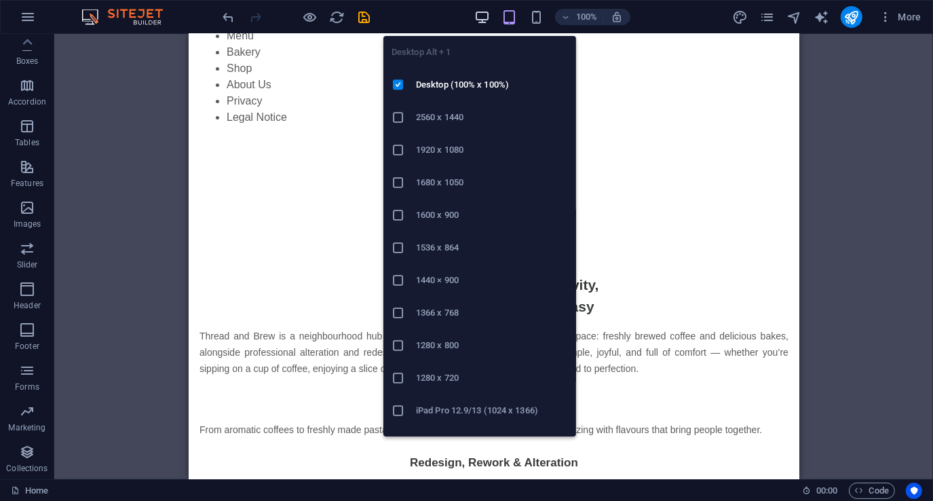
click at [485, 15] on icon "button" at bounding box center [482, 18] width 16 height 16
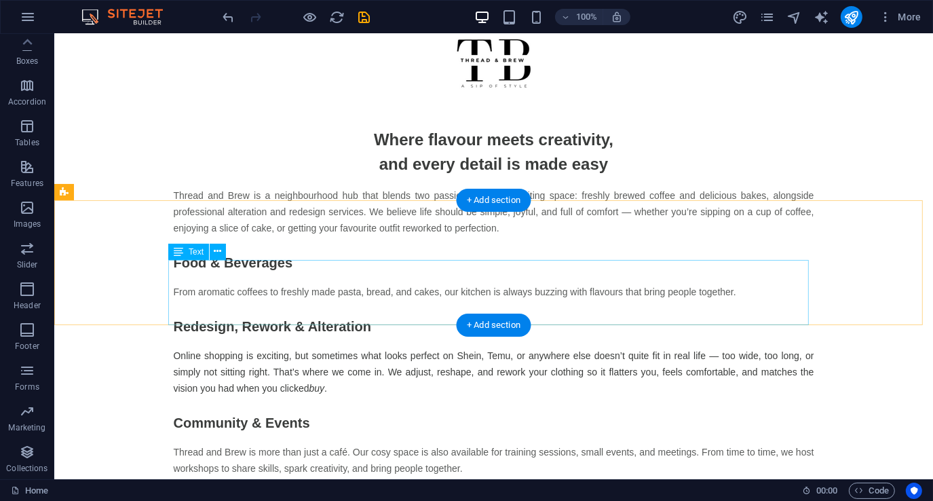
scroll to position [478, 0]
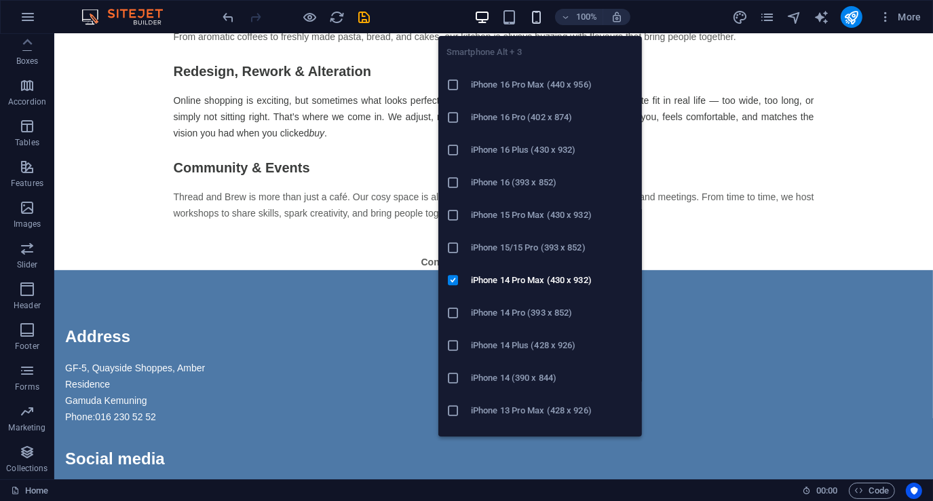
click at [540, 18] on icon "button" at bounding box center [537, 18] width 16 height 16
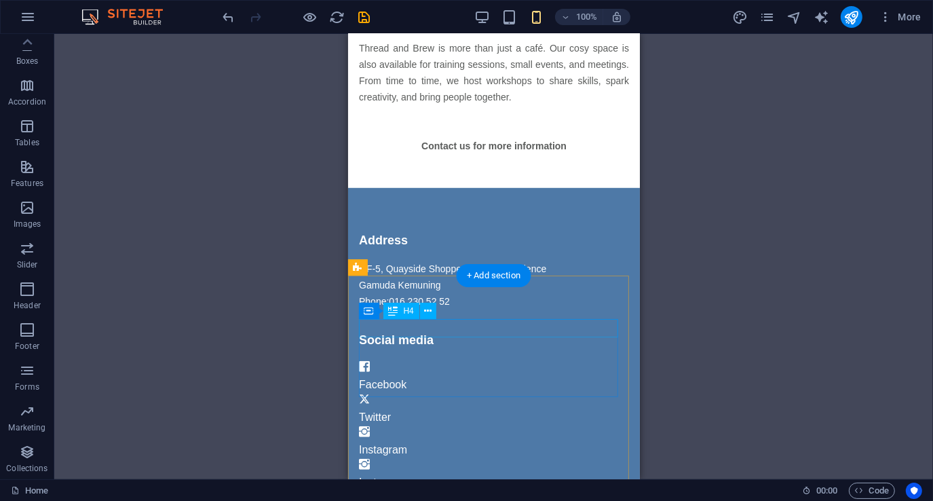
scroll to position [787, 0]
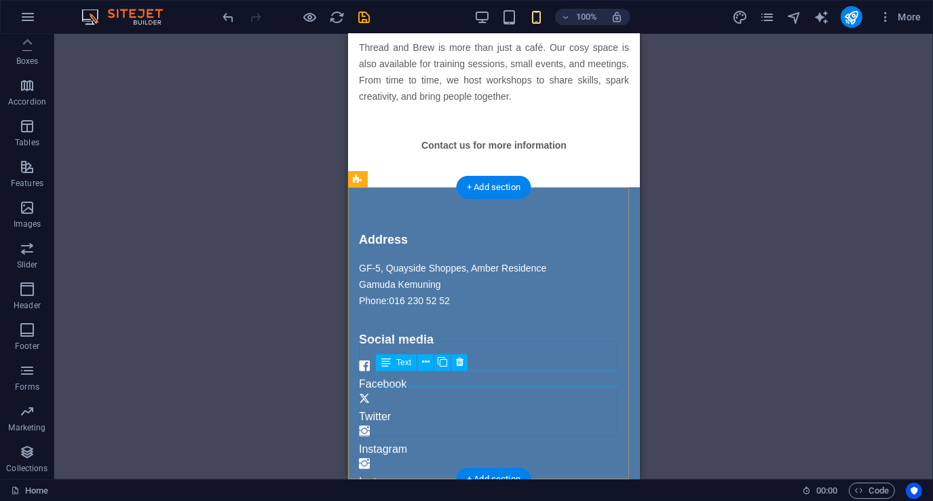
click at [409, 380] on div "Facebook" at bounding box center [493, 384] width 270 height 16
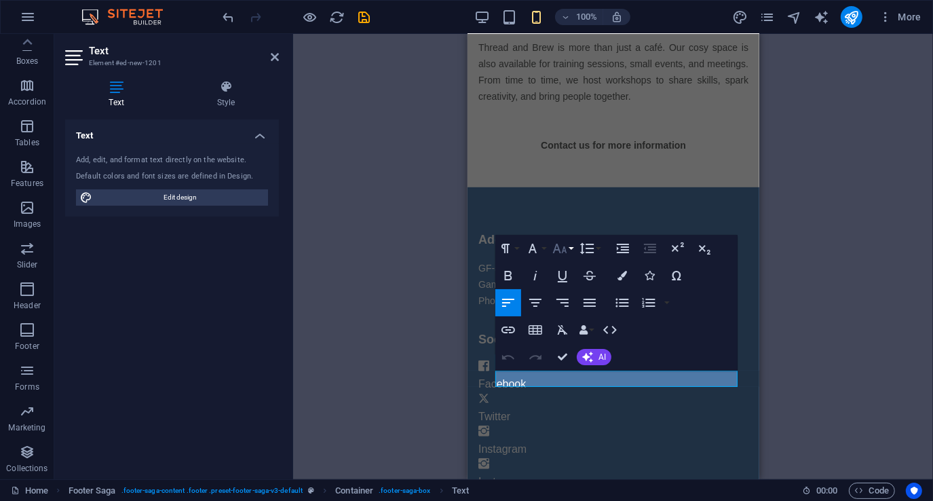
click at [570, 253] on button "Font Size" at bounding box center [563, 248] width 26 height 27
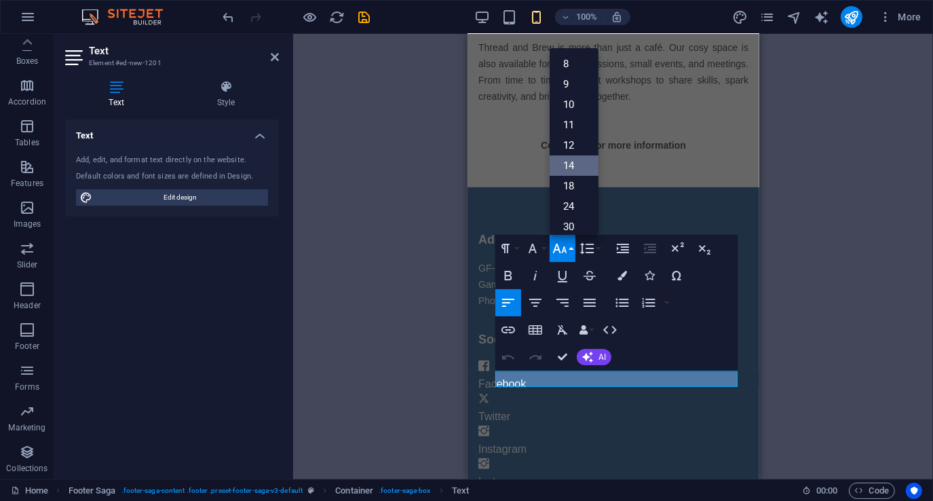
click at [575, 168] on link "14" at bounding box center [574, 165] width 49 height 20
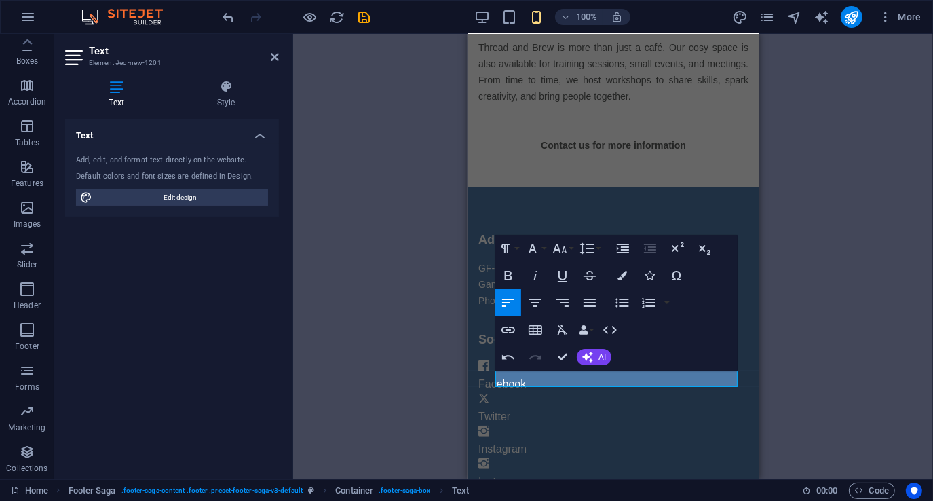
click at [432, 271] on div "H4 Text Container Container Menu Image Spacer Spacer Text H5 Text Text Spacer T…" at bounding box center [613, 256] width 640 height 445
click at [431, 271] on div "H4 Text Container Container Menu Image Spacer Spacer Text H5 Text Text Spacer T…" at bounding box center [613, 256] width 640 height 445
click at [278, 58] on icon at bounding box center [275, 57] width 8 height 11
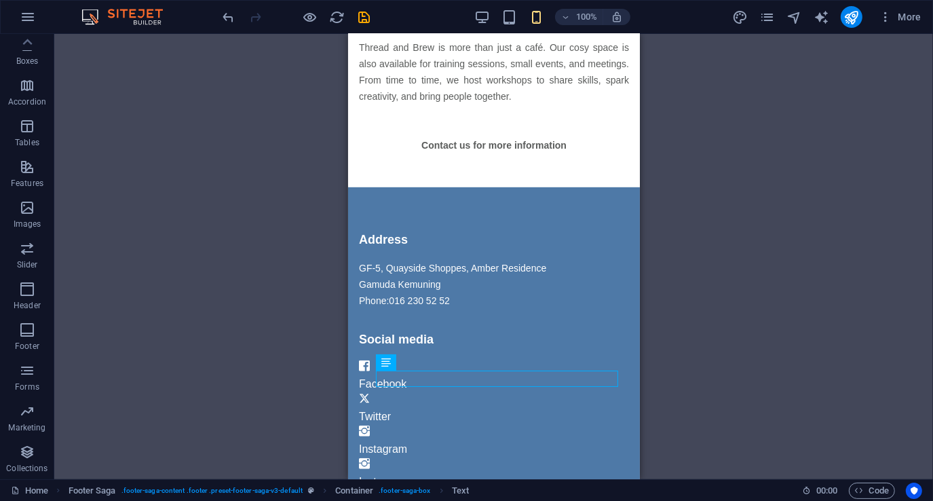
click at [314, 202] on div "H4 Text Container Container Menu Image Spacer Spacer Text H5 Text Text Spacer T…" at bounding box center [493, 256] width 879 height 445
click at [428, 378] on icon at bounding box center [425, 378] width 7 height 14
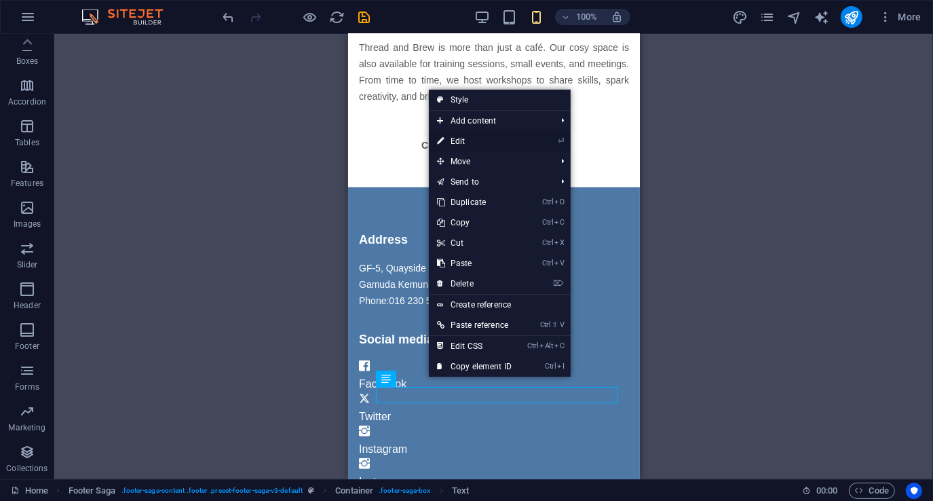
click at [495, 141] on link "⏎ Edit" at bounding box center [474, 141] width 91 height 20
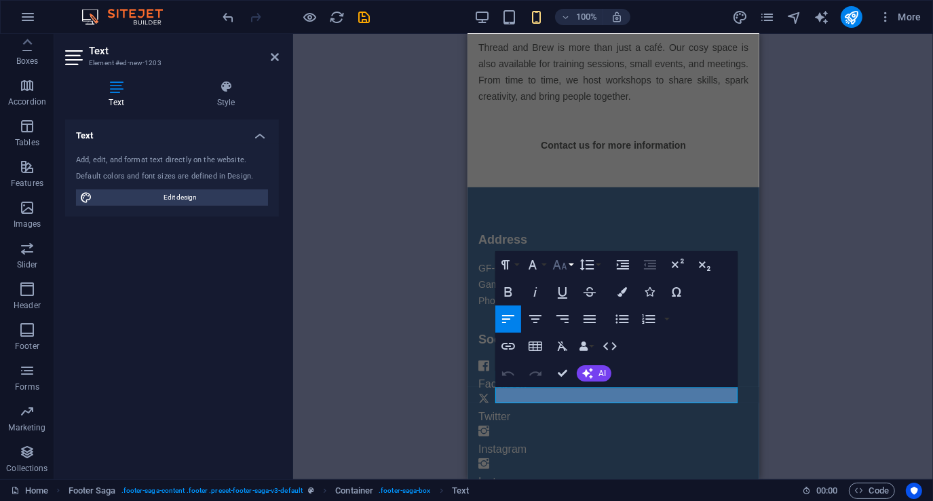
click at [573, 266] on button "Font Size" at bounding box center [563, 264] width 26 height 27
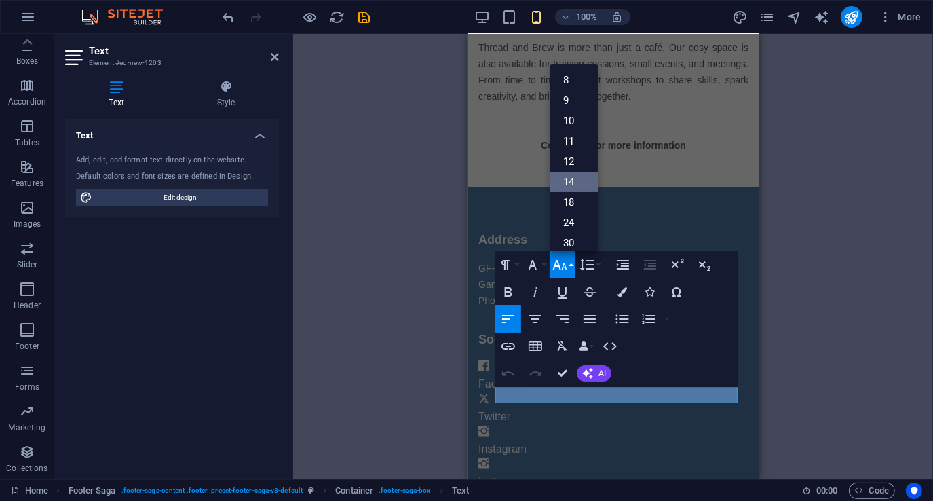
click at [574, 181] on link "14" at bounding box center [574, 182] width 49 height 20
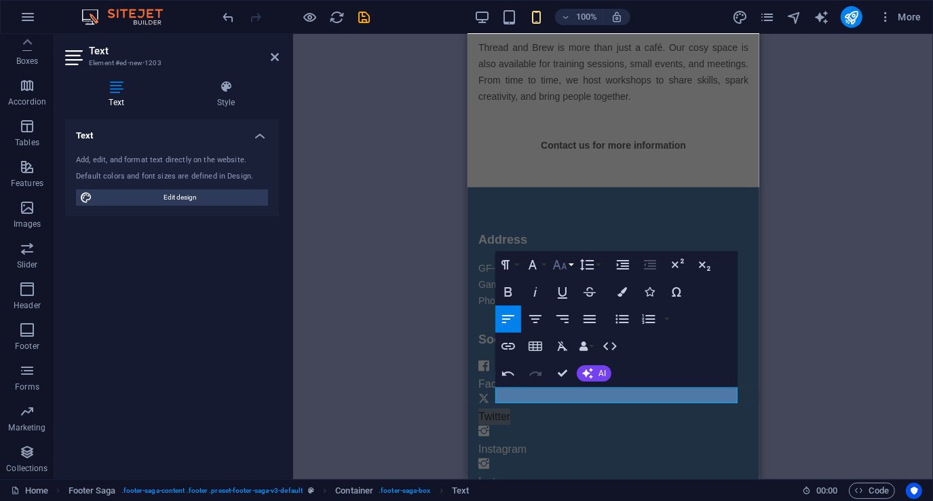
click at [568, 261] on button "Font Size" at bounding box center [563, 264] width 26 height 27
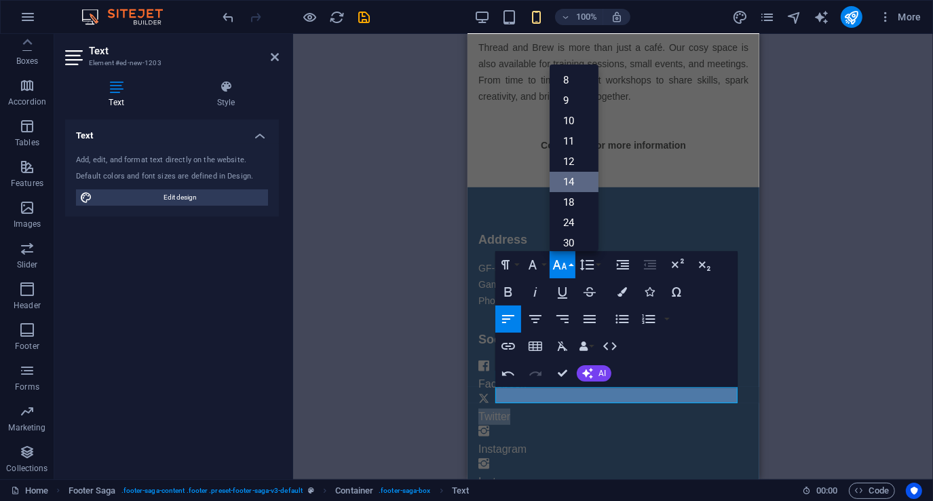
click at [570, 178] on link "14" at bounding box center [574, 182] width 49 height 20
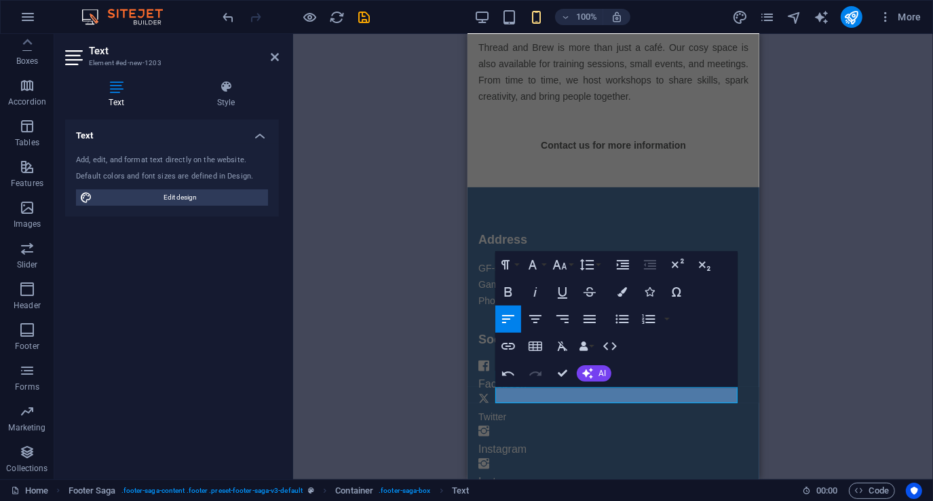
click at [426, 320] on div "H4 Text Container Container Menu Image Spacer Spacer Text H5 Text Text Spacer T…" at bounding box center [613, 256] width 640 height 445
click at [333, 362] on div "H4 Text Container Container Menu Image Spacer Spacer Text H5 Text Text Spacer T…" at bounding box center [613, 256] width 640 height 445
click at [279, 56] on aside "Text Element #ed-new-1203 Text Style Text Add, edit, and format text directly o…" at bounding box center [173, 256] width 239 height 445
click at [326, 299] on div "H4 Text Container Container Menu Image Spacer Spacer Text H5 Text Text Spacer T…" at bounding box center [613, 256] width 640 height 445
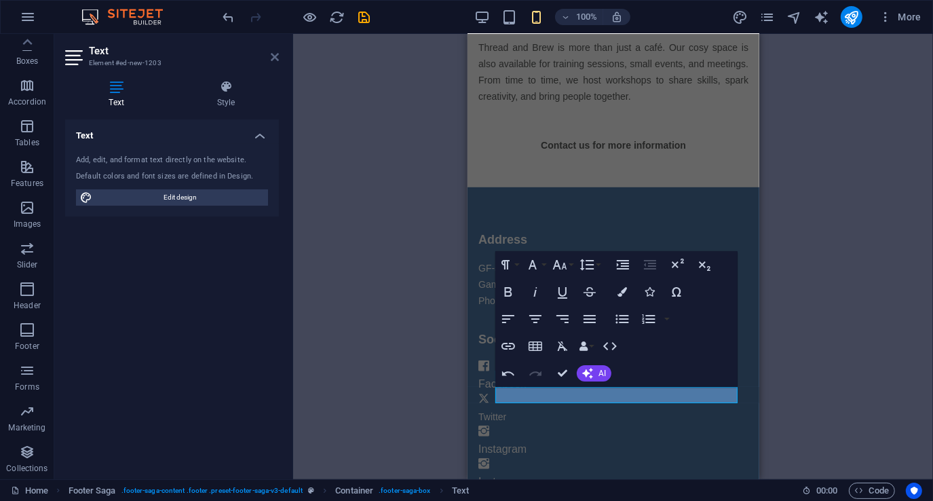
click at [273, 52] on icon at bounding box center [275, 57] width 8 height 11
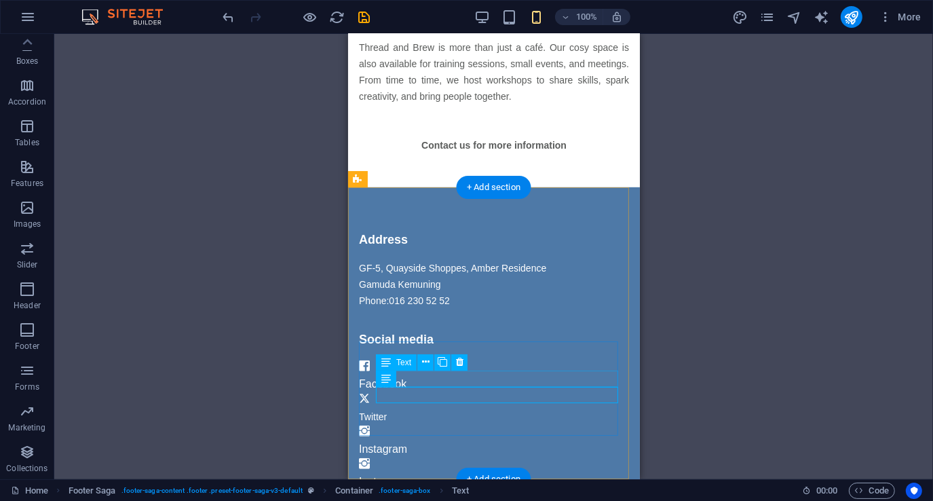
click at [411, 376] on div "Facebook" at bounding box center [493, 384] width 270 height 16
click at [403, 379] on div "Facebook" at bounding box center [493, 384] width 270 height 16
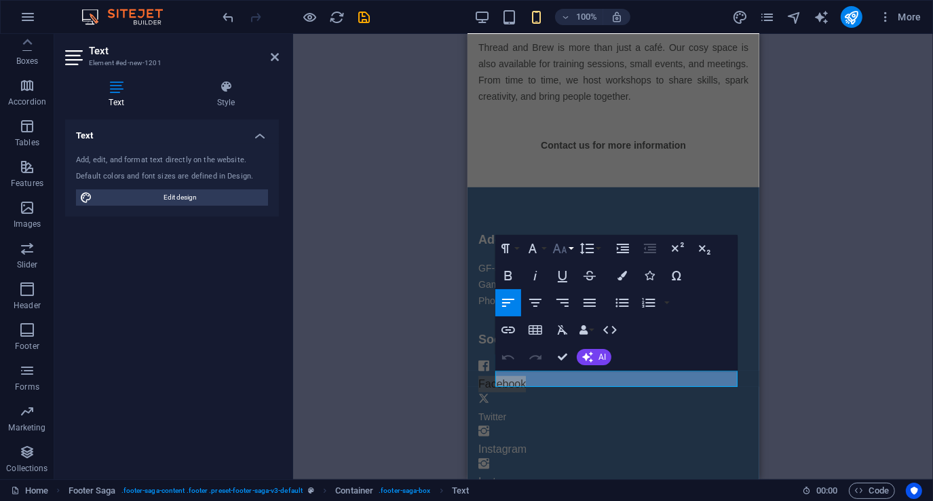
click at [571, 251] on button "Font Size" at bounding box center [563, 248] width 26 height 27
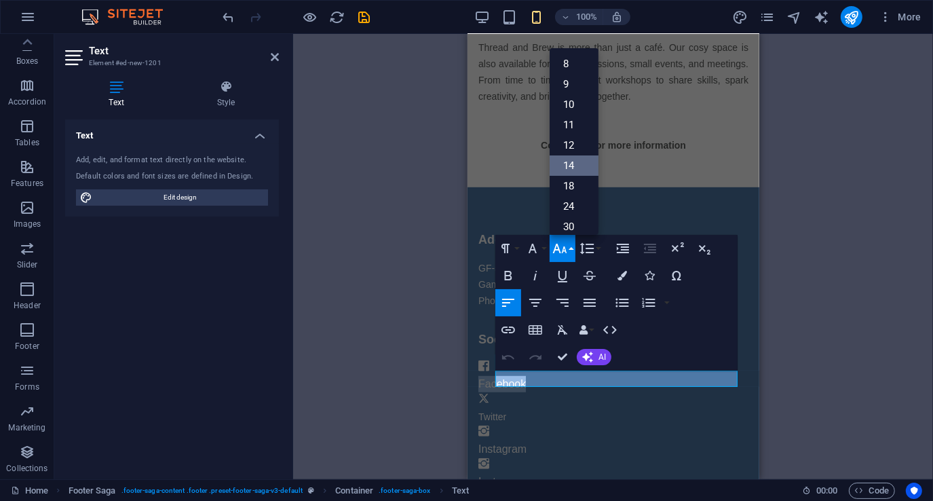
click at [583, 166] on link "14" at bounding box center [574, 165] width 49 height 20
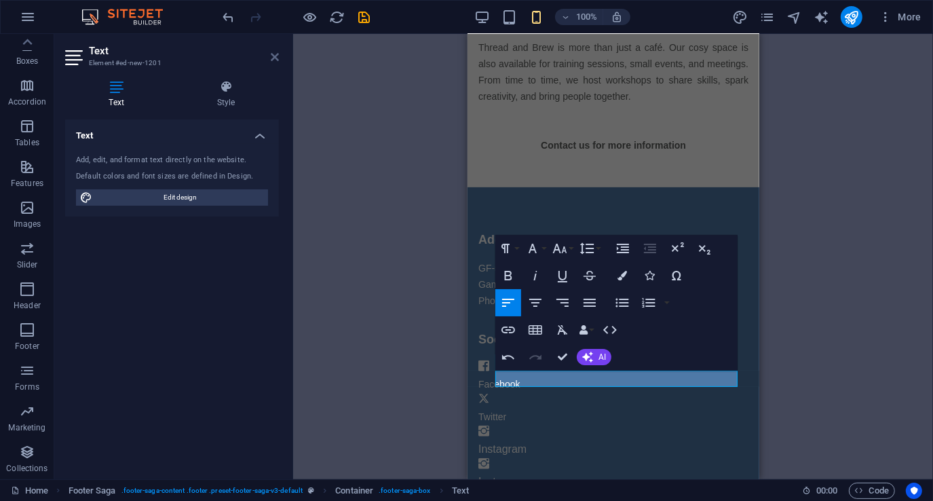
click at [271, 55] on icon at bounding box center [275, 57] width 8 height 11
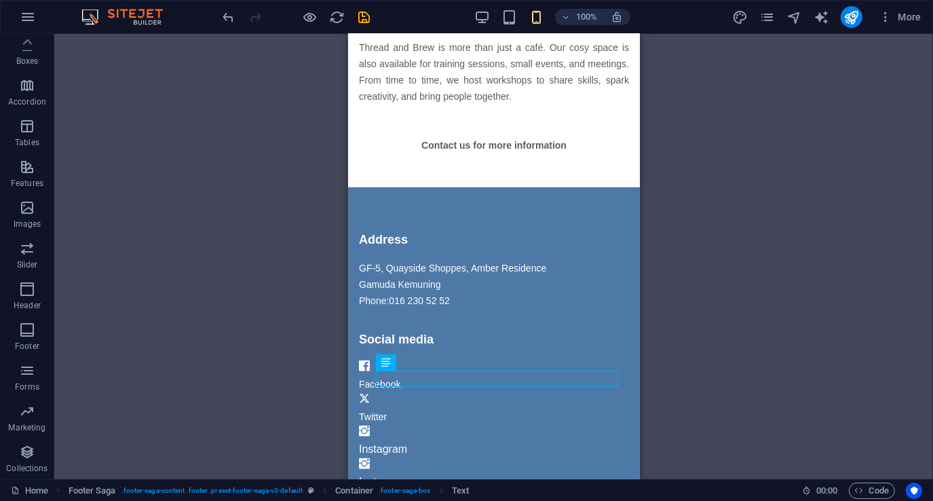
click at [249, 327] on div "H4 Text Container Container Menu Image Spacer Spacer Text H5 Text Text Spacer T…" at bounding box center [493, 256] width 879 height 445
click at [395, 441] on div "Instagram" at bounding box center [493, 449] width 270 height 16
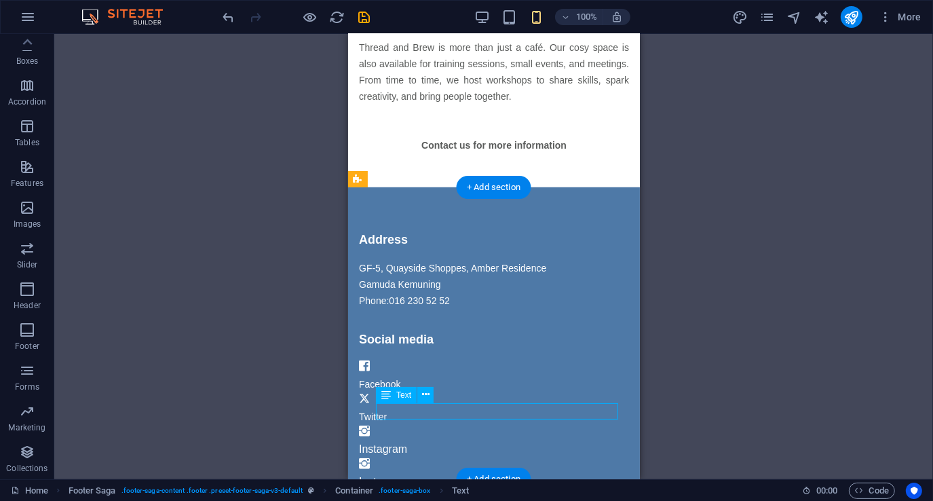
click at [395, 441] on div "Instagram" at bounding box center [493, 449] width 270 height 16
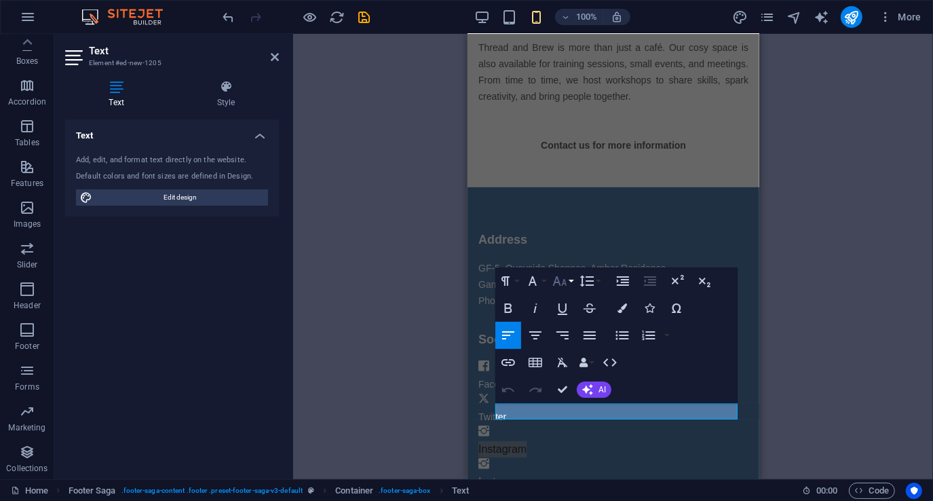
click at [570, 280] on button "Font Size" at bounding box center [563, 280] width 26 height 27
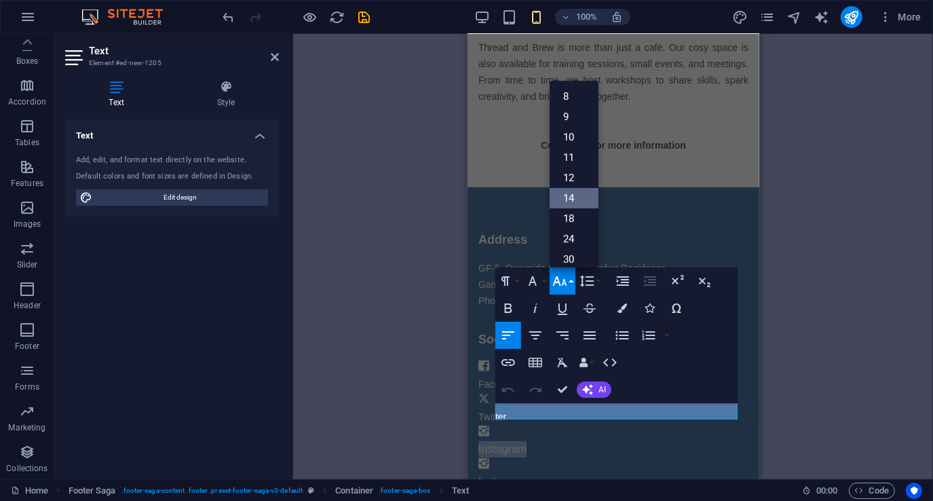
click at [576, 188] on link "14" at bounding box center [574, 198] width 49 height 20
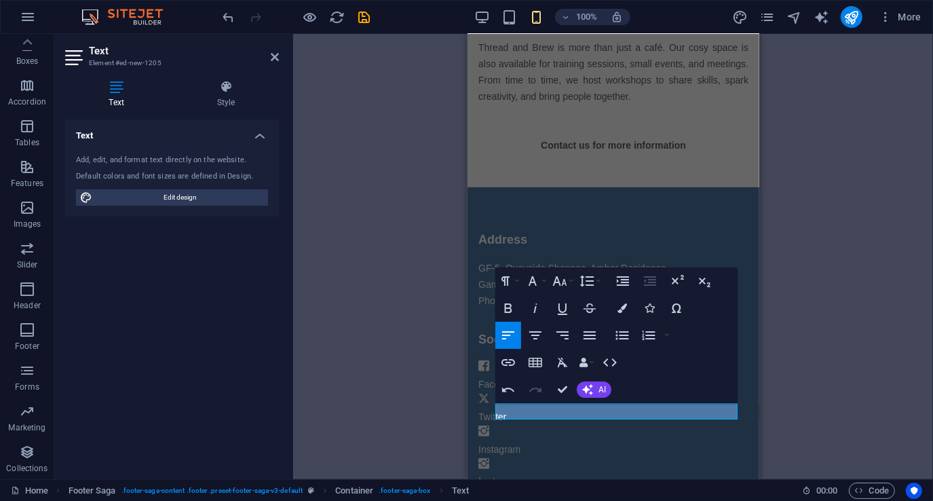
click at [442, 326] on div "H4 Text Container Container Menu Image Spacer Spacer Text H5 Text Text Spacer T…" at bounding box center [613, 256] width 640 height 445
click at [520, 474] on div "Instagram" at bounding box center [613, 482] width 270 height 16
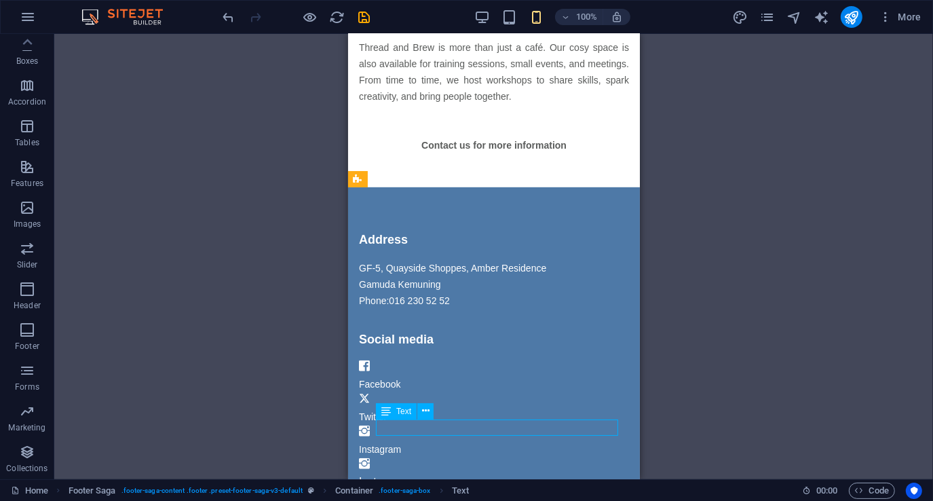
click at [520, 474] on div "Instagram" at bounding box center [493, 482] width 270 height 16
click at [414, 474] on div "Instagram" at bounding box center [493, 482] width 270 height 16
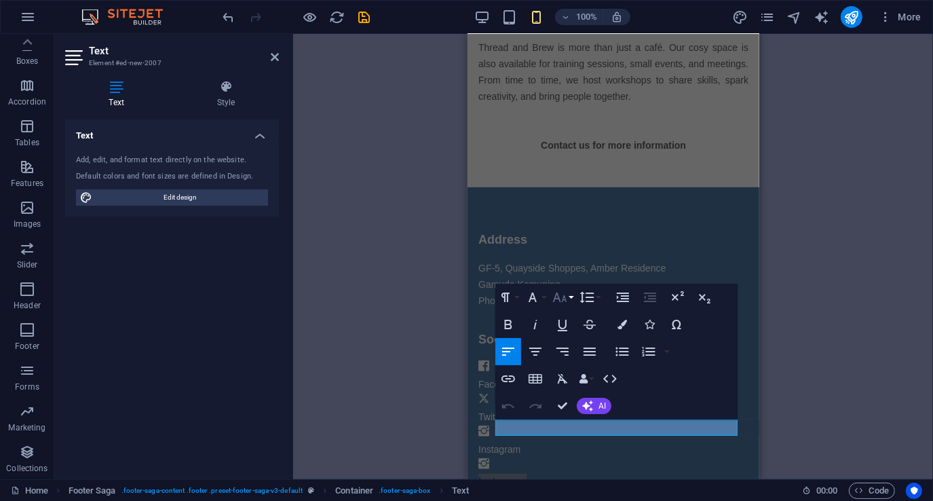
click at [570, 299] on button "Font Size" at bounding box center [563, 297] width 26 height 27
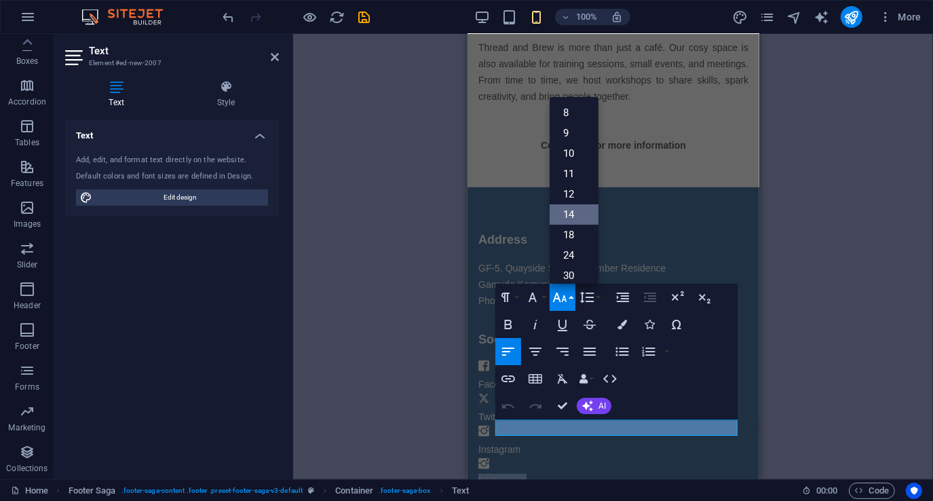
click at [580, 216] on link "14" at bounding box center [574, 214] width 49 height 20
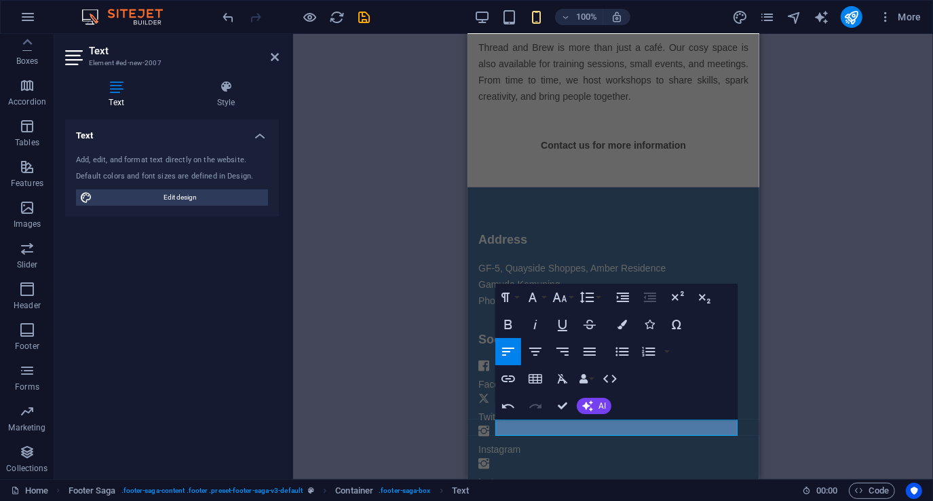
click at [441, 284] on div "H4 Text Container Container Menu Image Spacer Spacer Text H5 Text Text Spacer T…" at bounding box center [613, 256] width 640 height 445
click at [278, 54] on icon at bounding box center [275, 57] width 8 height 11
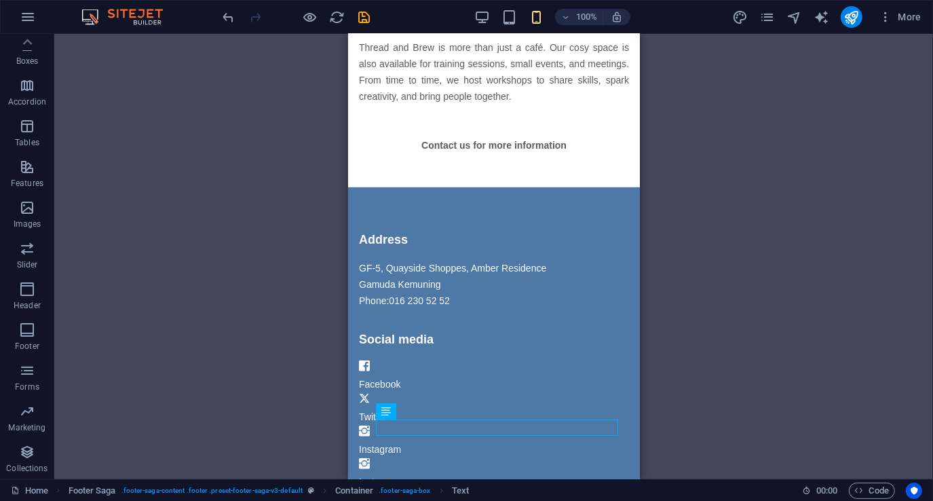
click at [271, 165] on div "H4 Text Container Container Menu Image Spacer Spacer Text H5 Text Text Spacer T…" at bounding box center [493, 256] width 879 height 445
click at [231, 207] on div "H4 Text Container Container Menu Image Spacer Spacer Text H5 Text Text Spacer T…" at bounding box center [493, 256] width 879 height 445
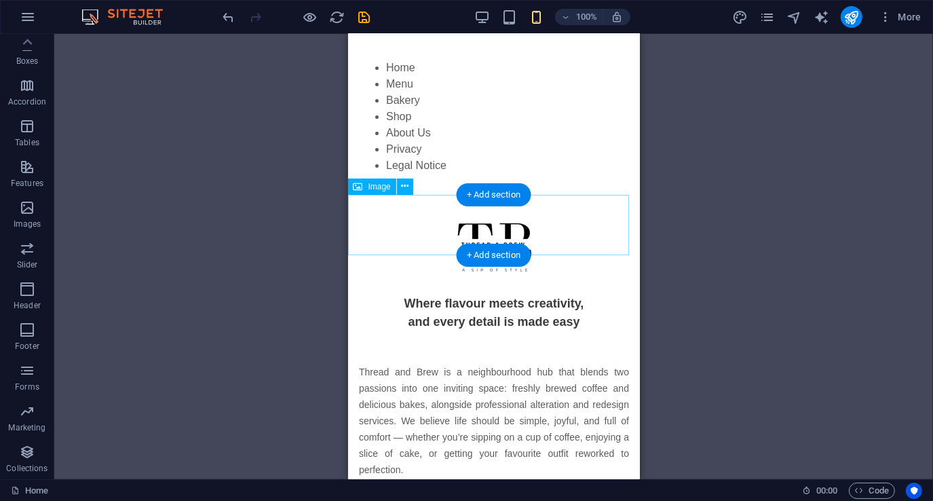
scroll to position [0, 0]
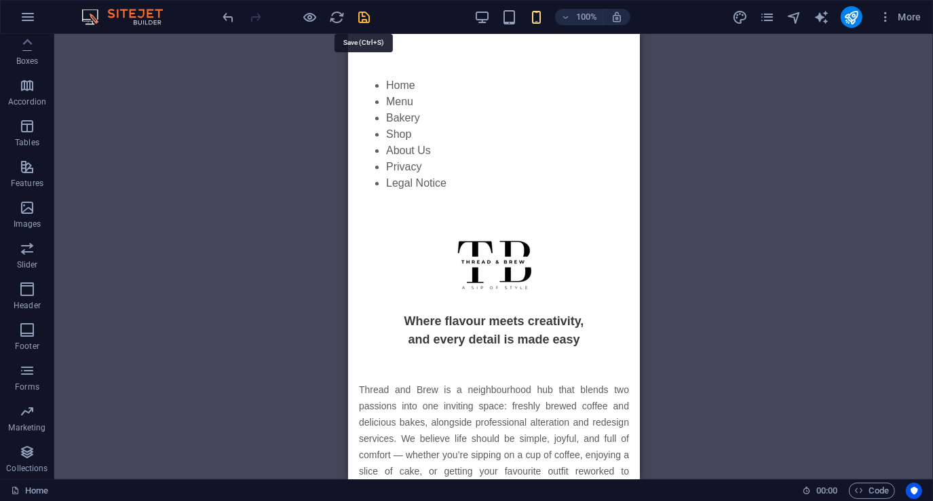
click at [361, 14] on icon "save" at bounding box center [365, 18] width 16 height 16
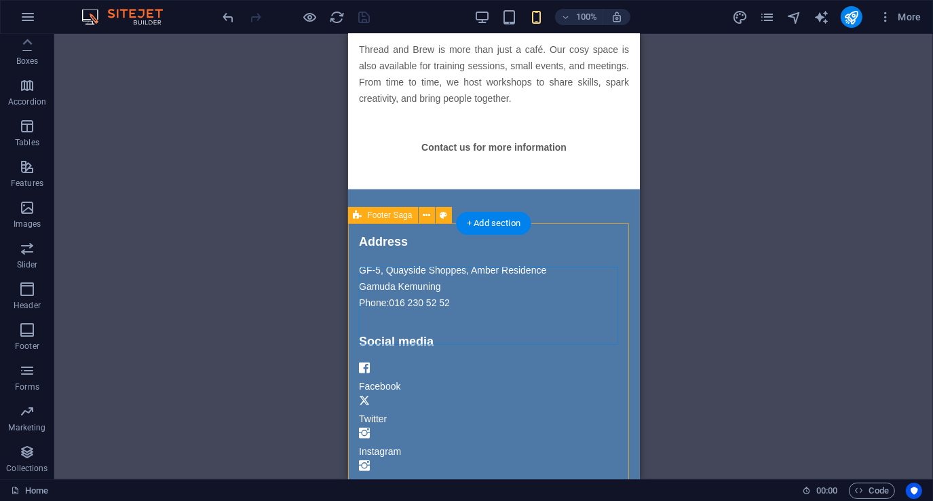
scroll to position [787, 0]
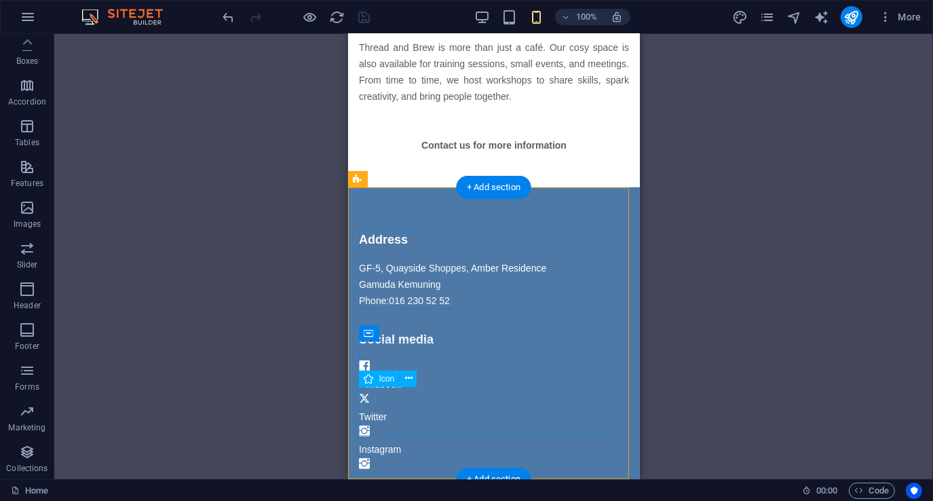
click at [364, 395] on figure at bounding box center [493, 400] width 270 height 16
select select "xMidYMid"
select select "px"
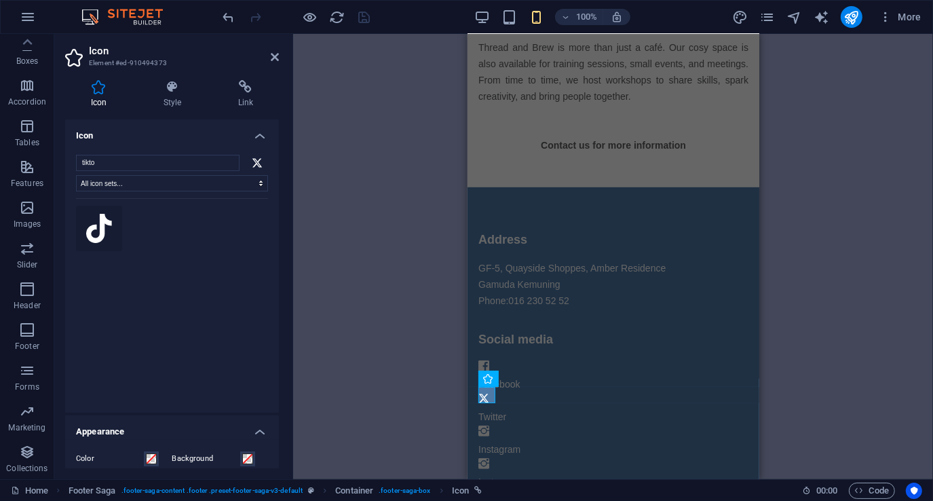
type input "tikto"
click at [100, 219] on icon at bounding box center [99, 229] width 26 height 30
click at [273, 58] on icon at bounding box center [275, 57] width 8 height 11
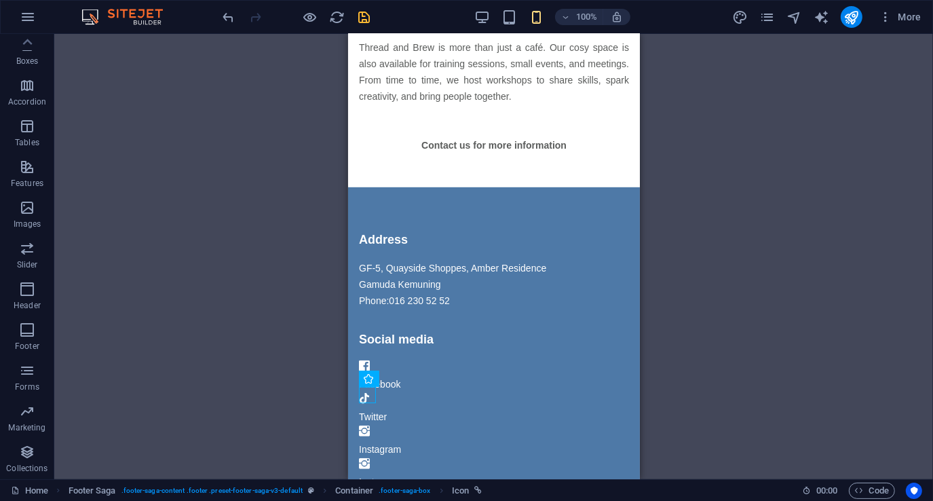
click at [290, 295] on div "H4 Text Container Menu Image Spacer Spacer Text H5 Text Text Spacer Text Text H…" at bounding box center [493, 256] width 879 height 445
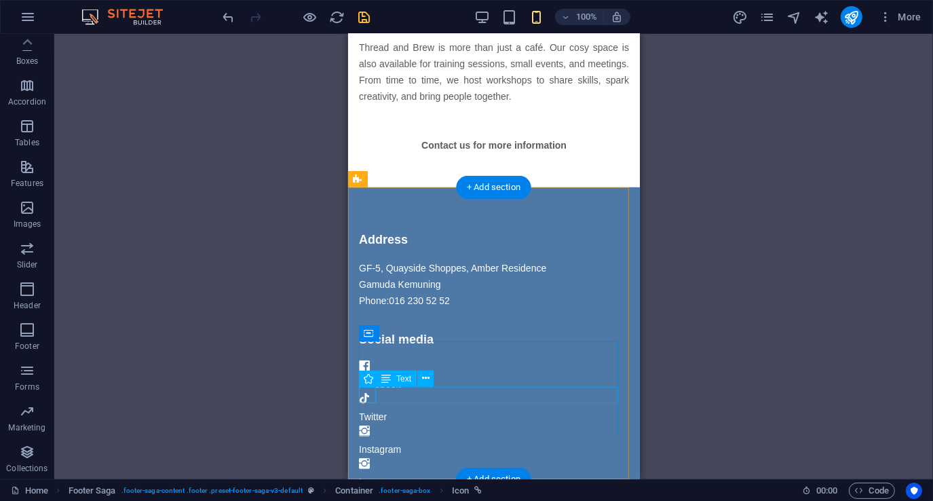
click at [400, 409] on div "Twitter" at bounding box center [493, 417] width 270 height 16
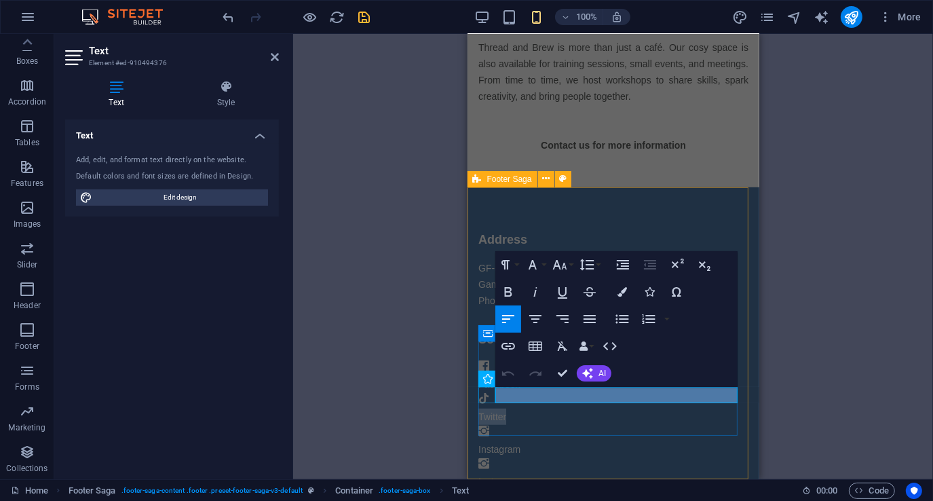
drag, startPoint x: 537, startPoint y: 394, endPoint x: 484, endPoint y: 396, distance: 53.7
click at [484, 396] on div "Social media Facebook Twitter Instagram Instagram" at bounding box center [613, 410] width 270 height 159
click at [565, 264] on icon "button" at bounding box center [560, 265] width 14 height 10
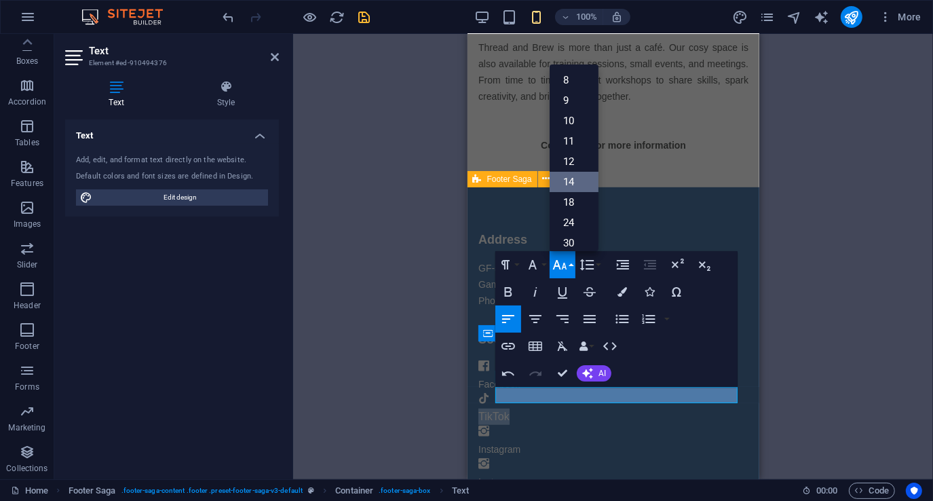
click at [575, 180] on link "14" at bounding box center [574, 182] width 49 height 20
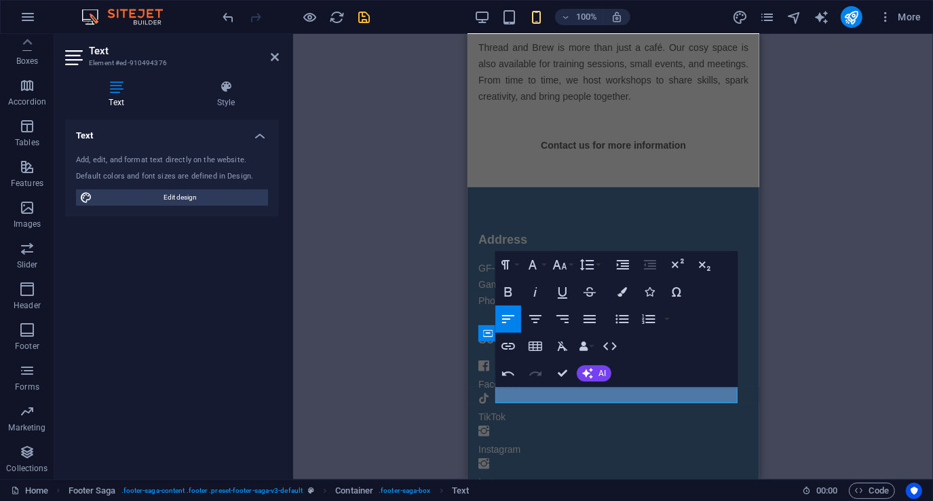
click at [421, 288] on div "H4 Text Container Menu Image Spacer Spacer Text H5 Text Text Spacer Text Text H…" at bounding box center [613, 256] width 640 height 445
click at [277, 59] on icon at bounding box center [275, 57] width 8 height 11
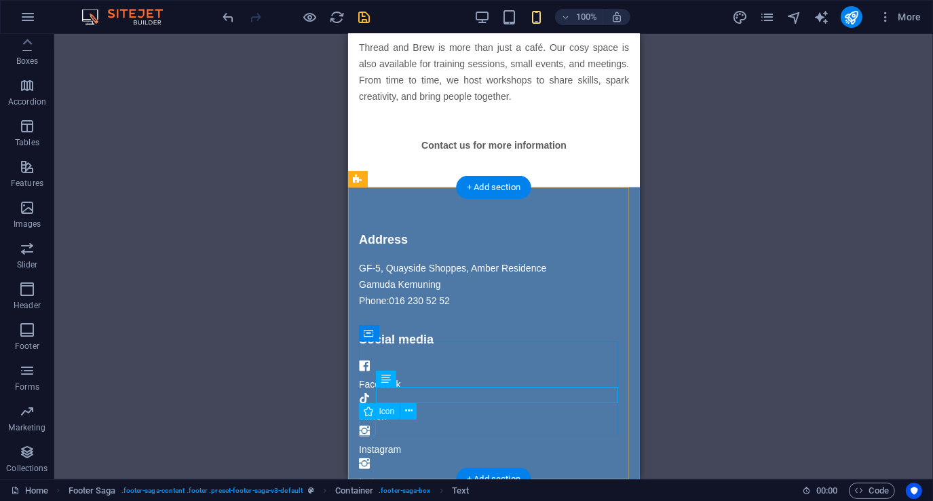
click at [366, 457] on figure at bounding box center [493, 465] width 270 height 16
select select "xMidYMid"
select select "px"
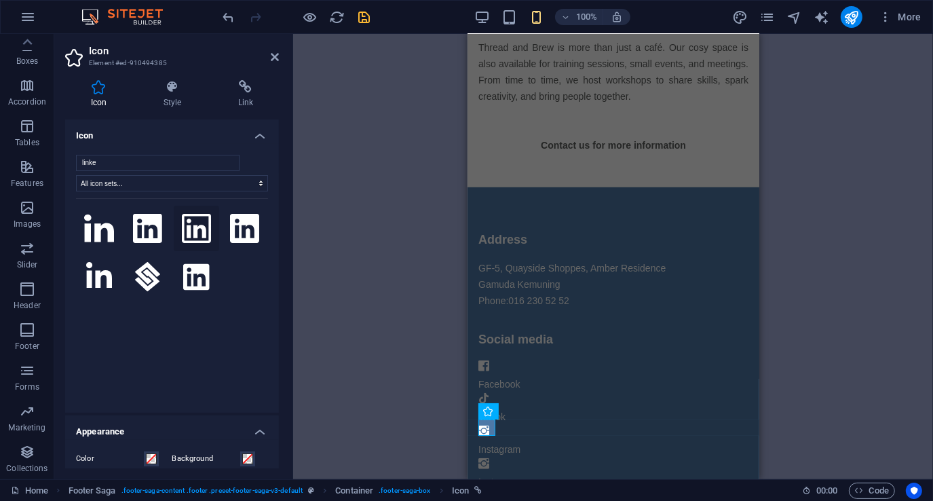
type input "linke"
click at [193, 228] on icon at bounding box center [197, 229] width 30 height 30
click at [275, 58] on icon at bounding box center [275, 57] width 8 height 11
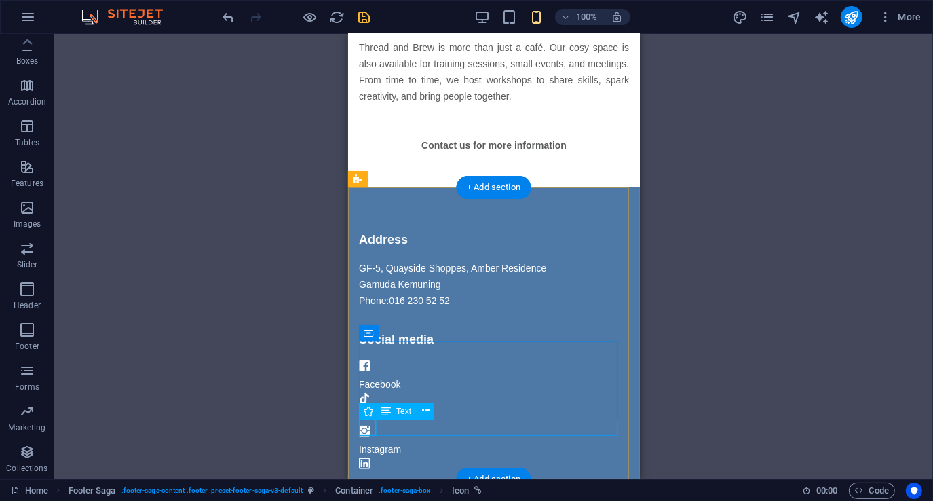
click at [400, 474] on div "Instagram" at bounding box center [493, 482] width 270 height 16
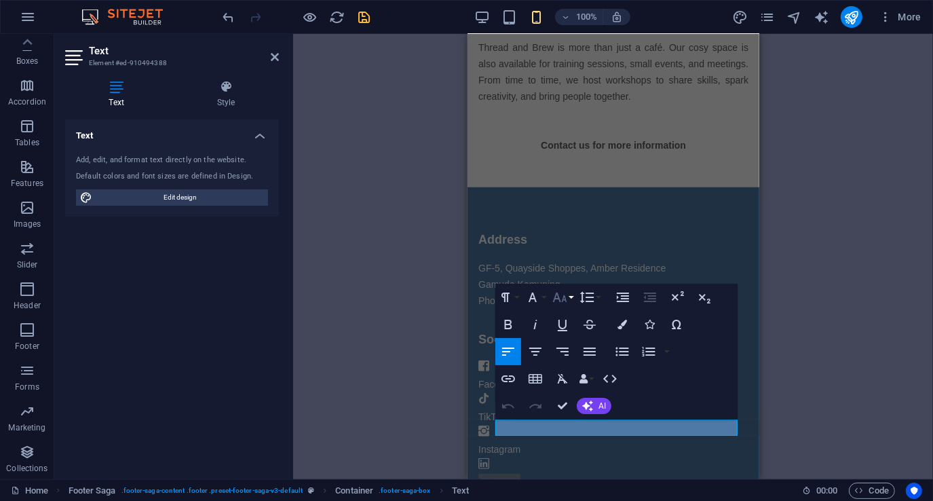
click at [572, 299] on button "Font Size" at bounding box center [563, 297] width 26 height 27
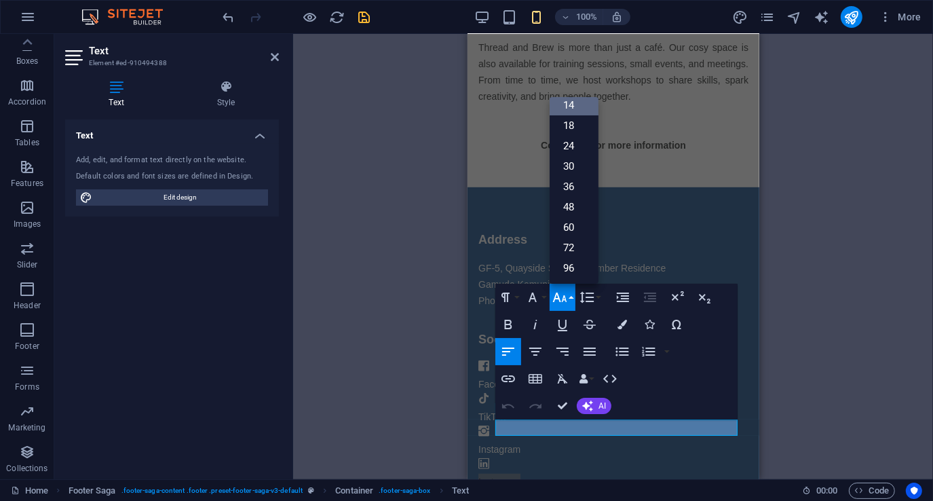
scroll to position [109, 0]
click at [550, 474] on p "Instagram" at bounding box center [613, 482] width 270 height 16
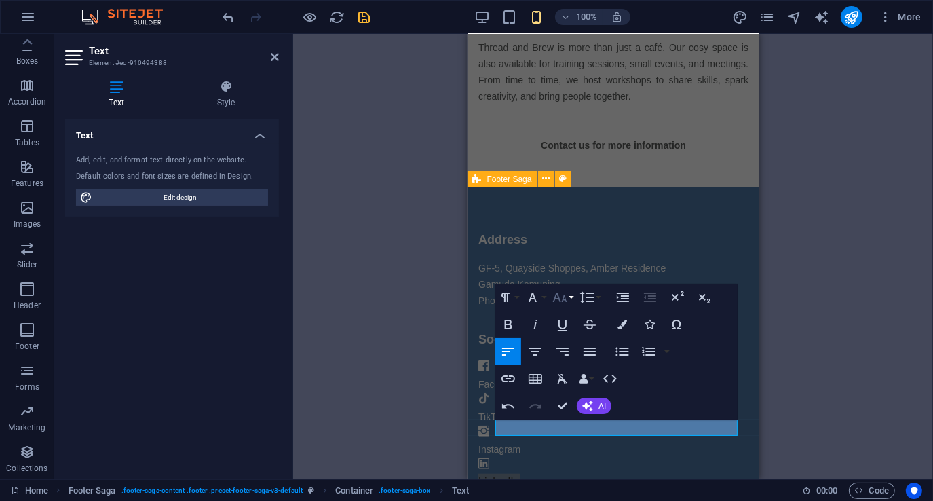
click at [567, 301] on icon "button" at bounding box center [560, 297] width 16 height 16
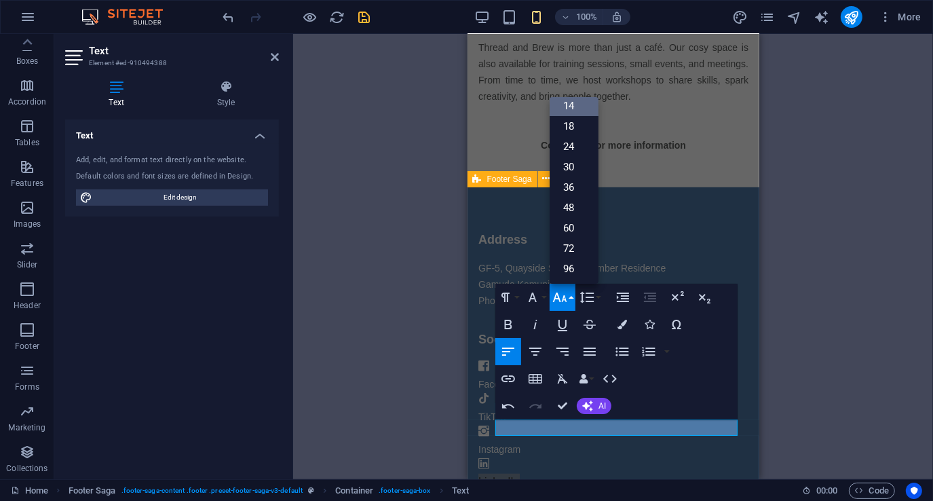
drag, startPoint x: 582, startPoint y: 110, endPoint x: 100, endPoint y: 90, distance: 482.3
click at [582, 110] on link "14" at bounding box center [574, 106] width 49 height 20
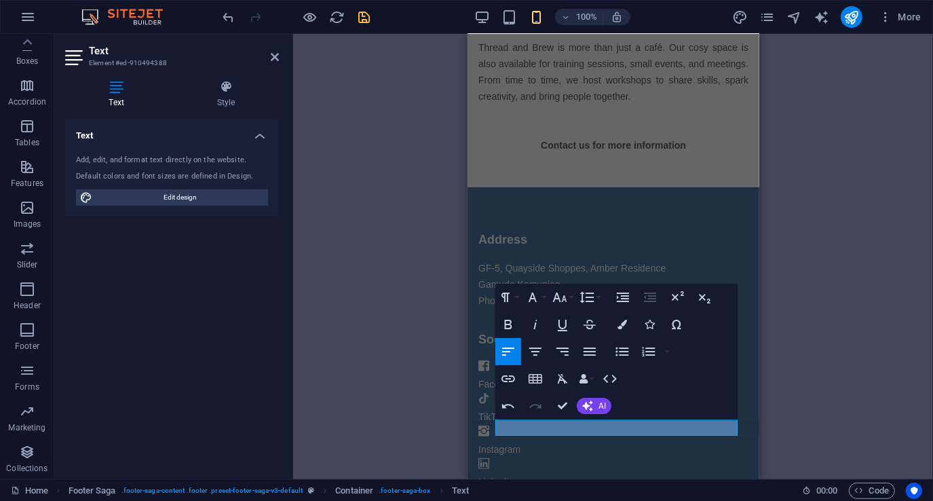
click at [415, 261] on div "H4 Text Container Menu Image Spacer Spacer Text H5 Text Text Spacer Text Text H…" at bounding box center [613, 256] width 640 height 445
click at [271, 57] on icon at bounding box center [275, 57] width 8 height 11
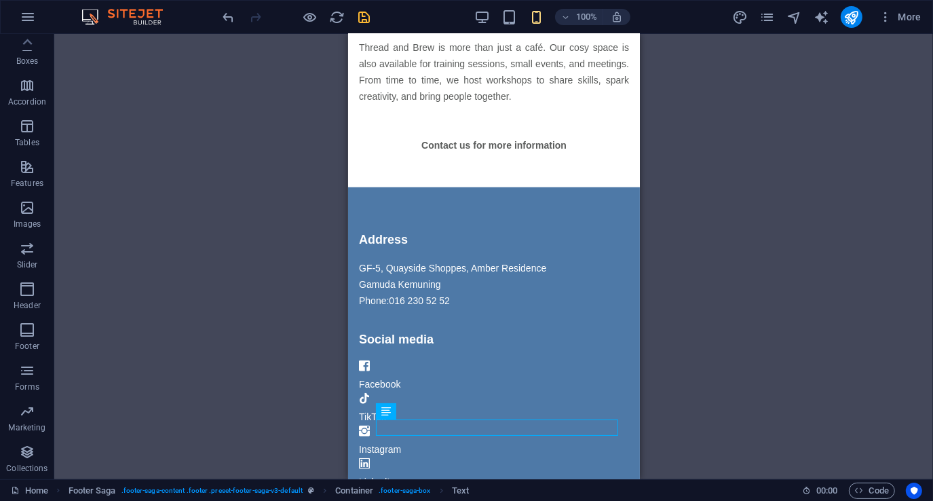
click at [272, 178] on div "H4 Text Container Menu Image Spacer Spacer Text H5 Text Text Spacer Text Text H…" at bounding box center [493, 256] width 879 height 445
click at [236, 262] on div "H4 Text Container Menu Image Spacer Spacer Text H5 Text Text Spacer Text Text H…" at bounding box center [493, 256] width 879 height 445
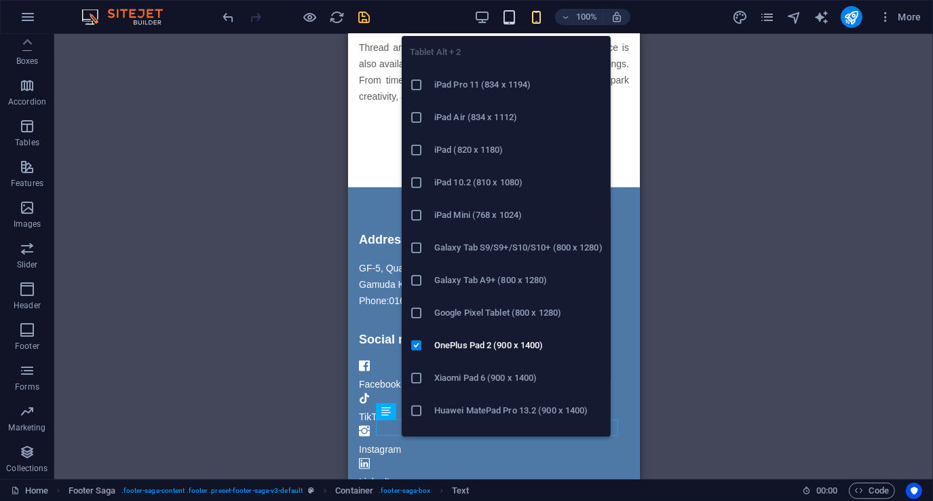
click at [512, 18] on icon "button" at bounding box center [510, 18] width 16 height 16
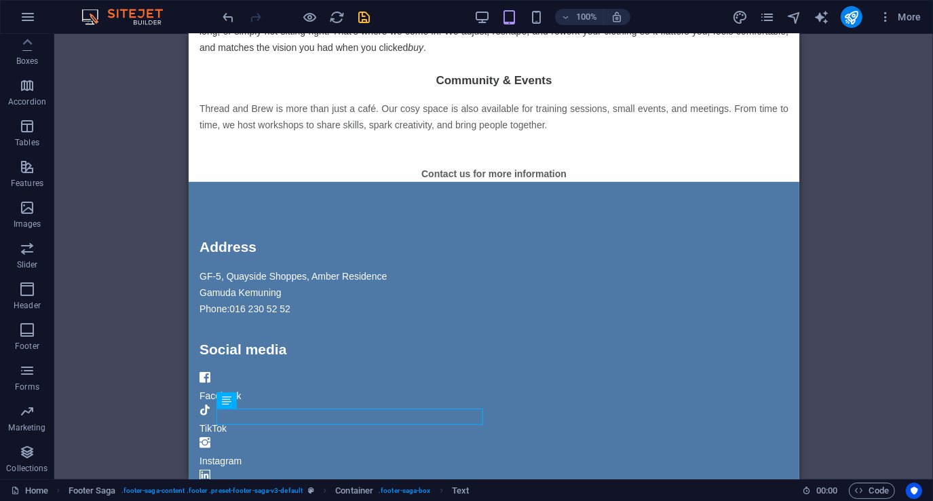
click at [143, 225] on div "H4 Text Container Menu Image Spacer Spacer Text H5 Text Text Spacer Text Text H…" at bounding box center [493, 256] width 879 height 445
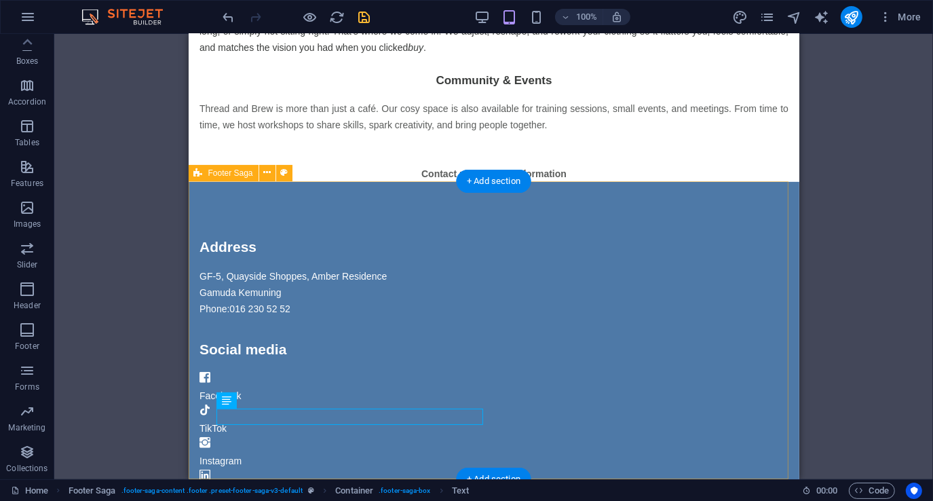
click at [230, 214] on div "Address GF-[GEOGRAPHIC_DATA], Amber Residence Gamuda Kemuning Phone: [PHONE_NUM…" at bounding box center [493, 369] width 611 height 374
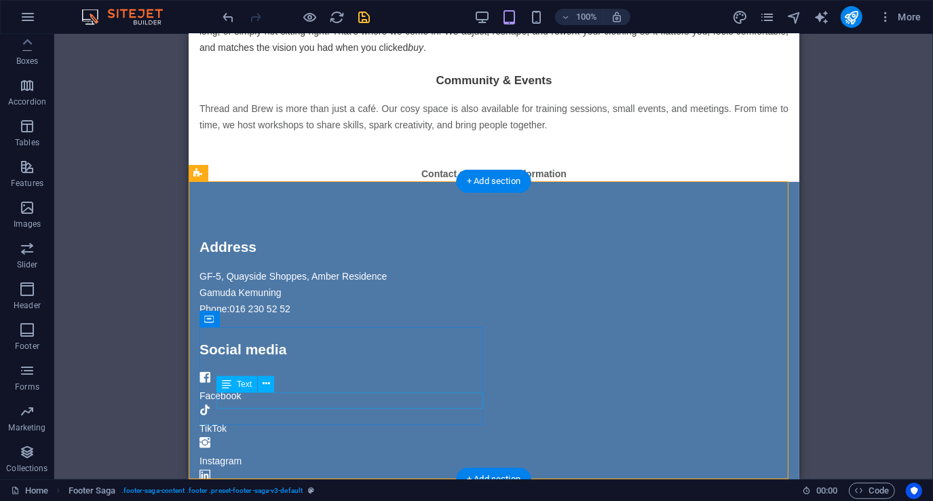
click at [254, 453] on div "Instagram" at bounding box center [343, 461] width 289 height 16
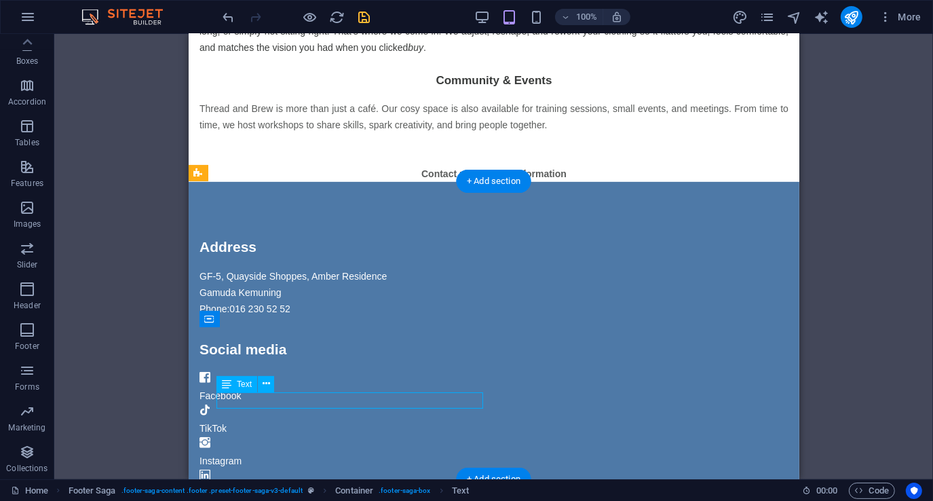
click at [254, 453] on div "Instagram" at bounding box center [343, 461] width 289 height 16
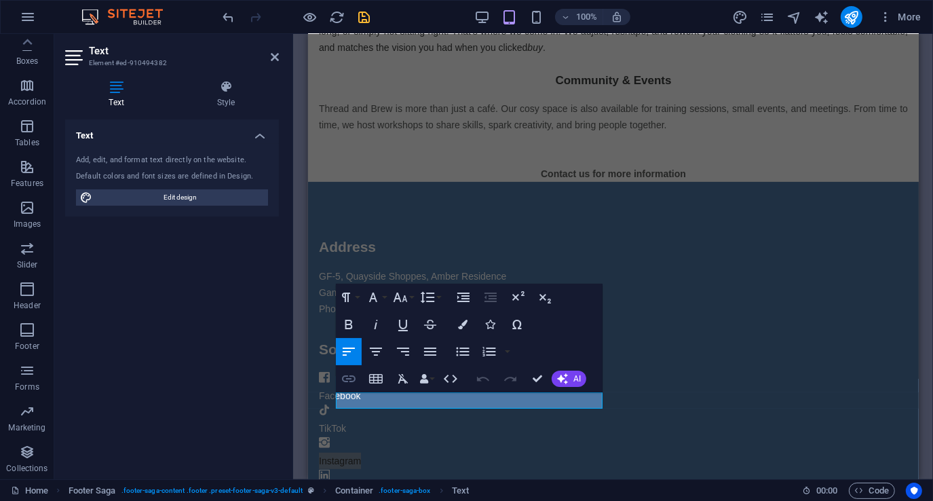
click at [349, 378] on icon "button" at bounding box center [349, 378] width 14 height 7
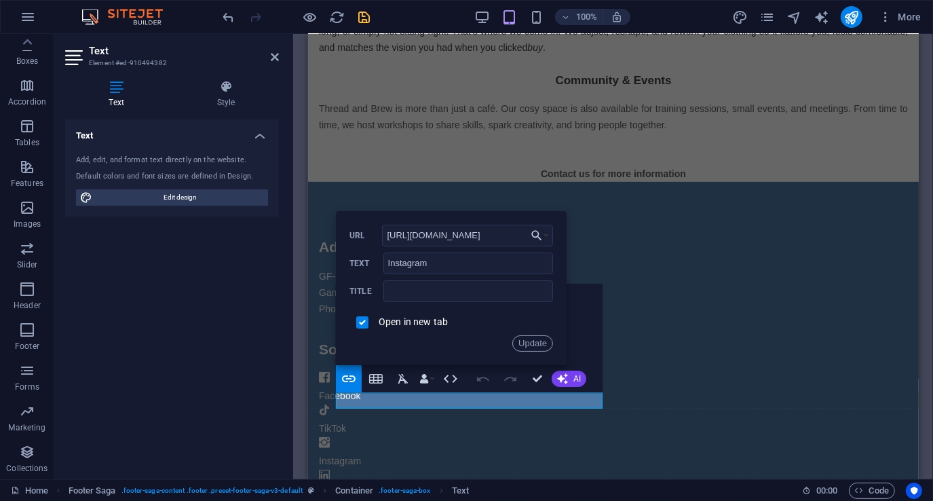
drag, startPoint x: 512, startPoint y: 238, endPoint x: 341, endPoint y: 237, distance: 171.0
click at [341, 237] on div "Back Choose Link Home Legal Notice Privacy Bakery Menu About Us Shop Choose fil…" at bounding box center [451, 288] width 231 height 154
type input "[URL][DOMAIN_NAME][DOMAIN_NAME]"
click at [528, 342] on button "Update" at bounding box center [532, 343] width 41 height 16
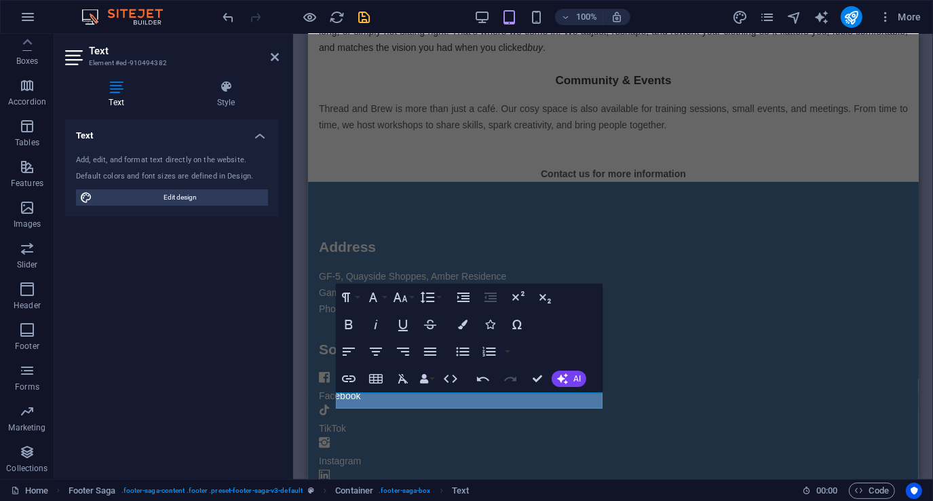
scroll to position [0, 0]
click at [279, 56] on aside "Text Element #ed-910494382 Text Style Text Add, edit, and format text directly …" at bounding box center [173, 256] width 239 height 445
click at [276, 54] on icon at bounding box center [275, 57] width 8 height 11
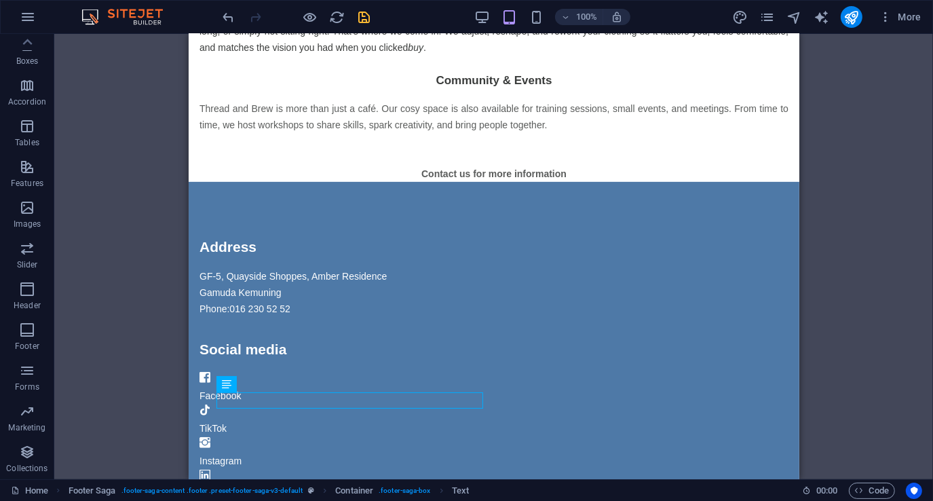
click at [128, 231] on div "H4 Text Container Menu Image Spacer Spacer Text H5 Text Text Spacer Text Text H…" at bounding box center [493, 256] width 879 height 445
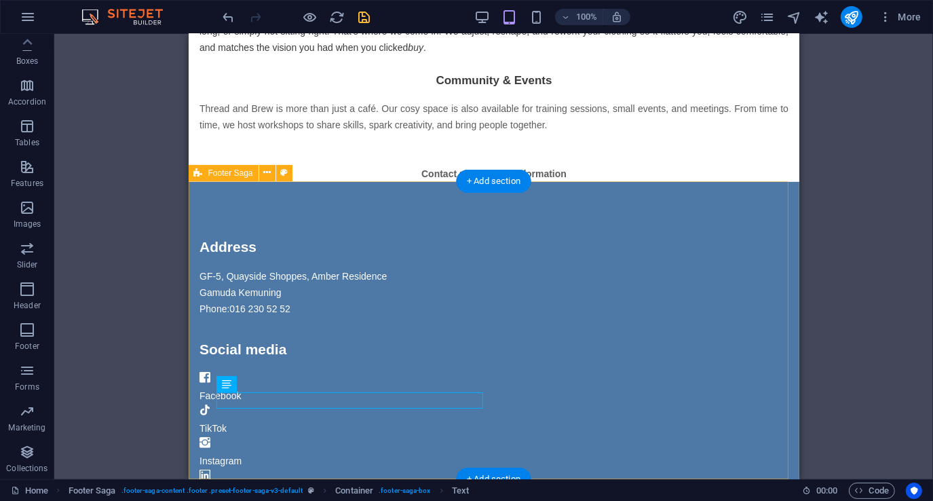
click at [275, 199] on div "Address GF-[GEOGRAPHIC_DATA], Amber Residence Gamuda Kemuning Phone: [PHONE_NUM…" at bounding box center [493, 369] width 611 height 374
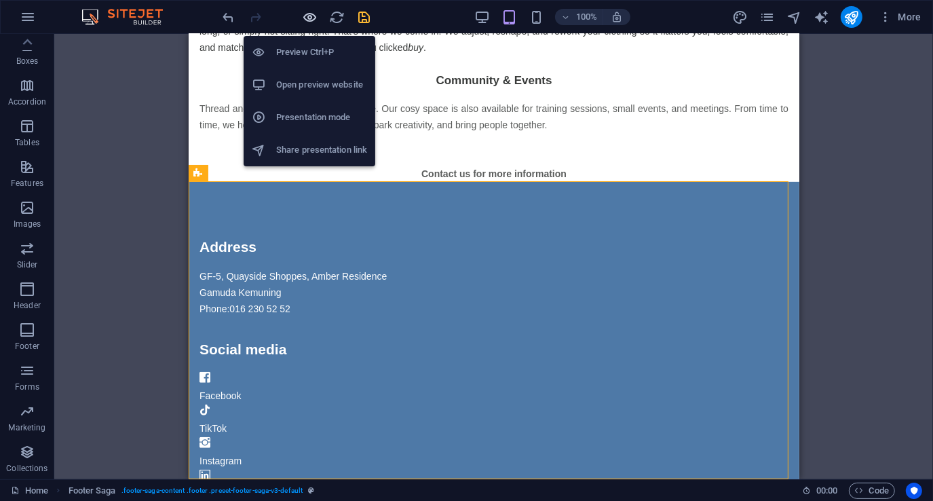
click at [309, 18] on icon "button" at bounding box center [311, 18] width 16 height 16
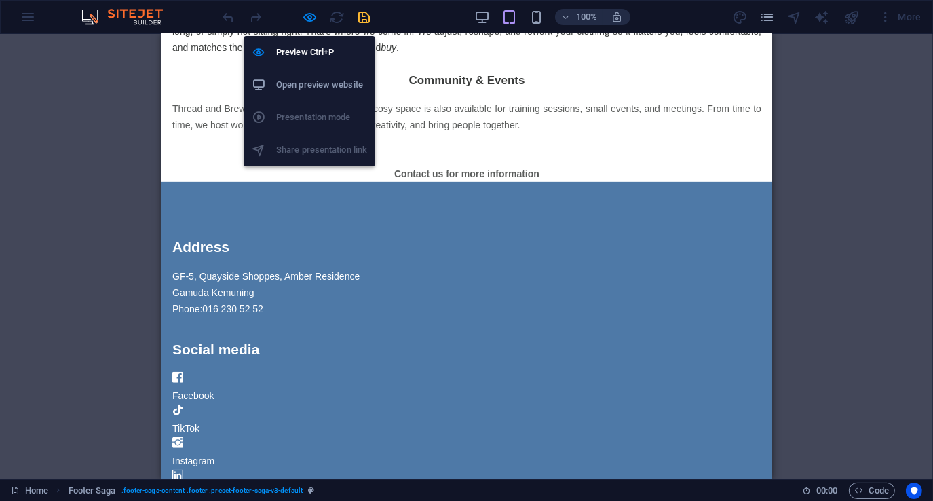
click at [309, 80] on h6 "Open preview website" at bounding box center [321, 85] width 91 height 16
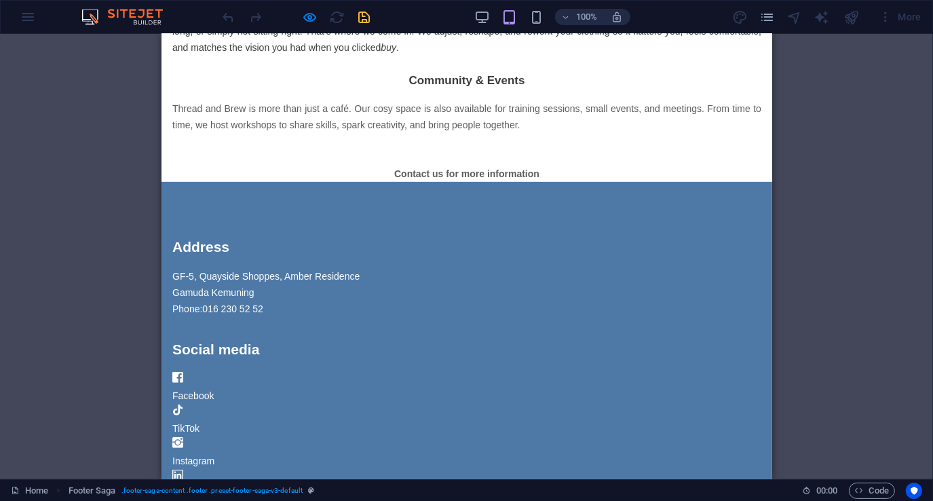
click at [88, 338] on div "H4 Text Container Menu Image Spacer Spacer Text H5 Text Text Spacer Text Text H…" at bounding box center [466, 256] width 933 height 445
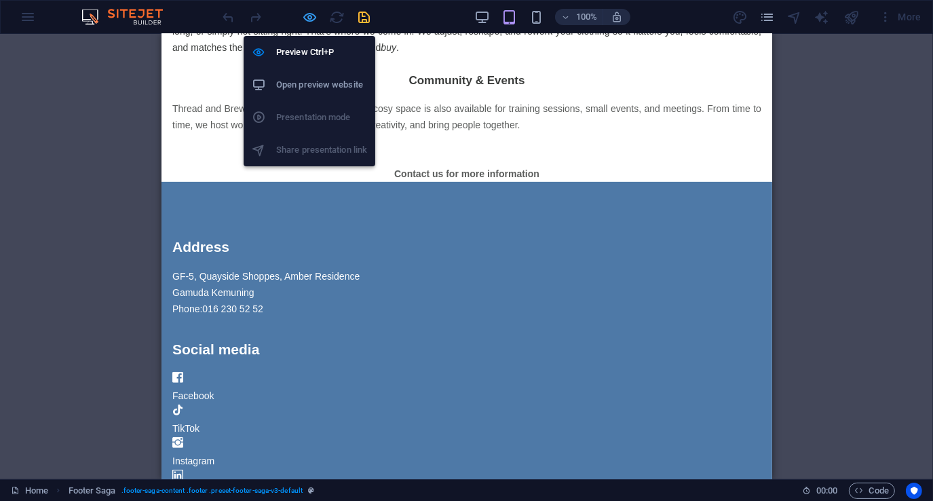
click at [313, 14] on icon "button" at bounding box center [311, 18] width 16 height 16
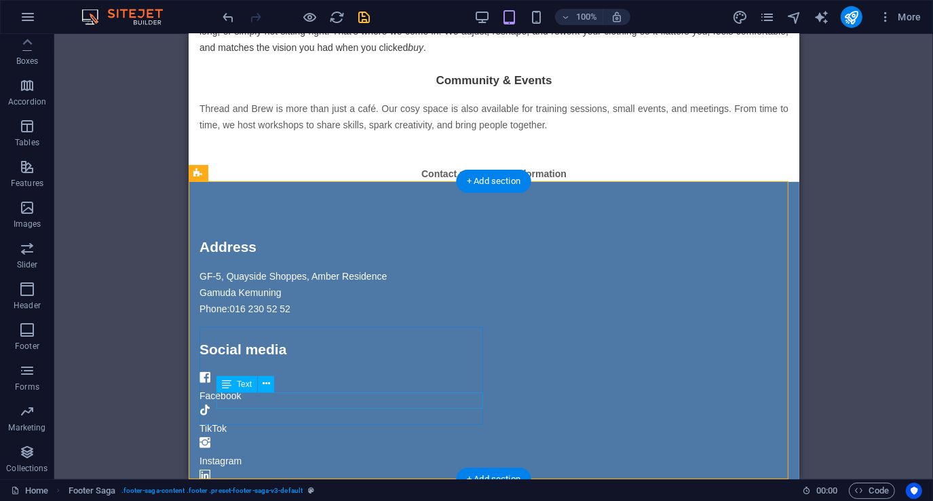
click at [244, 453] on div "Instagram" at bounding box center [343, 461] width 289 height 16
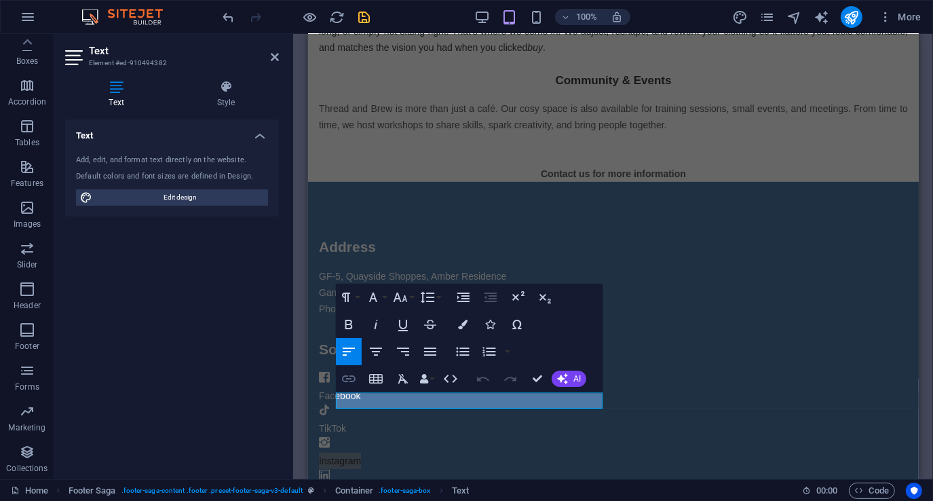
click at [351, 380] on icon "button" at bounding box center [349, 379] width 16 height 16
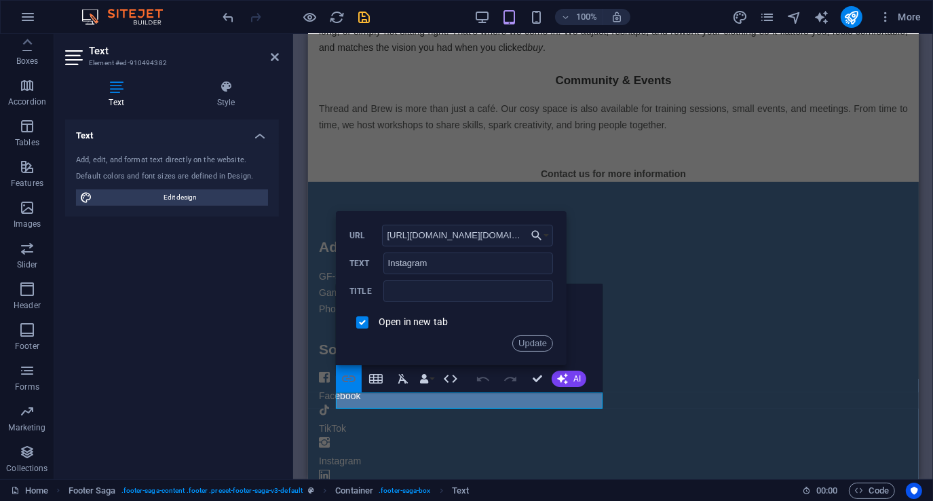
scroll to position [0, 64]
click at [531, 343] on button "Update" at bounding box center [532, 343] width 41 height 16
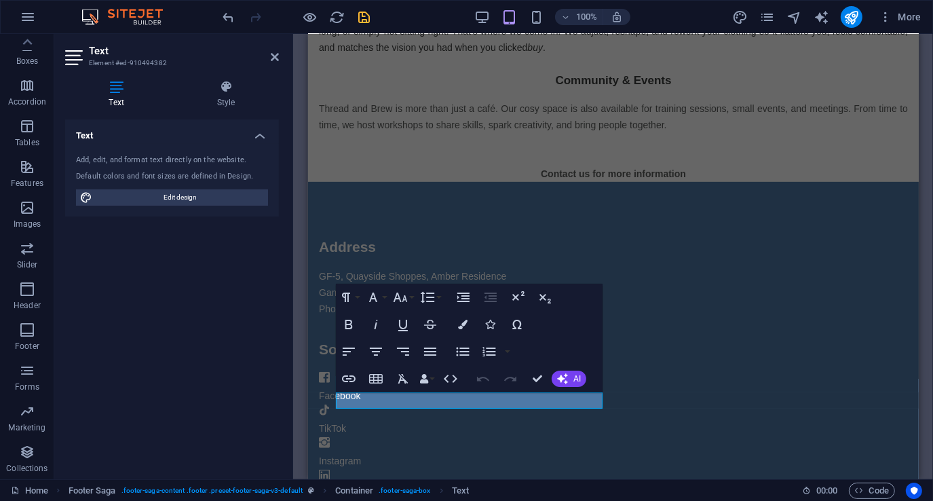
scroll to position [0, 0]
click at [238, 344] on div "Text Add, edit, and format text directly on the website. Default colors and fon…" at bounding box center [172, 293] width 214 height 349
click at [276, 58] on icon at bounding box center [275, 57] width 8 height 11
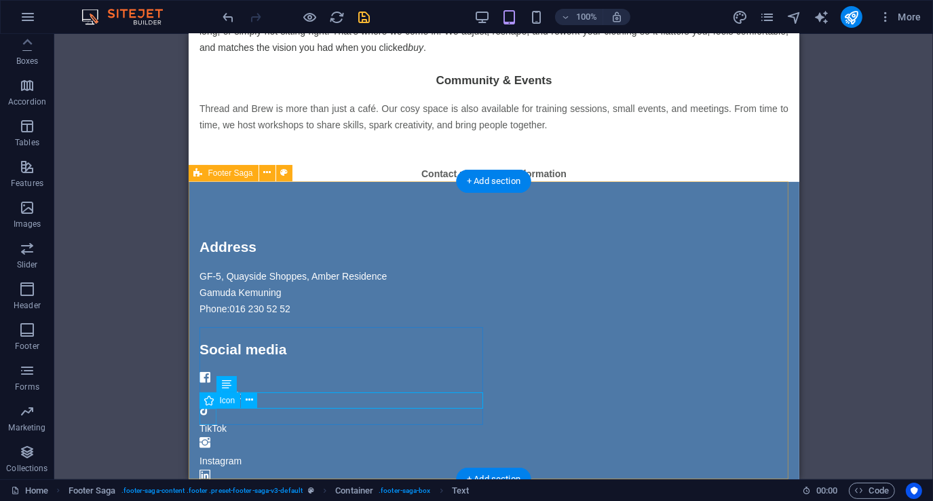
click at [204, 469] on figure at bounding box center [343, 477] width 289 height 16
select select "xMidYMid"
select select "px"
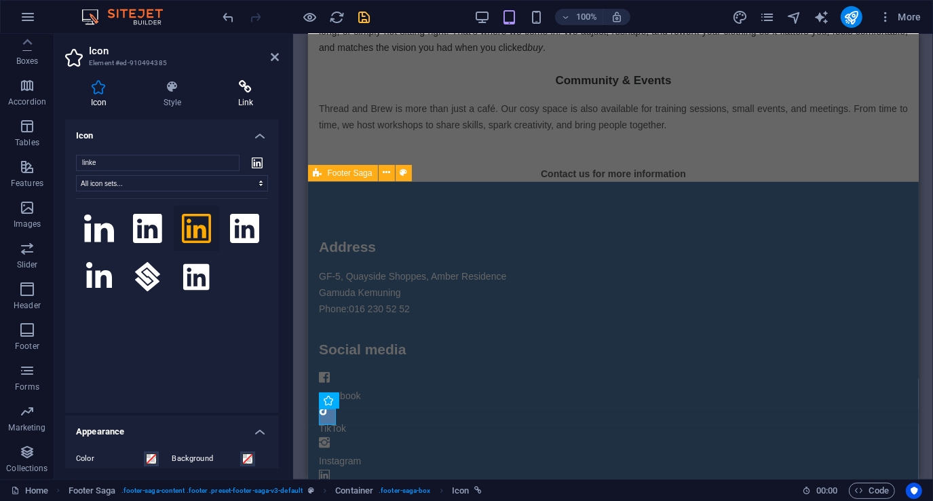
click at [242, 86] on icon at bounding box center [245, 87] width 67 height 14
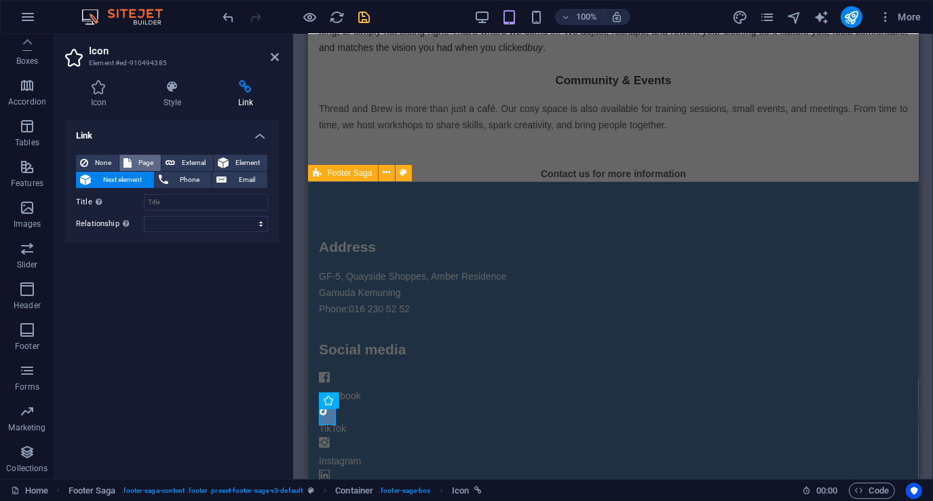
click at [138, 164] on span "Page" at bounding box center [146, 163] width 21 height 16
select select
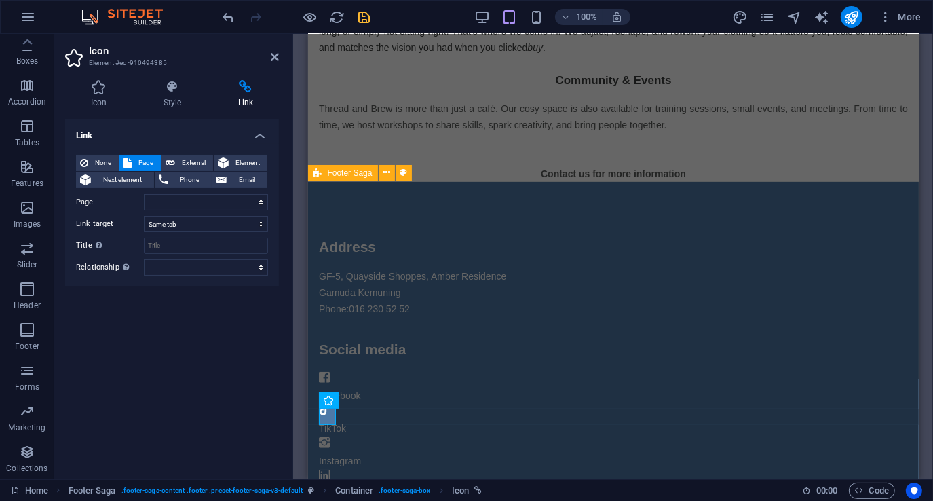
click at [270, 52] on h2 "Icon" at bounding box center [184, 51] width 190 height 12
click at [273, 59] on icon at bounding box center [275, 57] width 8 height 11
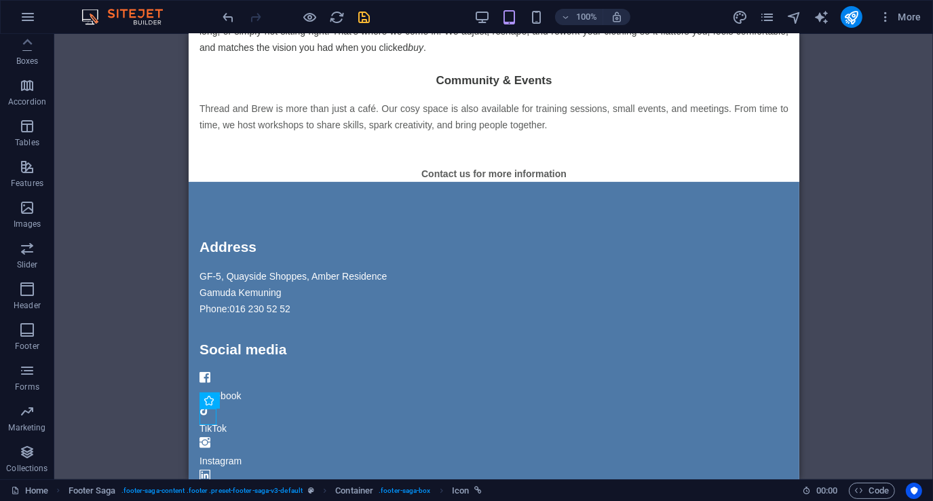
click at [140, 409] on div "H4 Text Container Menu Image Spacer Spacer Text H5 Text Text Spacer Text Text H…" at bounding box center [493, 256] width 879 height 445
click at [142, 303] on div "H4 Text Container Menu Image Spacer Spacer Text H5 Text Text Spacer Text Text H…" at bounding box center [493, 256] width 879 height 445
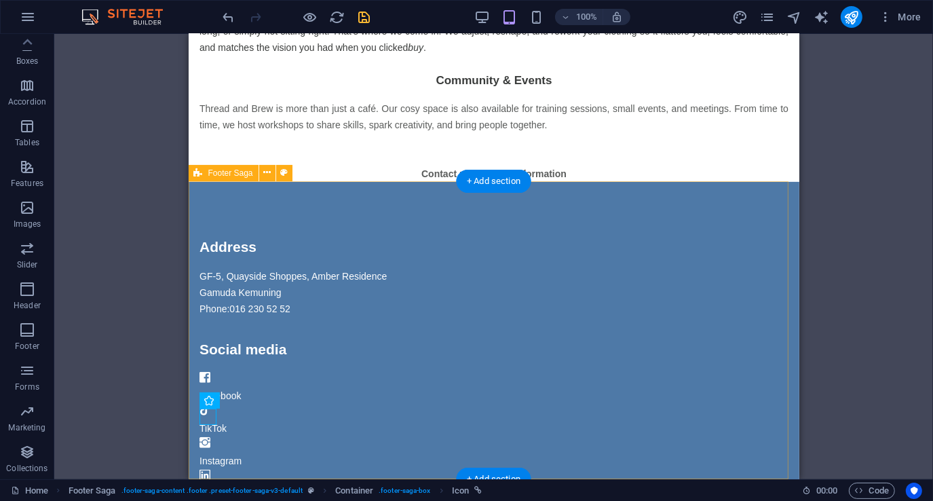
drag, startPoint x: 330, startPoint y: 337, endPoint x: 245, endPoint y: 200, distance: 161.2
click at [245, 200] on div "Address GF-[GEOGRAPHIC_DATA], Amber Residence Gamuda Kemuning Phone: [PHONE_NUM…" at bounding box center [493, 369] width 611 height 374
click at [258, 212] on div "Address GF-[GEOGRAPHIC_DATA], Amber Residence Gamuda Kemuning Phone: [PHONE_NUM…" at bounding box center [493, 369] width 611 height 374
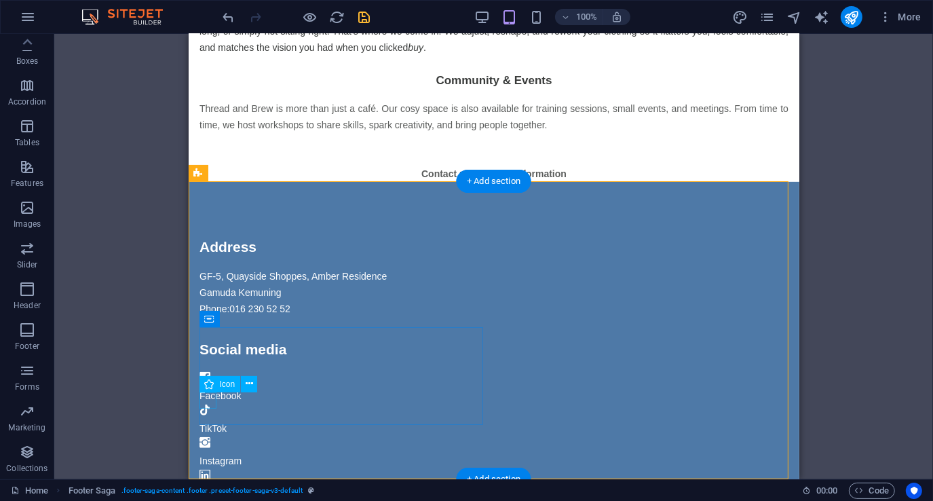
click at [207, 436] on figure at bounding box center [343, 444] width 289 height 16
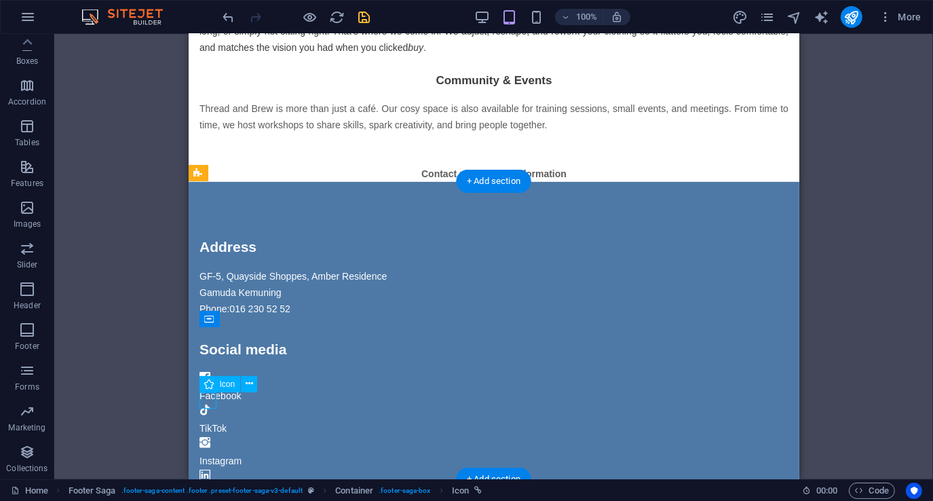
click at [207, 436] on figure at bounding box center [343, 444] width 289 height 16
select select "xMidYMid"
select select "px"
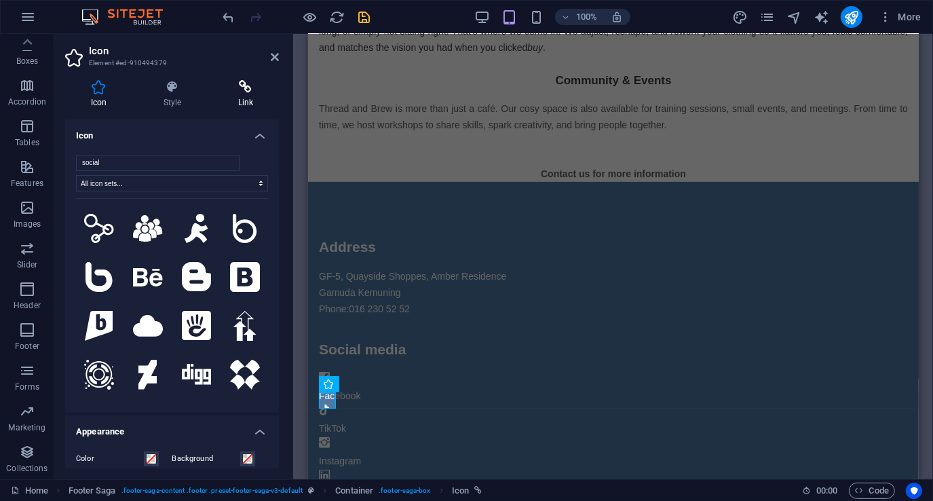
click at [248, 92] on icon at bounding box center [245, 87] width 67 height 14
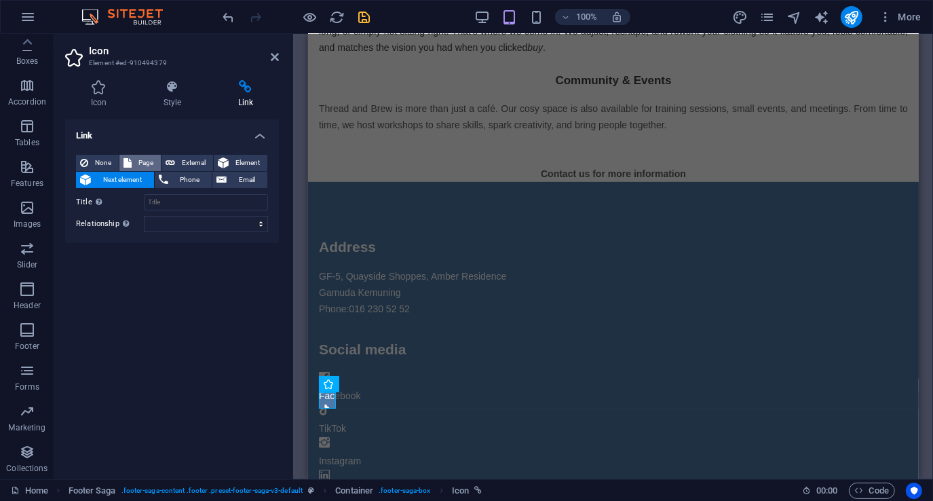
click at [136, 161] on span "Page" at bounding box center [146, 163] width 21 height 16
select select
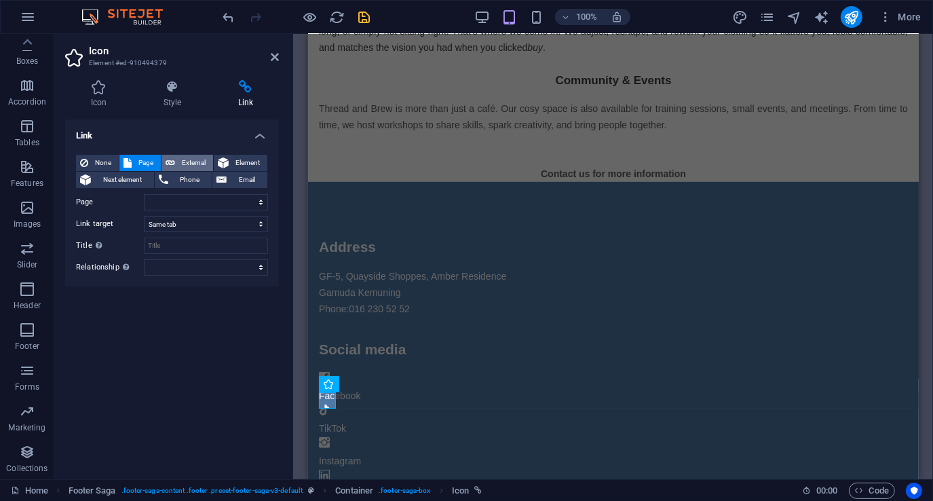
click at [184, 162] on span "External" at bounding box center [194, 163] width 30 height 16
select select "blank"
click at [272, 59] on icon at bounding box center [275, 57] width 8 height 11
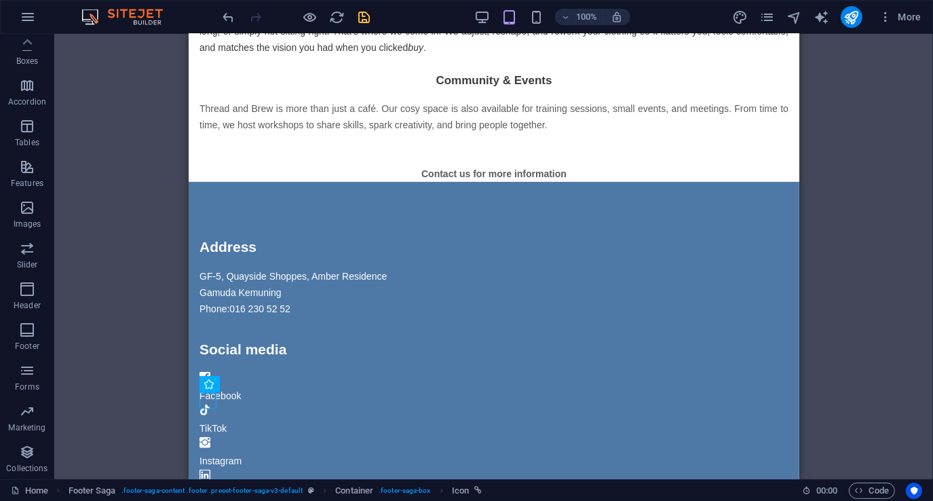
click at [133, 217] on div "H4 Text Container Menu Image Spacer Spacer Text H5 Text Text Spacer Text Text H…" at bounding box center [493, 256] width 879 height 445
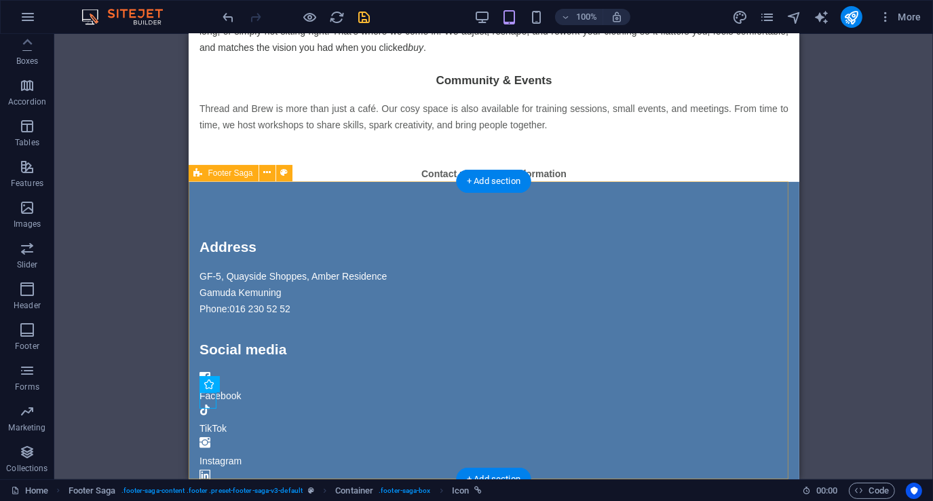
click at [240, 221] on div "Address GF-[GEOGRAPHIC_DATA], Amber Residence Gamuda Kemuning Phone: [PHONE_NUM…" at bounding box center [493, 369] width 611 height 374
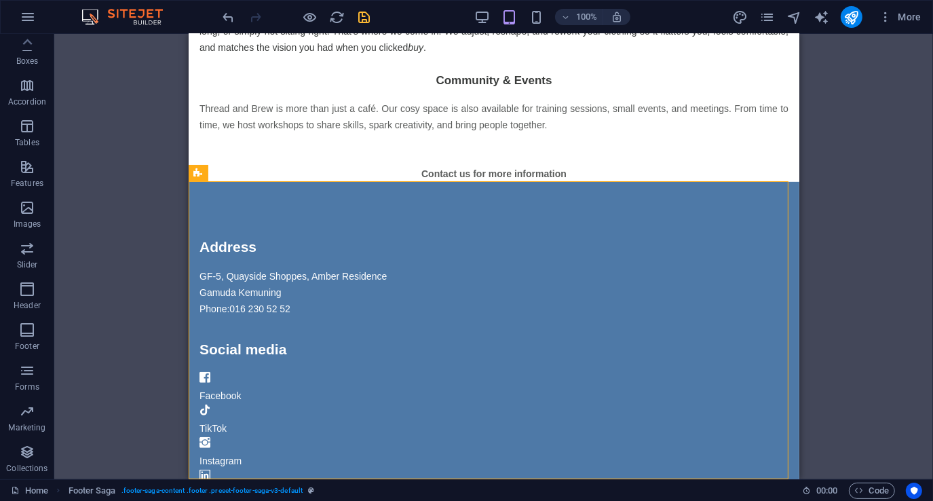
click at [107, 244] on div "H4 Text Container Menu Image Spacer Spacer Text H5 Text Text Spacer Text Text H…" at bounding box center [493, 256] width 879 height 445
click at [107, 245] on div "H4 Text Container Menu Image Spacer Spacer Text H5 Text Text Spacer Text Text H…" at bounding box center [493, 256] width 879 height 445
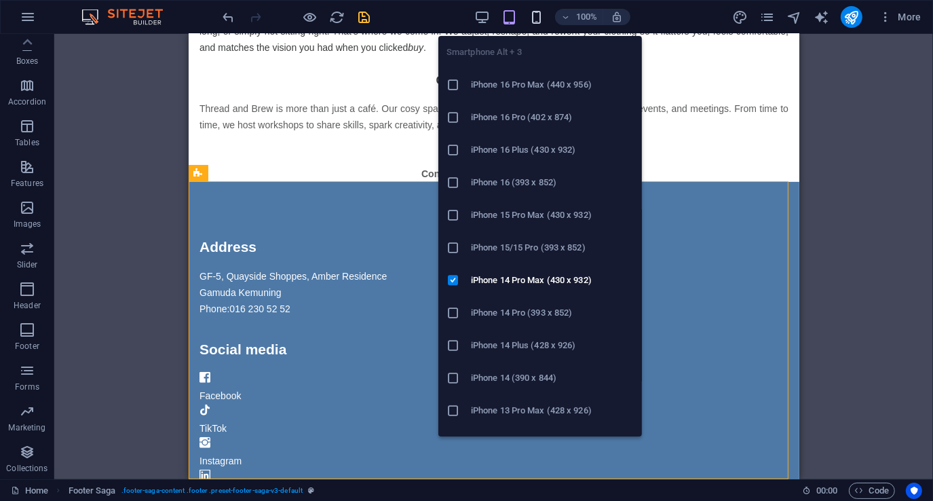
click at [537, 16] on icon "button" at bounding box center [537, 18] width 16 height 16
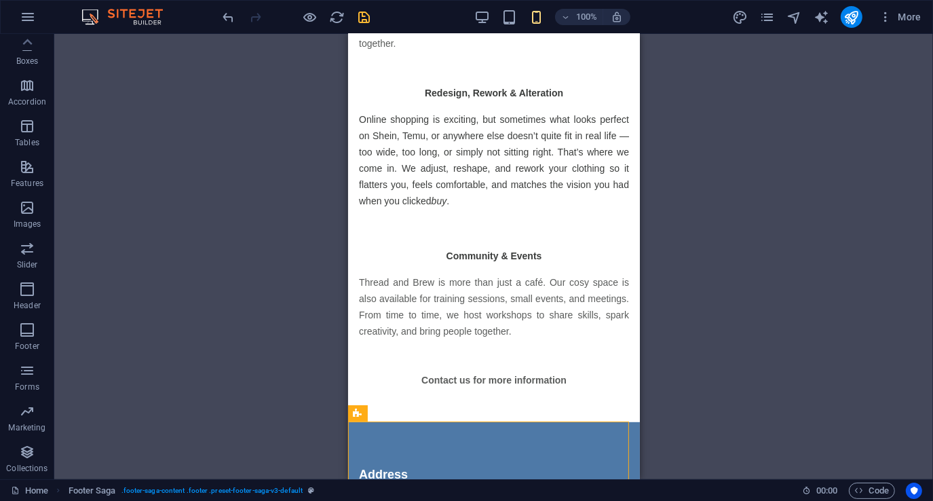
click at [271, 254] on div "H4 Text Container Menu Image Spacer Spacer Text H5 Text Text Spacer Text Text H…" at bounding box center [493, 256] width 879 height 445
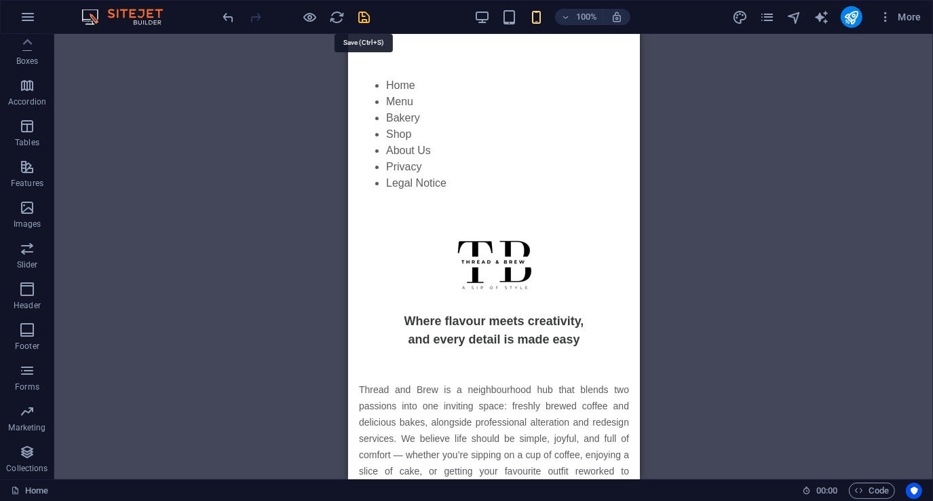
click at [362, 17] on icon "save" at bounding box center [365, 18] width 16 height 16
click at [765, 14] on icon "pages" at bounding box center [767, 18] width 16 height 16
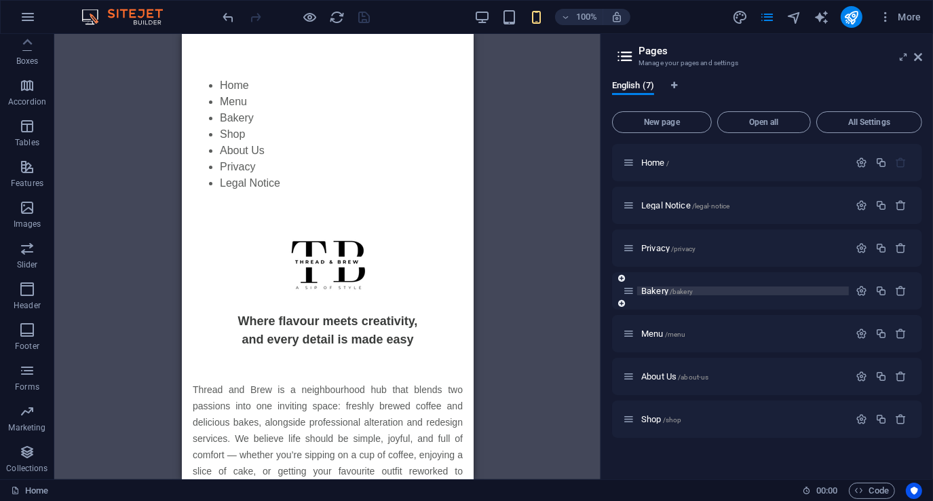
click at [675, 292] on span "/bakery" at bounding box center [681, 291] width 23 height 7
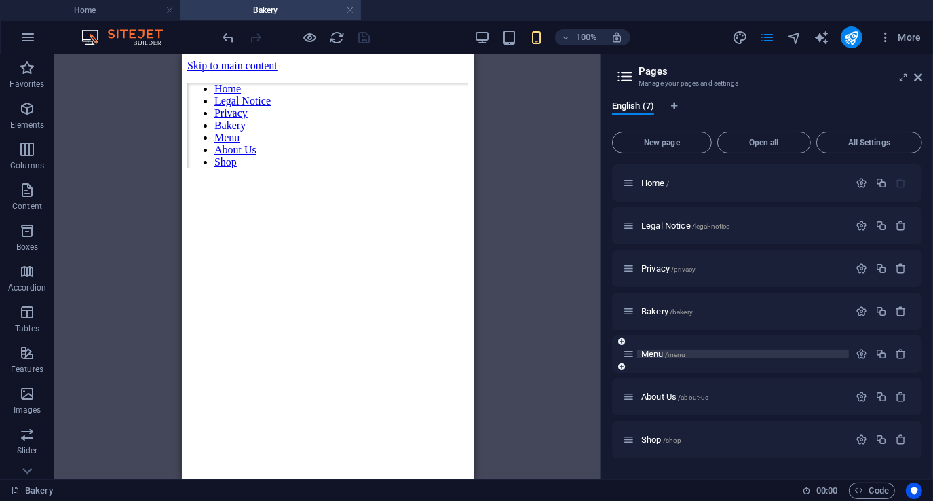
click at [652, 352] on span "Menu /menu" at bounding box center [663, 354] width 44 height 10
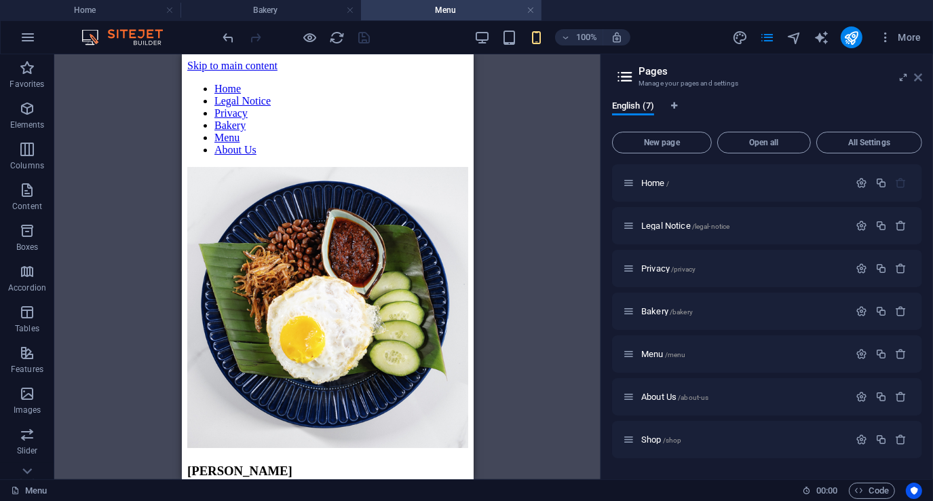
click at [918, 81] on icon at bounding box center [918, 77] width 8 height 11
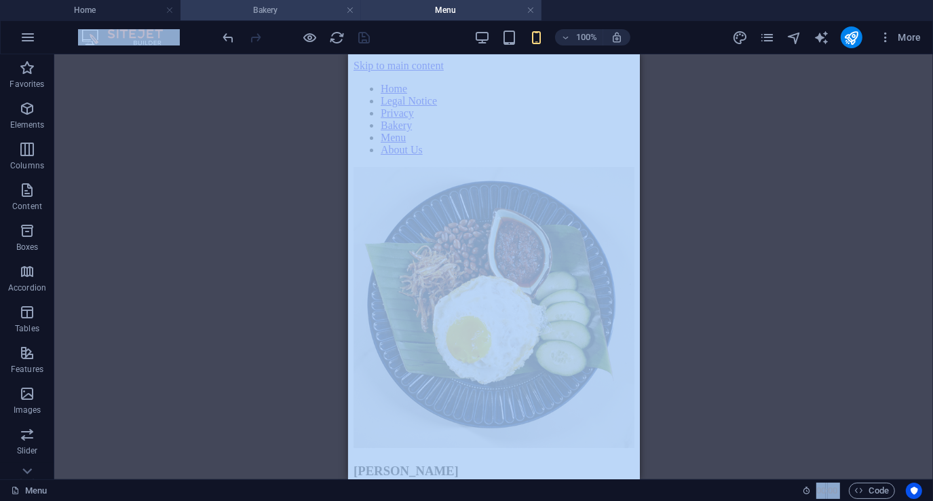
click at [266, 5] on h4 "Bakery" at bounding box center [271, 10] width 181 height 15
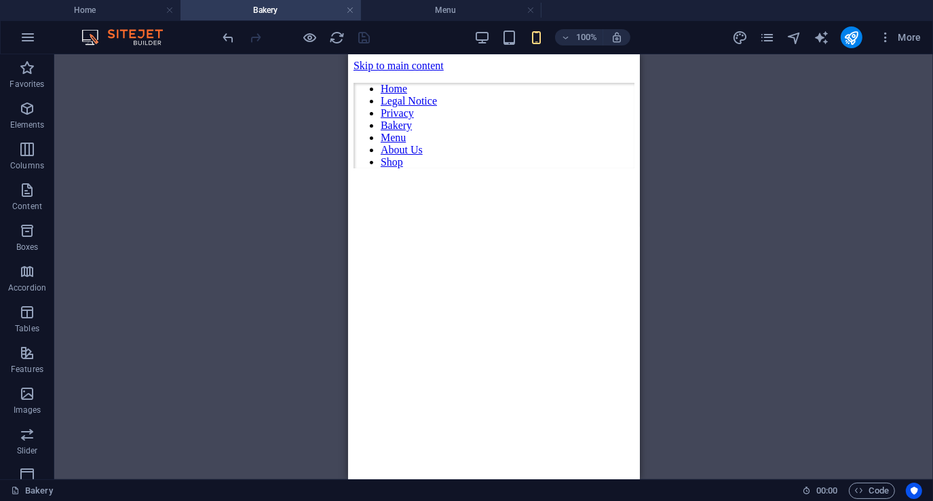
click at [445, 178] on html "Skip to main content Home Legal Notice Privacy Bakery Menu About Us Shop" at bounding box center [493, 116] width 292 height 125
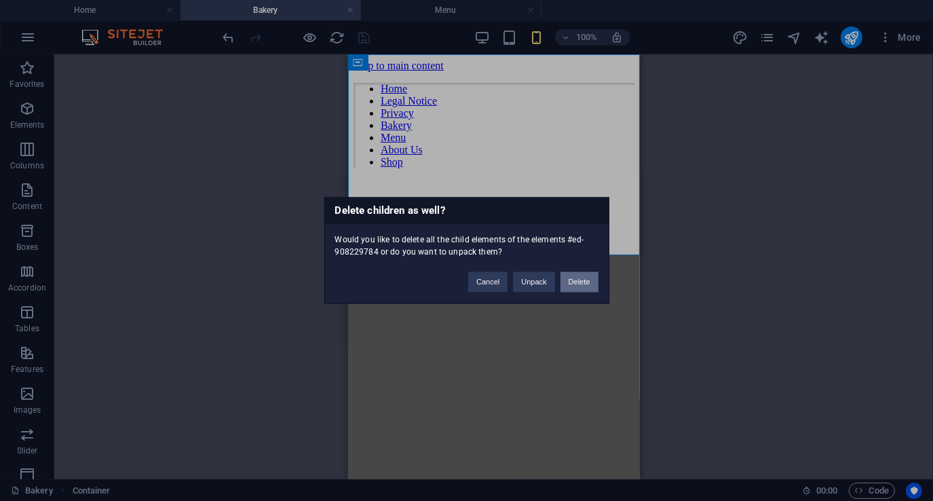
click at [576, 278] on button "Delete" at bounding box center [580, 282] width 38 height 20
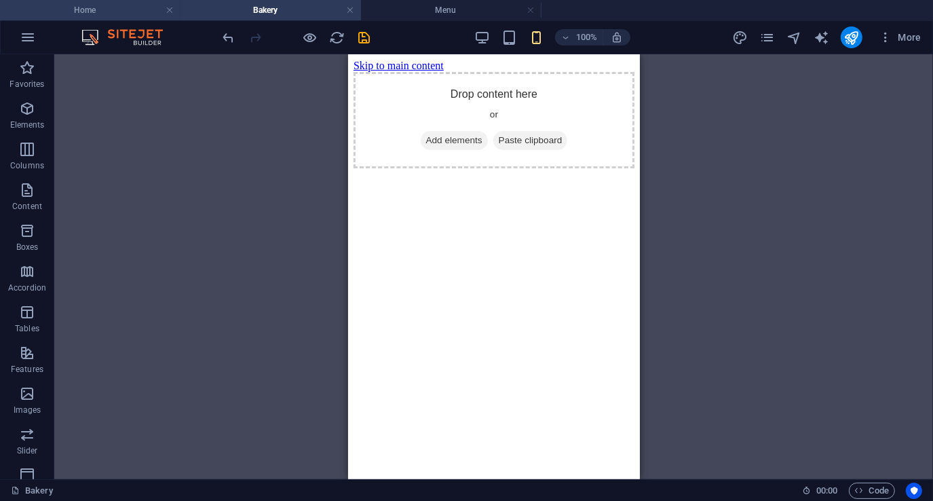
click at [111, 11] on h4 "Home" at bounding box center [90, 10] width 181 height 15
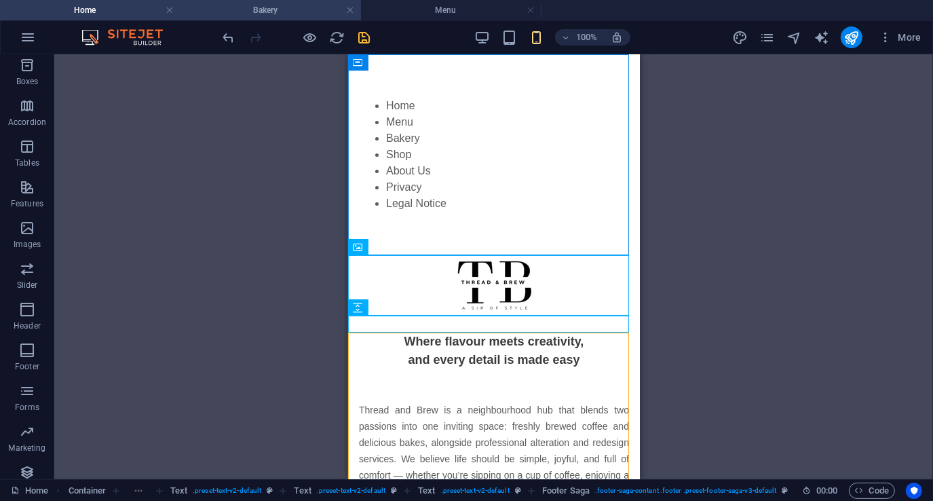
click at [287, 11] on h4 "Bakery" at bounding box center [271, 10] width 181 height 15
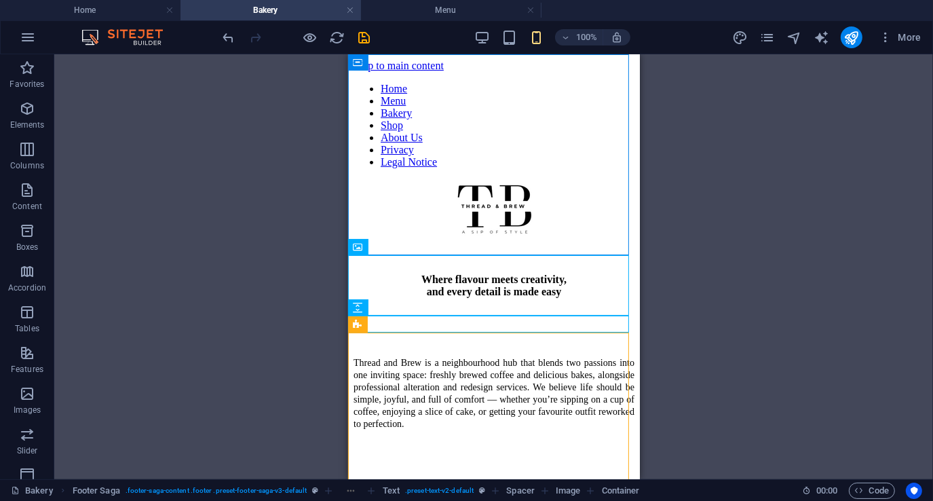
click at [274, 197] on div "Drag here to replace the existing content. Press “Ctrl” if you want to create a…" at bounding box center [493, 266] width 879 height 425
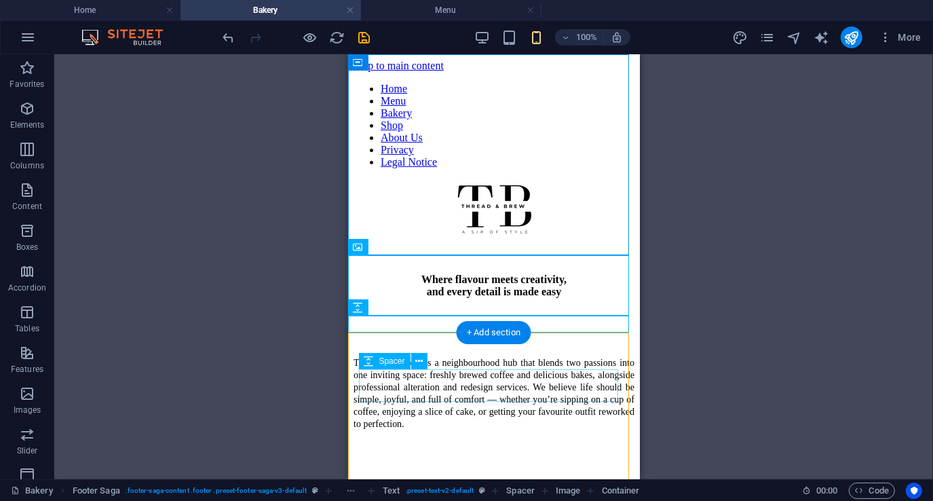
click at [480, 345] on div at bounding box center [493, 328] width 281 height 33
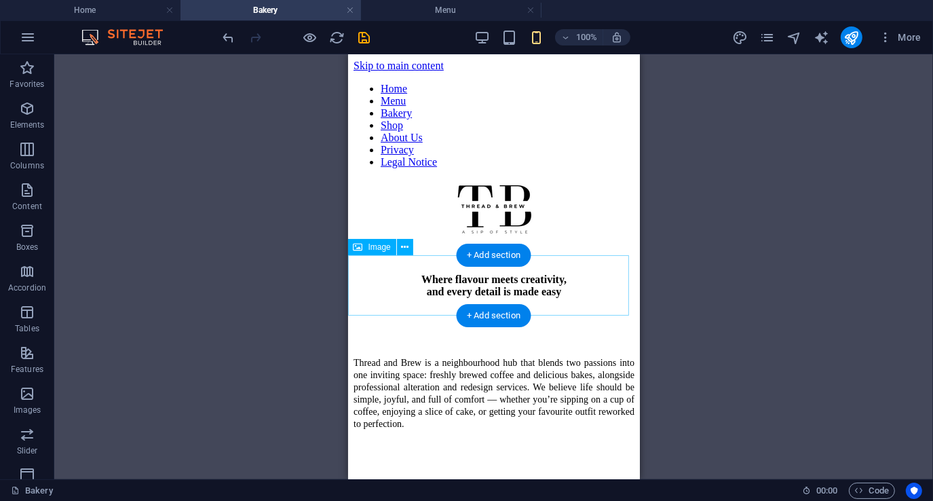
click at [491, 242] on figure at bounding box center [493, 209] width 281 height 63
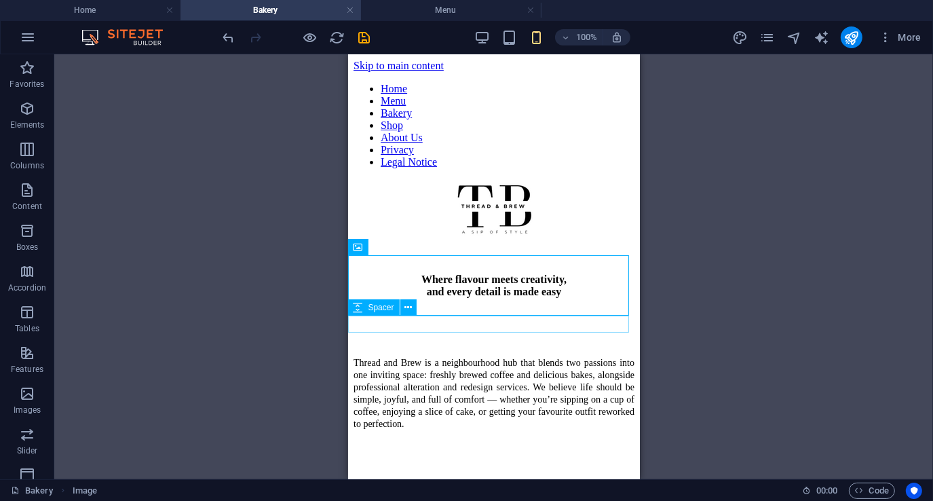
click at [456, 259] on div at bounding box center [493, 250] width 281 height 17
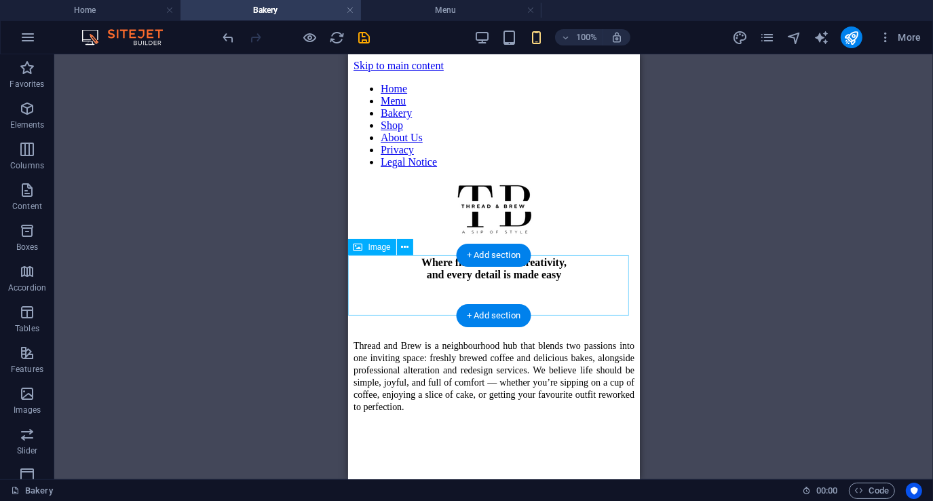
click at [474, 242] on figure at bounding box center [493, 209] width 281 height 63
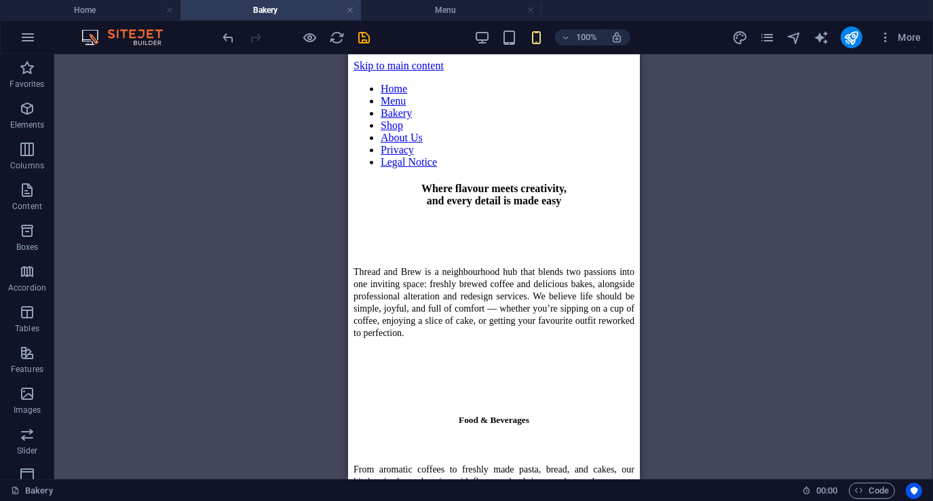
click at [297, 254] on div "Drag here to replace the existing content. Press “Ctrl” if you want to create a…" at bounding box center [493, 266] width 879 height 425
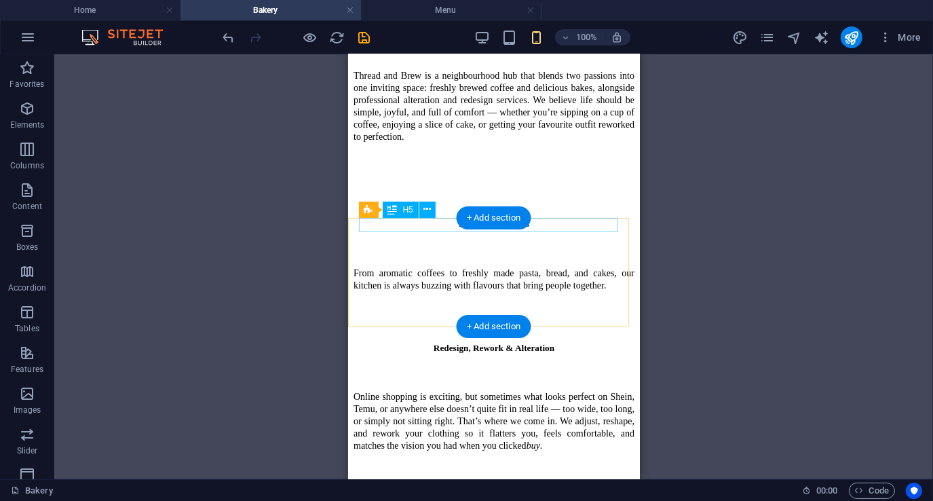
scroll to position [51, 0]
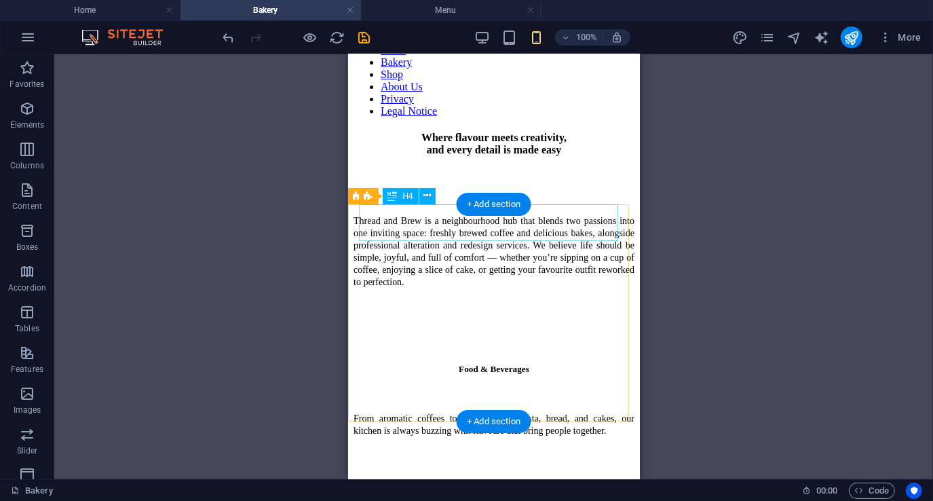
click at [516, 155] on div "Where flavour meets creativity, and every detail is made easy" at bounding box center [493, 143] width 281 height 24
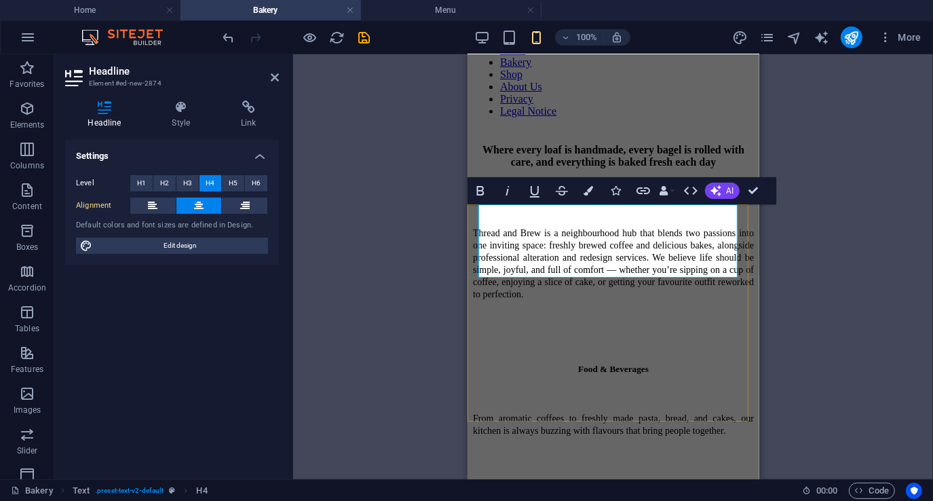
click at [512, 167] on span "Where every loaf is handmade, every bagel is rolled with care, and everything i…" at bounding box center [613, 155] width 262 height 24
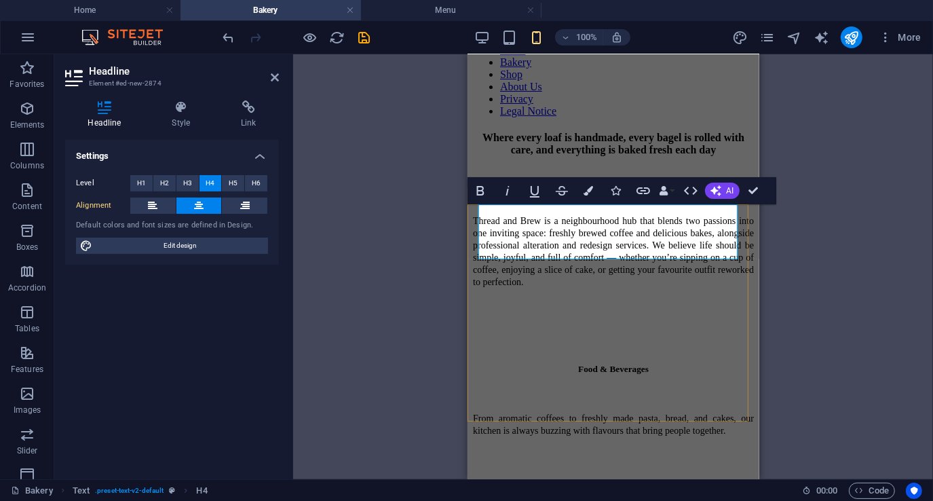
click at [577, 155] on span "Where every loaf is handmade, every bagel is rolled with care, and everything i…" at bounding box center [613, 143] width 262 height 24
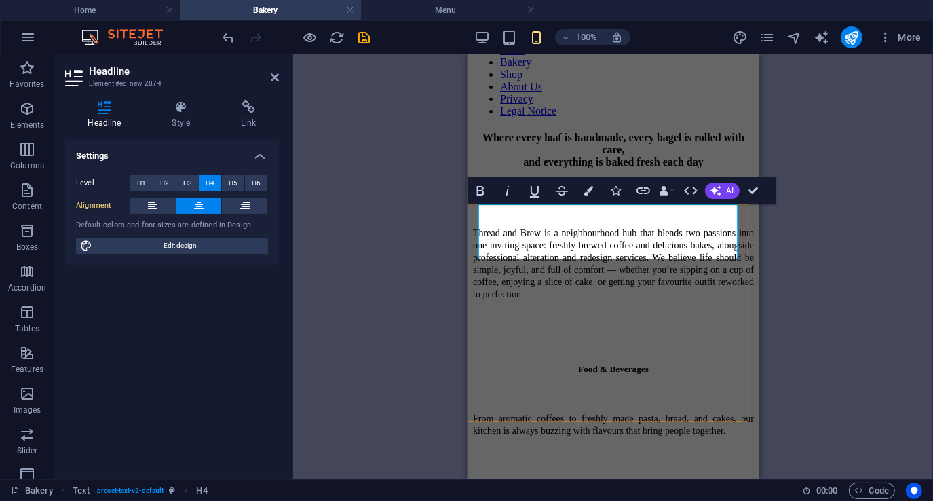
click at [656, 167] on span "Where every loaf is handmade, every bagel is rolled with care, ‌and everything …" at bounding box center [613, 149] width 262 height 36
click at [384, 287] on div "Container Menu Placeholder Footer Saga Text Text Text Text Spacer Image Contain…" at bounding box center [613, 266] width 640 height 425
click at [278, 81] on icon at bounding box center [275, 77] width 8 height 11
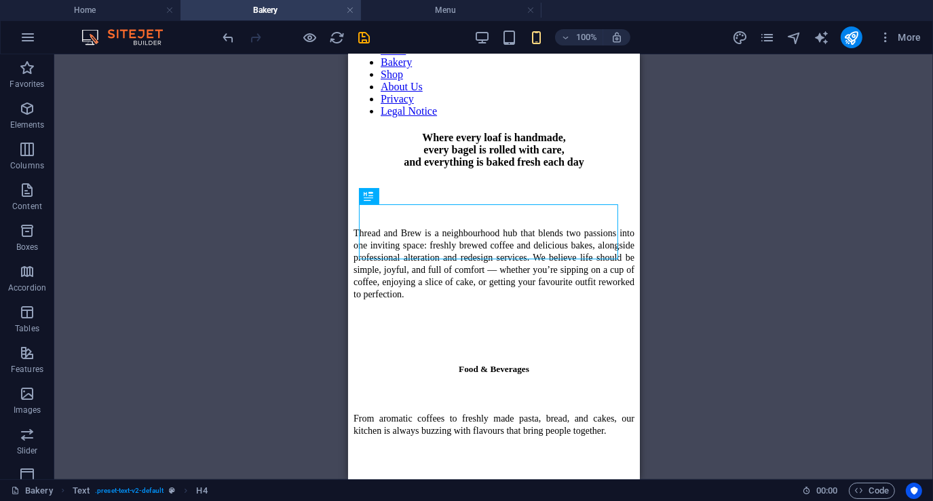
click at [297, 183] on div "Container Menu Placeholder Footer Saga Text Text Text Text Spacer Image Contain…" at bounding box center [493, 266] width 879 height 425
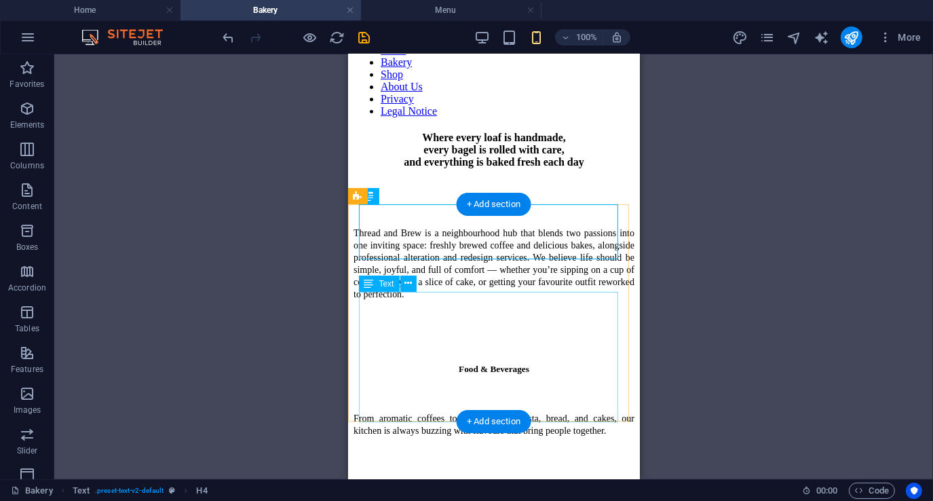
click at [398, 318] on div "Thread and Brew is a neighbourhood hub that blends two passions into one inviti…" at bounding box center [493, 274] width 281 height 96
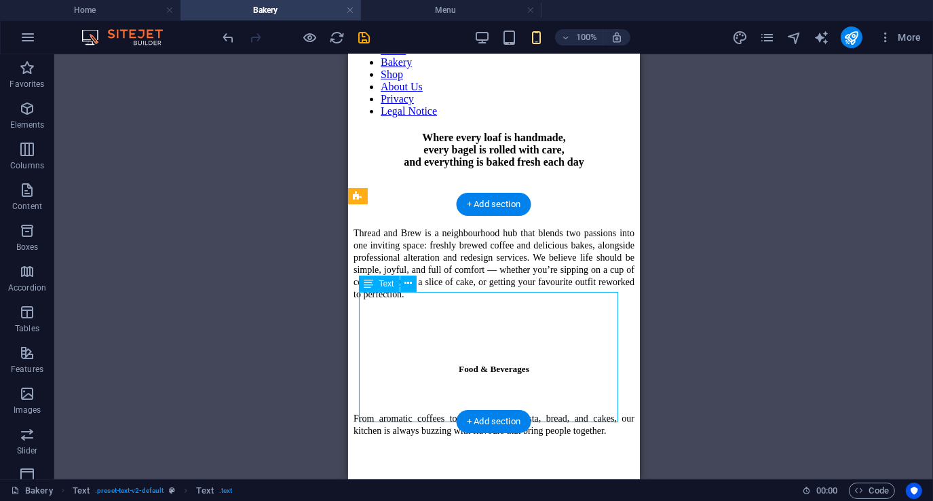
click at [398, 318] on div "Thread and Brew is a neighbourhood hub that blends two passions into one inviti…" at bounding box center [493, 274] width 281 height 96
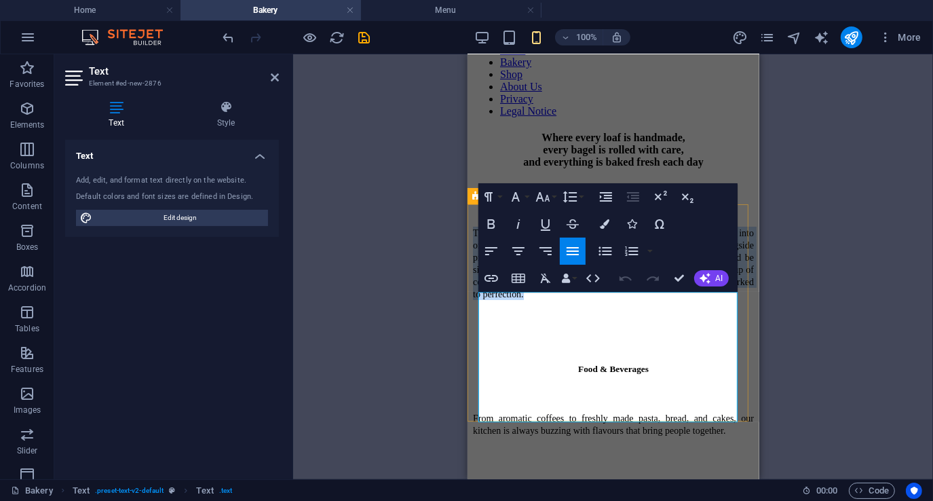
drag, startPoint x: 478, startPoint y: 303, endPoint x: 589, endPoint y: 390, distance: 141.2
click at [589, 299] on p "Thread and Brew is a neighbourhood hub that blends two passions into one inviti…" at bounding box center [612, 262] width 281 height 73
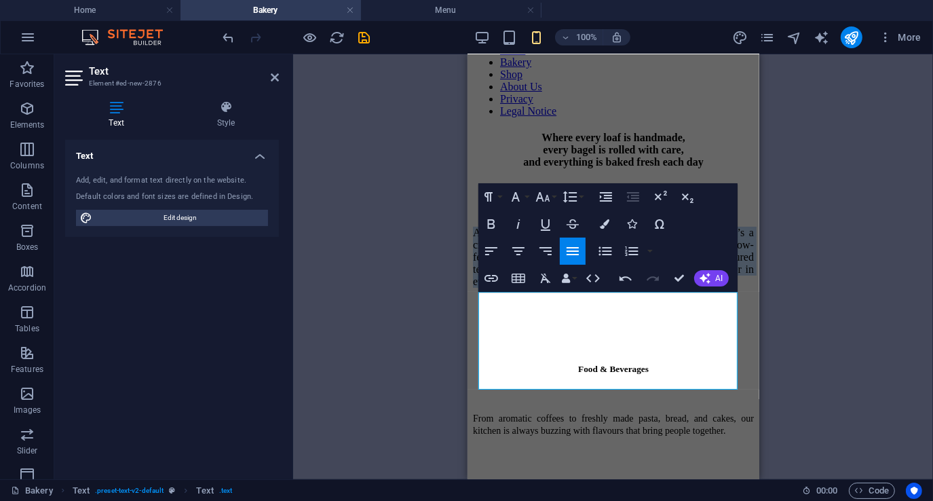
drag, startPoint x: 721, startPoint y: 365, endPoint x: 463, endPoint y: 301, distance: 266.3
click at [554, 197] on button "Font Size" at bounding box center [546, 196] width 26 height 27
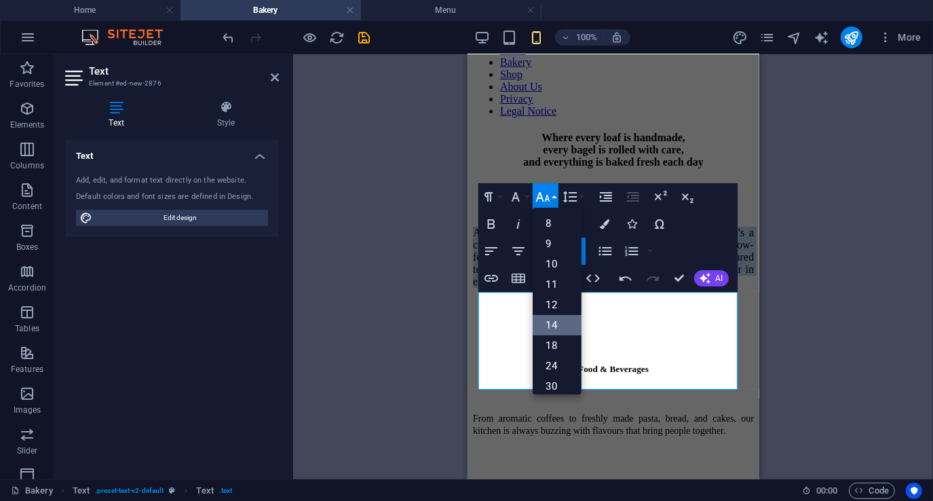
click at [556, 324] on link "14" at bounding box center [557, 325] width 49 height 20
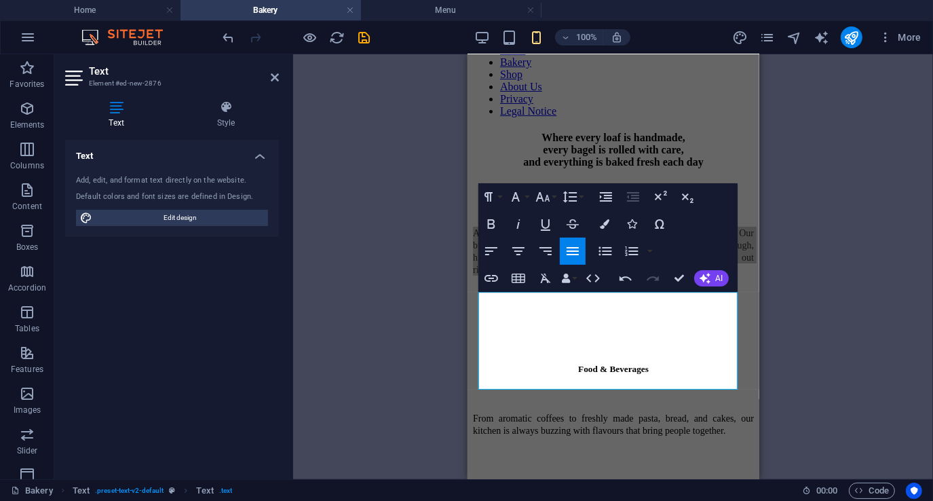
click at [442, 301] on div "Drag here to replace the existing content. Press “Ctrl” if you want to create a…" at bounding box center [613, 266] width 640 height 425
click at [274, 75] on icon at bounding box center [275, 77] width 8 height 11
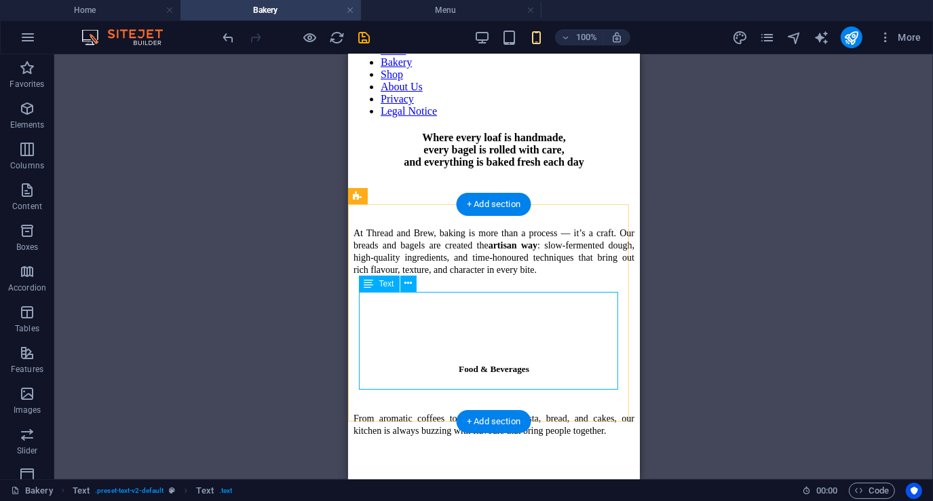
click at [476, 298] on div "At Thread and Brew, baking is more than a process — it’s a craft. Our breads an…" at bounding box center [493, 262] width 281 height 72
click at [465, 298] on div "At Thread and Brew, baking is more than a process — it’s a craft. Our breads an…" at bounding box center [493, 262] width 281 height 72
click at [459, 298] on div "At Thread and Brew, baking is more than a process — it’s a craft. Our breads an…" at bounding box center [493, 262] width 281 height 72
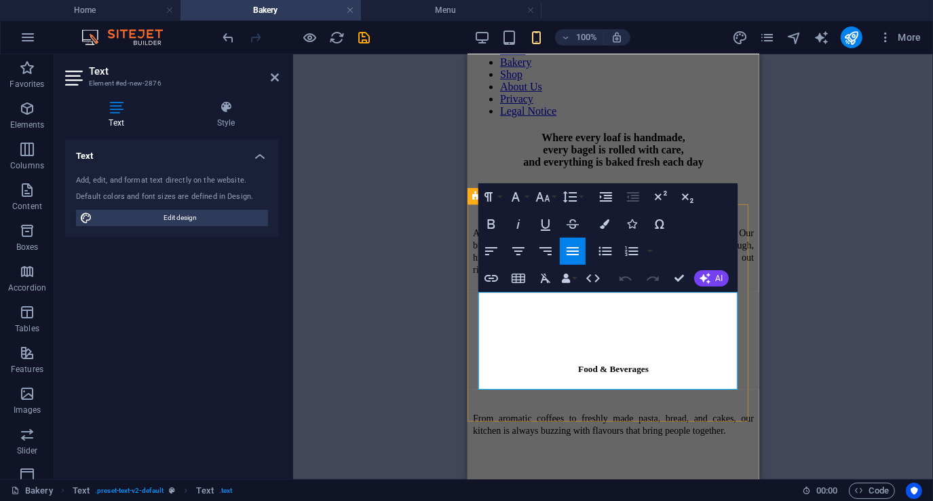
click at [579, 275] on p "At Thread and Brew, baking is more than a process — it’s a craft. Our breads an…" at bounding box center [612, 250] width 281 height 49
drag, startPoint x: 579, startPoint y: 366, endPoint x: 934, endPoint y: 359, distance: 355.0
click at [401, 299] on div "Drag here to replace the existing content. Press “Ctrl” if you want to create a…" at bounding box center [613, 266] width 640 height 425
click at [277, 74] on icon at bounding box center [275, 77] width 8 height 11
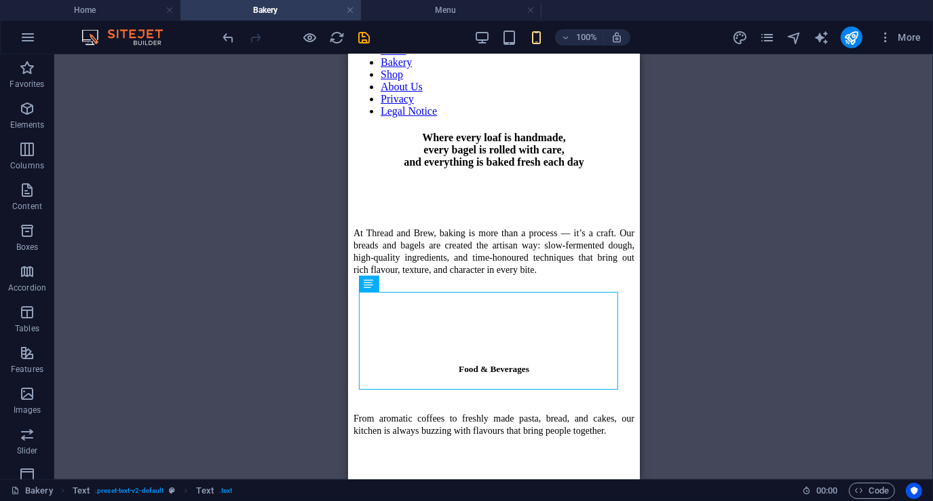
click at [260, 258] on div "Drag here to replace the existing content. Press “Ctrl” if you want to create a…" at bounding box center [493, 266] width 879 height 425
click at [261, 297] on div "Drag here to replace the existing content. Press “Ctrl” if you want to create a…" at bounding box center [493, 266] width 879 height 425
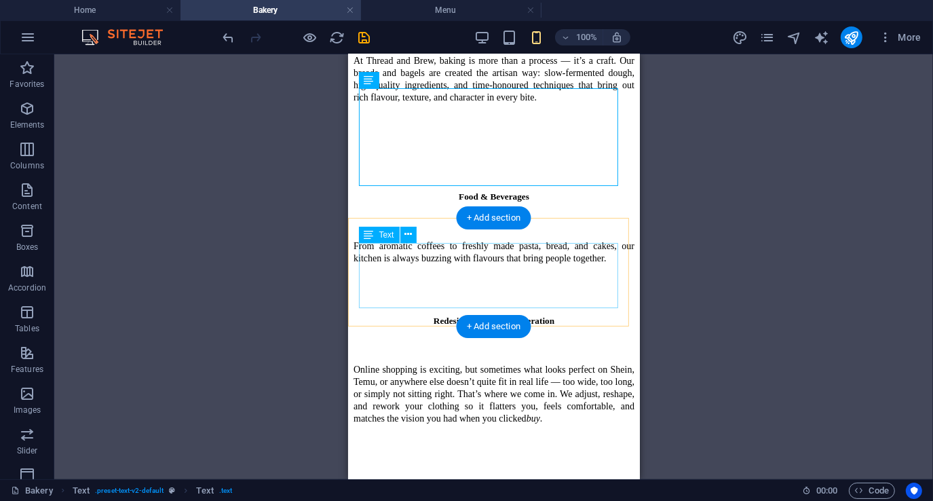
scroll to position [254, 0]
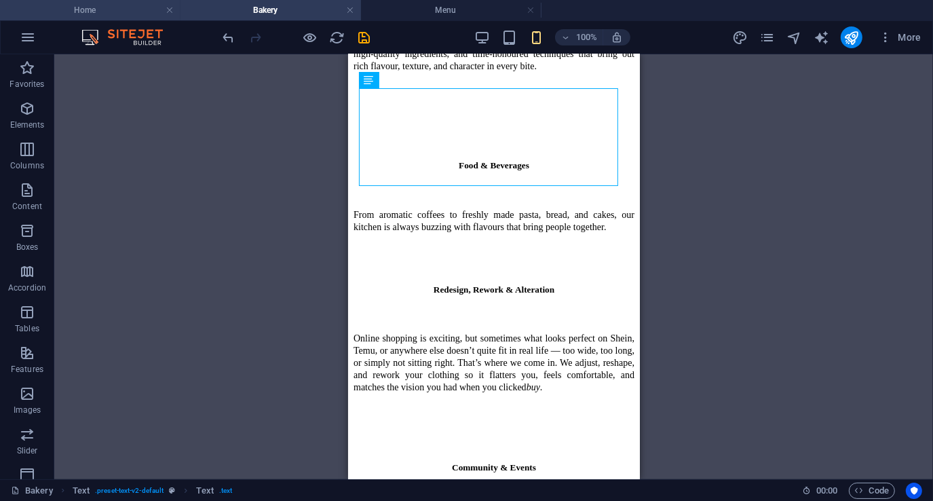
click at [134, 10] on h4 "Home" at bounding box center [90, 10] width 181 height 15
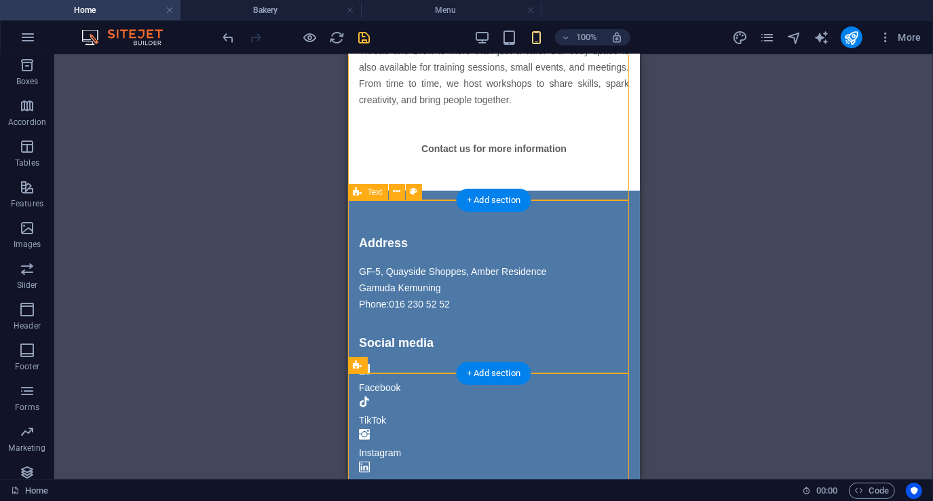
scroll to position [807, 0]
